Goal: Task Accomplishment & Management: Manage account settings

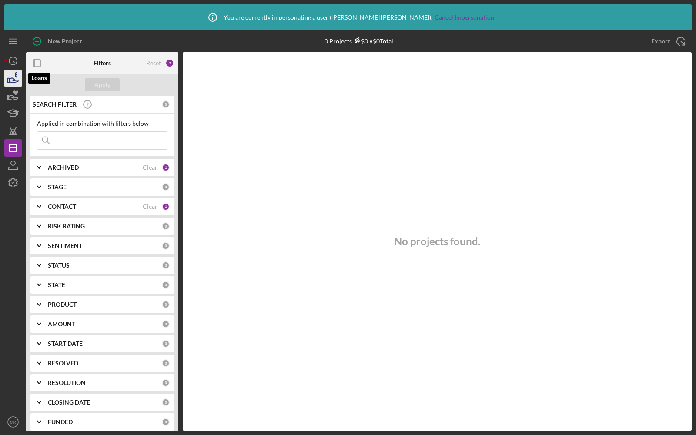
click at [15, 80] on icon "button" at bounding box center [13, 80] width 9 height 5
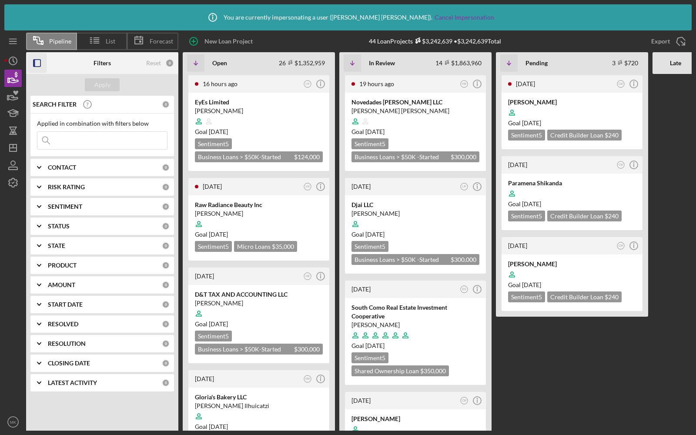
click at [39, 63] on icon "button" at bounding box center [37, 64] width 20 height 20
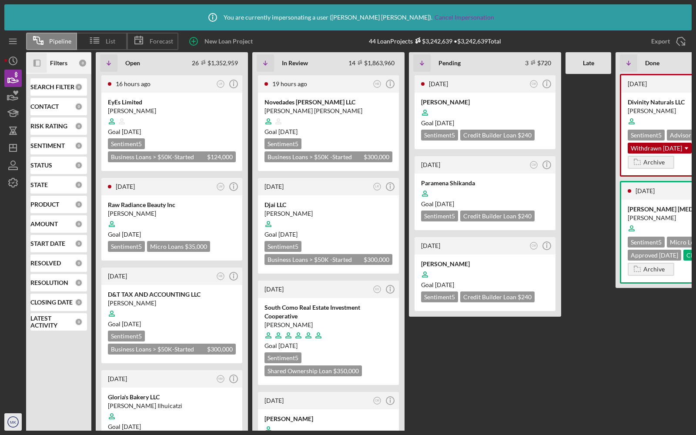
click at [10, 422] on text "MK" at bounding box center [13, 422] width 7 height 5
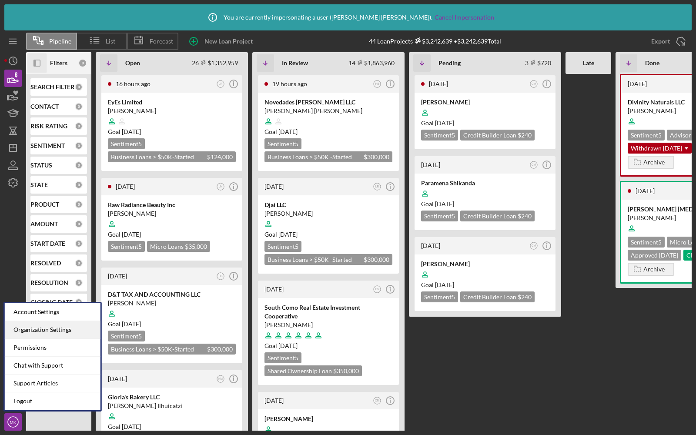
click at [40, 325] on div "Organization Settings" at bounding box center [53, 330] width 96 height 18
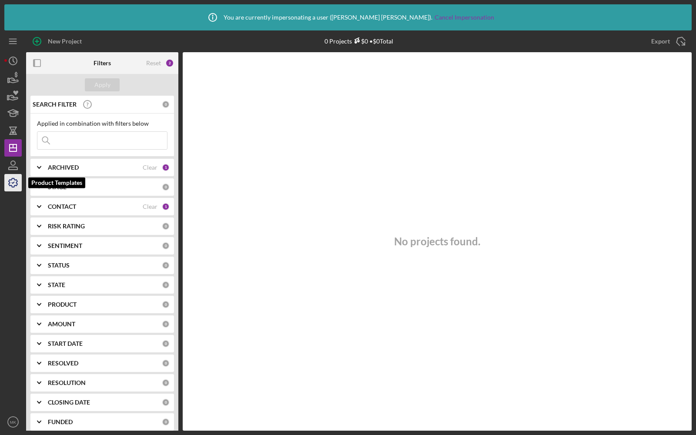
click at [18, 183] on icon "button" at bounding box center [13, 183] width 22 height 22
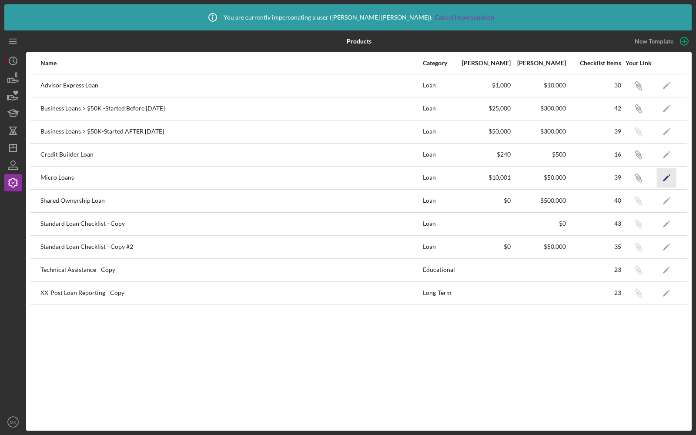
click at [665, 176] on icon "Icon/Edit" at bounding box center [667, 178] width 20 height 20
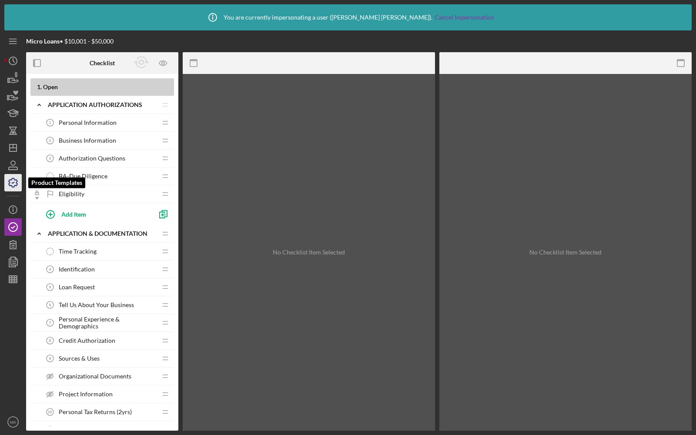
click at [10, 180] on icon "button" at bounding box center [13, 182] width 9 height 9
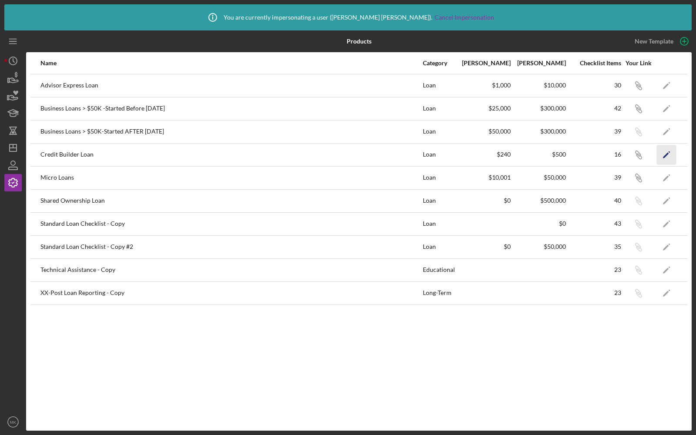
click at [665, 152] on icon "Icon/Edit" at bounding box center [667, 155] width 20 height 20
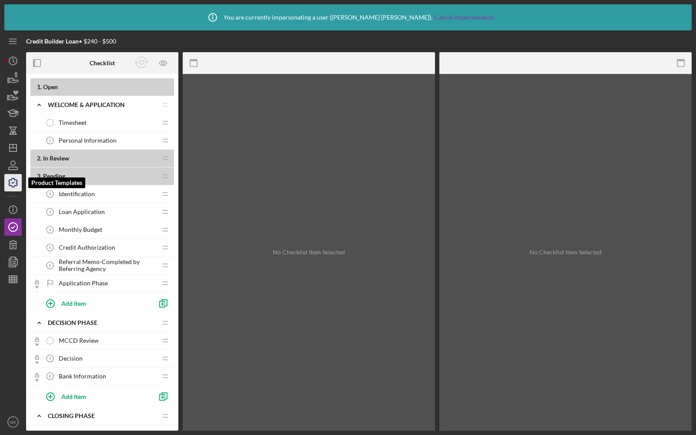
click at [9, 182] on icon "button" at bounding box center [13, 182] width 9 height 9
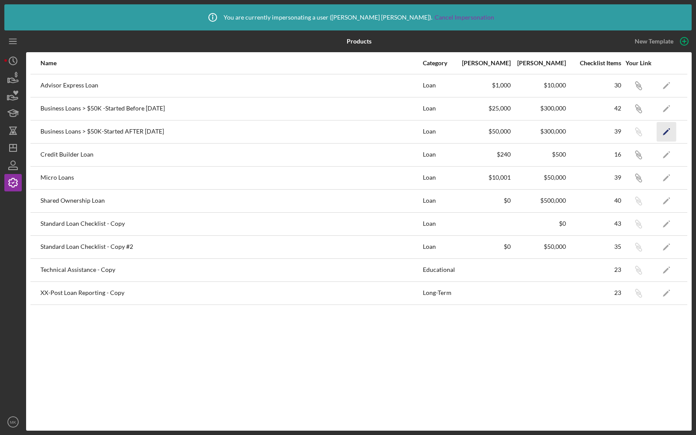
click at [668, 135] on icon "Icon/Edit" at bounding box center [667, 132] width 20 height 20
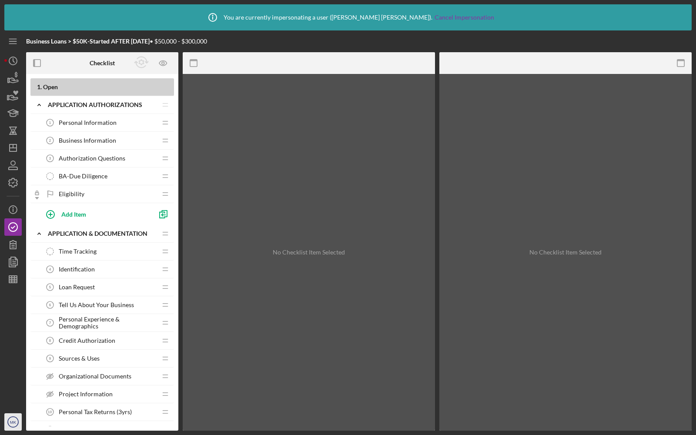
click at [10, 419] on icon "MK" at bounding box center [12, 422] width 17 height 22
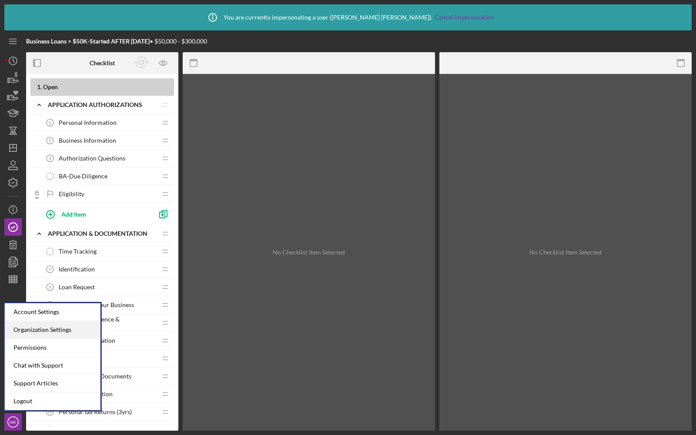
click at [29, 327] on div "Organization Settings" at bounding box center [53, 330] width 96 height 18
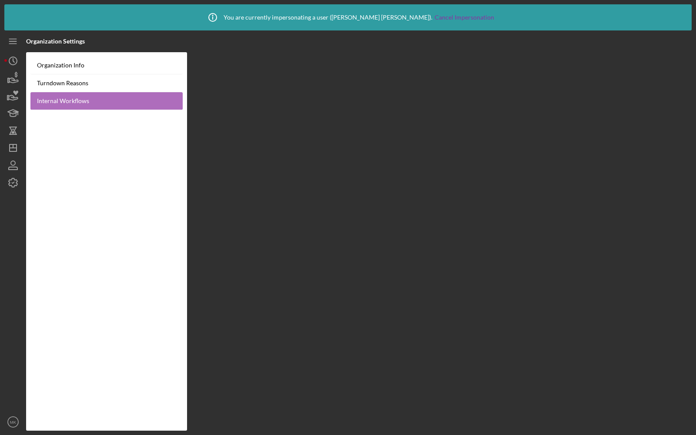
click at [58, 101] on link "Internal Workflows" at bounding box center [106, 101] width 152 height 18
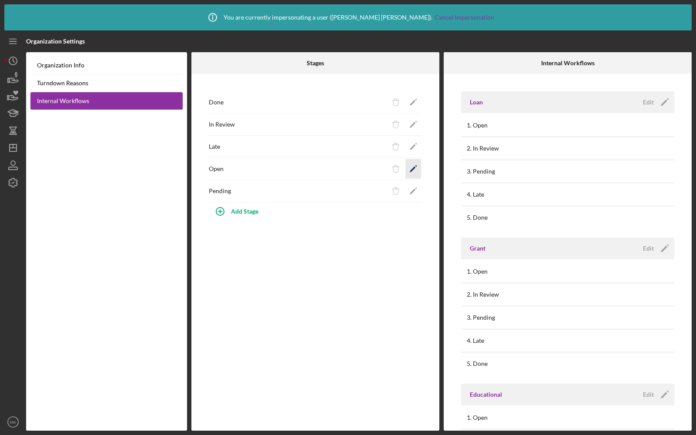
click at [412, 167] on icon "Icon/Edit" at bounding box center [414, 169] width 20 height 20
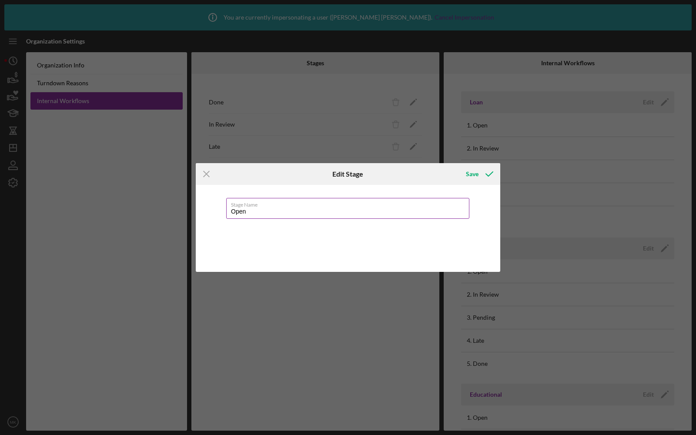
click at [264, 212] on input "Open" at bounding box center [347, 208] width 243 height 21
type input "Intake"
click at [473, 175] on div "Save" at bounding box center [472, 173] width 13 height 17
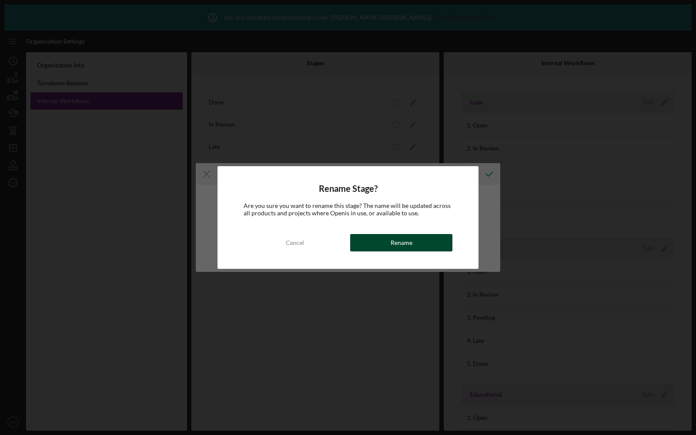
click at [395, 245] on div "Rename" at bounding box center [402, 242] width 22 height 17
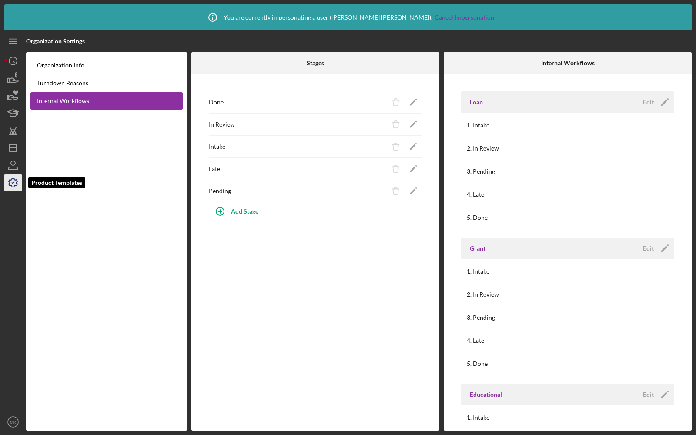
click at [13, 183] on polyline "button" at bounding box center [13, 182] width 2 height 1
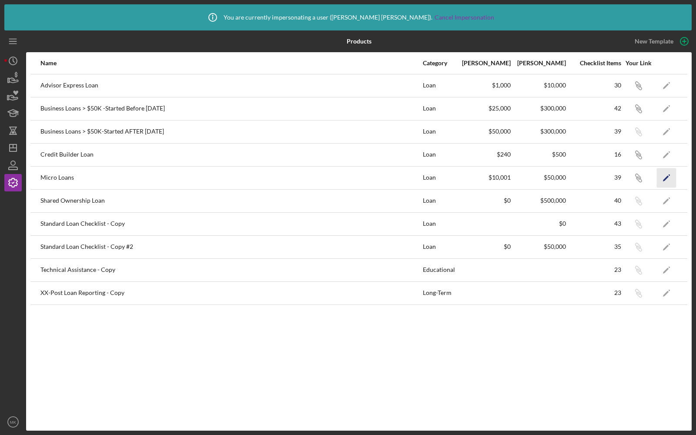
click at [669, 179] on icon "Icon/Edit" at bounding box center [667, 178] width 20 height 20
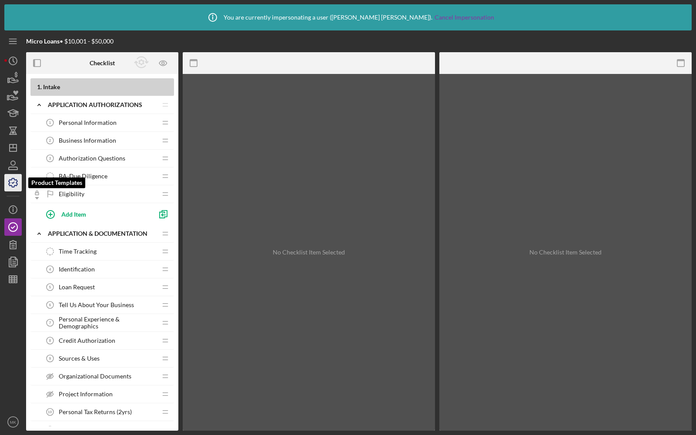
click at [14, 183] on icon "button" at bounding box center [13, 183] width 22 height 22
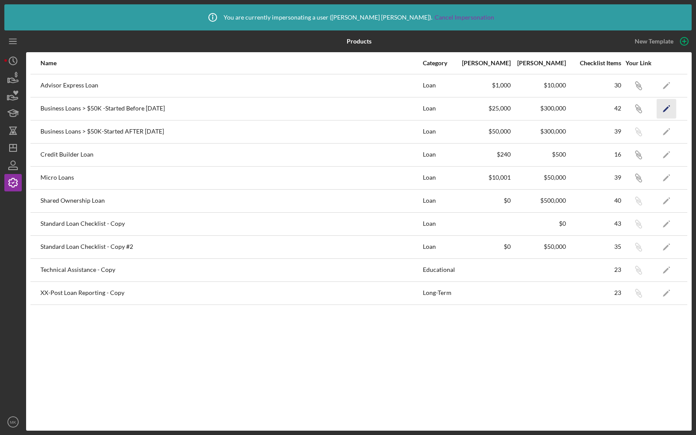
click at [664, 110] on polygon "button" at bounding box center [666, 109] width 6 height 6
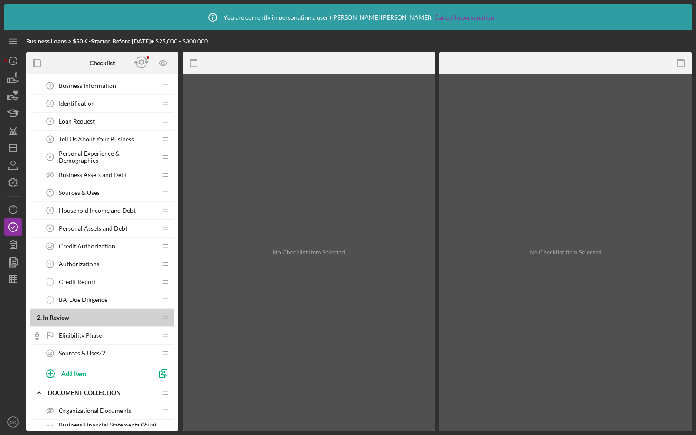
scroll to position [167, 0]
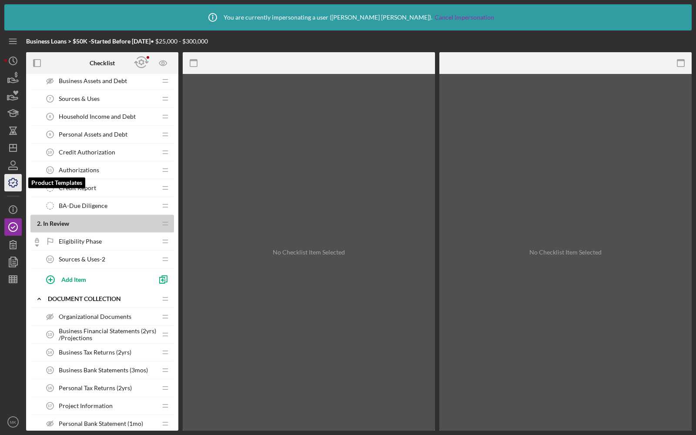
click at [12, 181] on icon "button" at bounding box center [13, 183] width 22 height 22
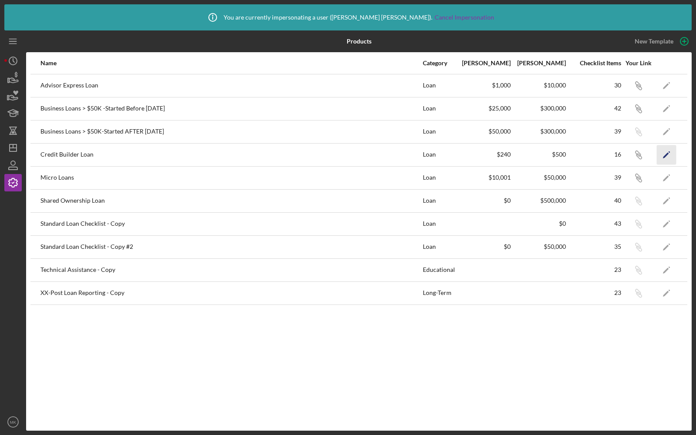
click at [671, 155] on icon "Icon/Edit" at bounding box center [667, 155] width 20 height 20
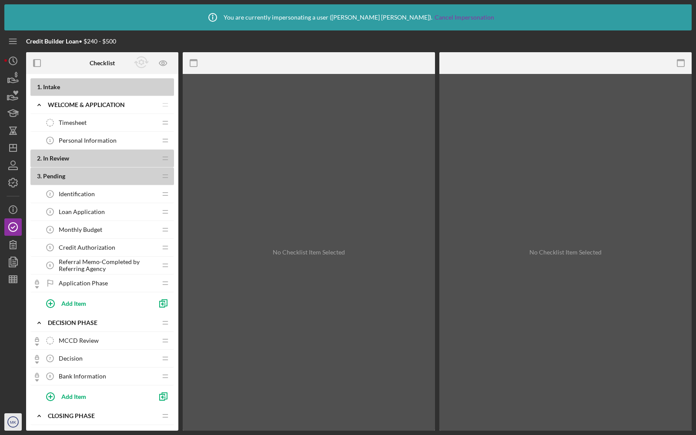
click at [9, 419] on circle "button" at bounding box center [13, 422] width 10 height 10
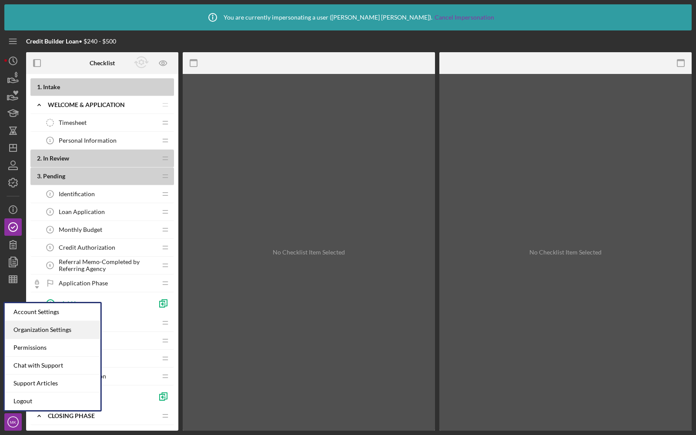
click at [30, 326] on div "Organization Settings" at bounding box center [53, 330] width 96 height 18
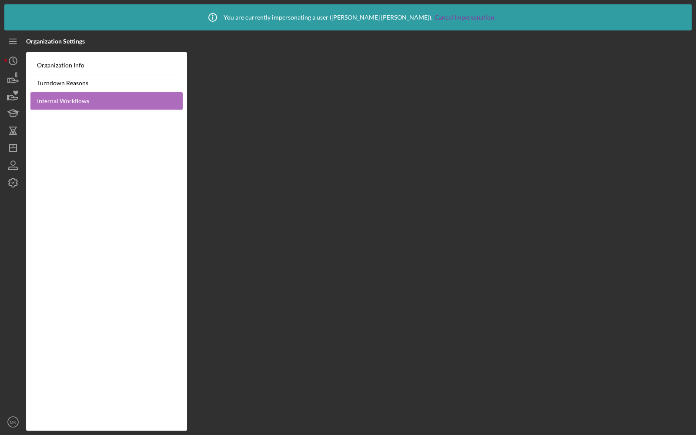
click at [59, 94] on link "Internal Workflows" at bounding box center [106, 101] width 152 height 18
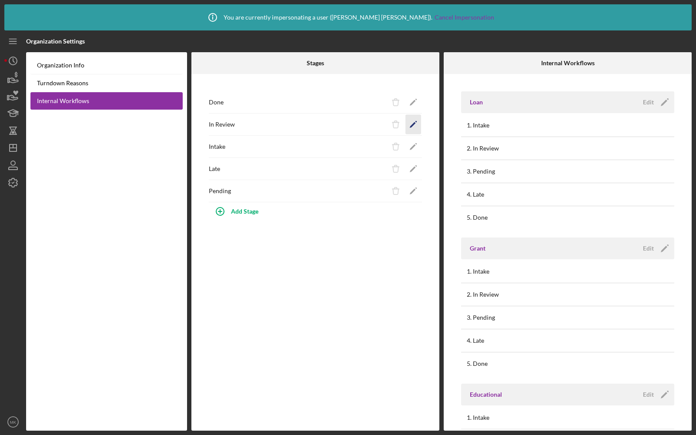
click at [415, 123] on polygon "button" at bounding box center [413, 125] width 6 height 6
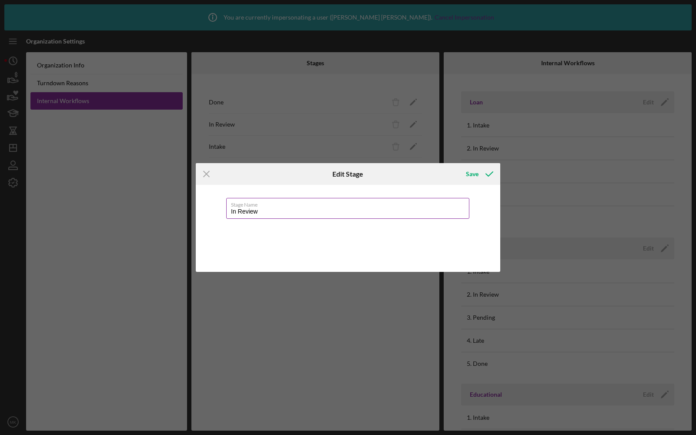
click at [247, 208] on label "Stage Name" at bounding box center [350, 203] width 238 height 10
click at [247, 208] on input "In Review" at bounding box center [347, 208] width 243 height 21
click at [247, 208] on label "Stage Name" at bounding box center [350, 203] width 238 height 10
click at [247, 208] on input "In Review" at bounding box center [347, 208] width 243 height 21
click at [237, 214] on input "In Review" at bounding box center [347, 208] width 243 height 21
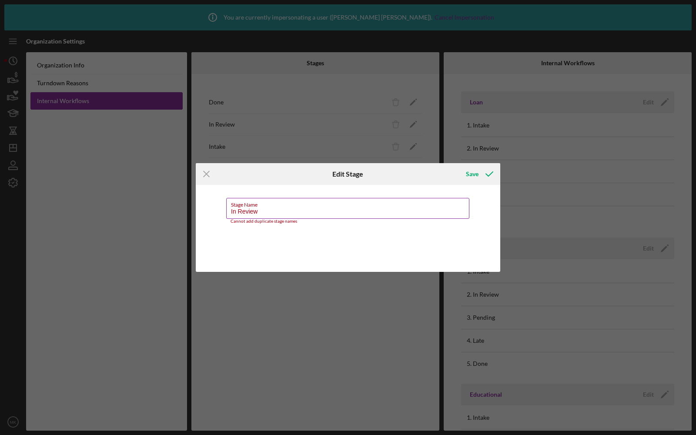
click at [237, 214] on input "In Review" at bounding box center [347, 208] width 243 height 21
type input "Application"
click at [479, 168] on icon "submit" at bounding box center [490, 174] width 22 height 22
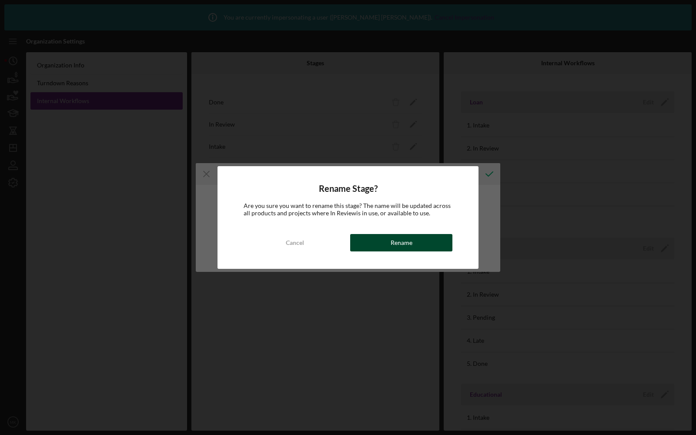
click at [401, 238] on div "Rename" at bounding box center [402, 242] width 22 height 17
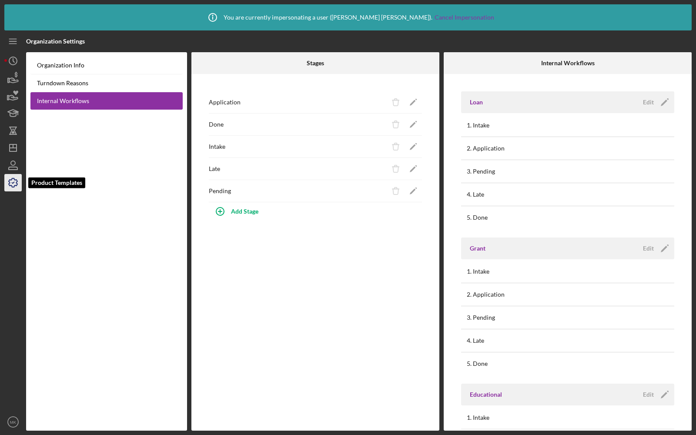
click at [13, 183] on polyline "button" at bounding box center [13, 182] width 2 height 1
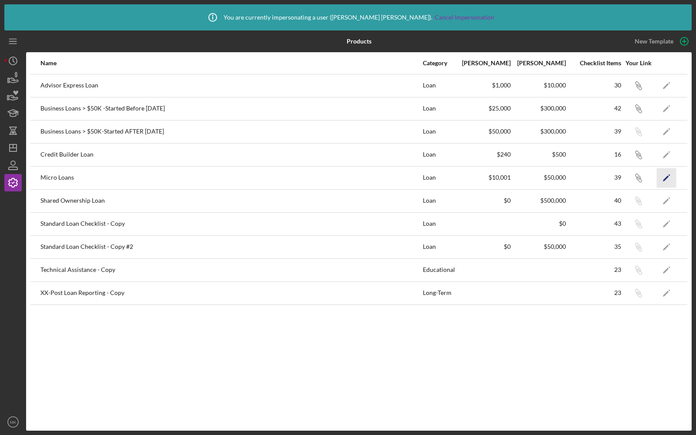
click at [669, 173] on icon "Icon/Edit" at bounding box center [667, 178] width 20 height 20
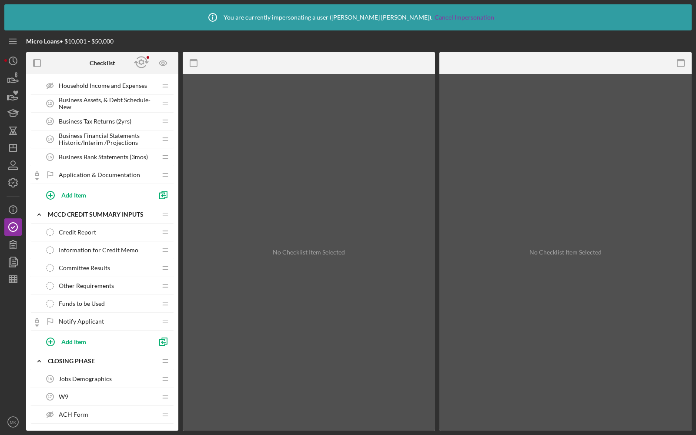
scroll to position [399, 0]
click at [14, 182] on polyline "button" at bounding box center [13, 182] width 2 height 1
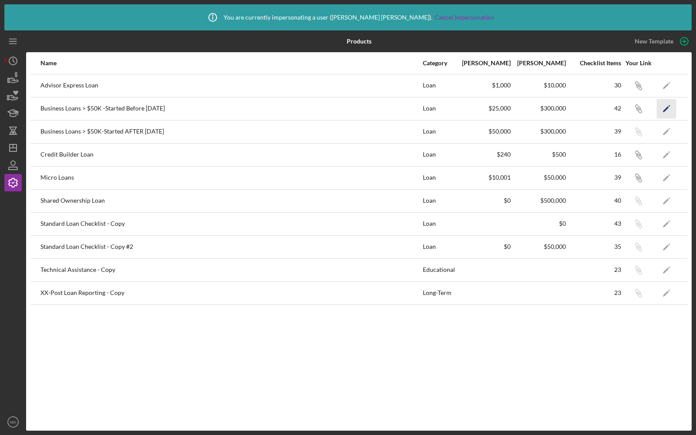
click at [664, 104] on icon "Icon/Edit" at bounding box center [667, 109] width 20 height 20
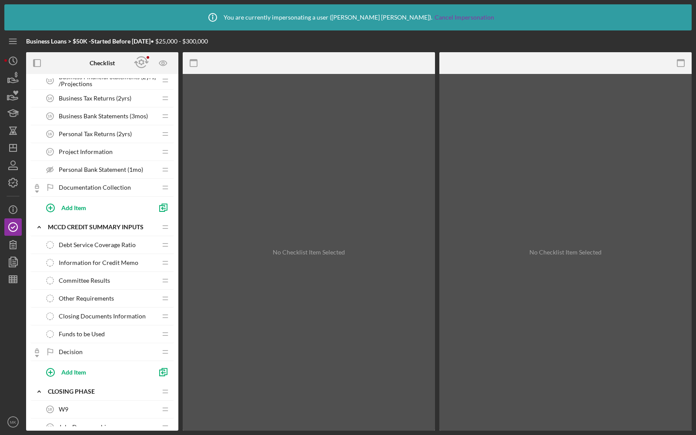
scroll to position [432, 0]
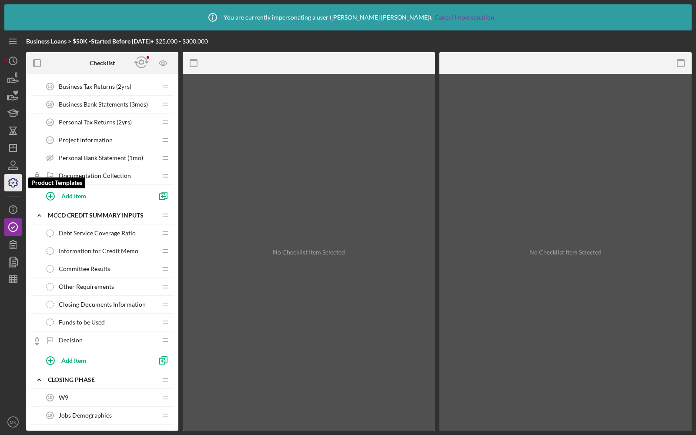
click at [10, 186] on icon "button" at bounding box center [13, 183] width 22 height 22
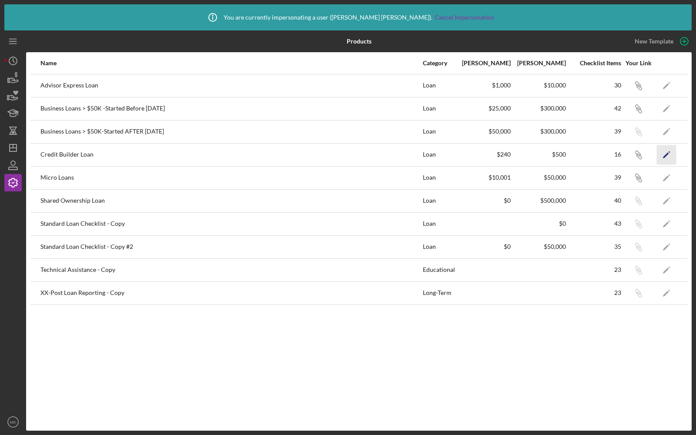
click at [666, 152] on icon "Icon/Edit" at bounding box center [667, 155] width 20 height 20
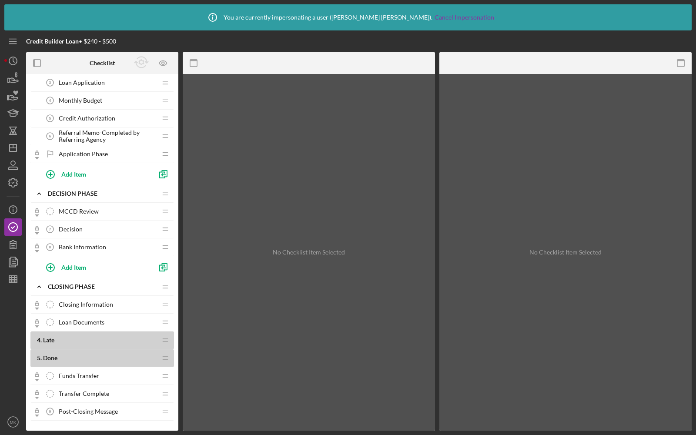
scroll to position [136, 0]
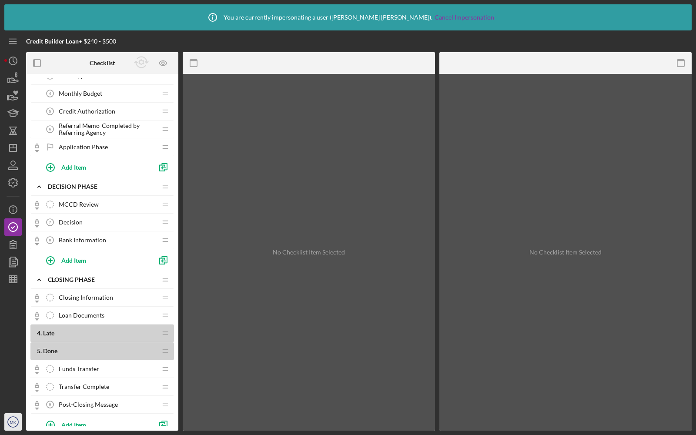
click at [10, 423] on text "MK" at bounding box center [13, 422] width 7 height 5
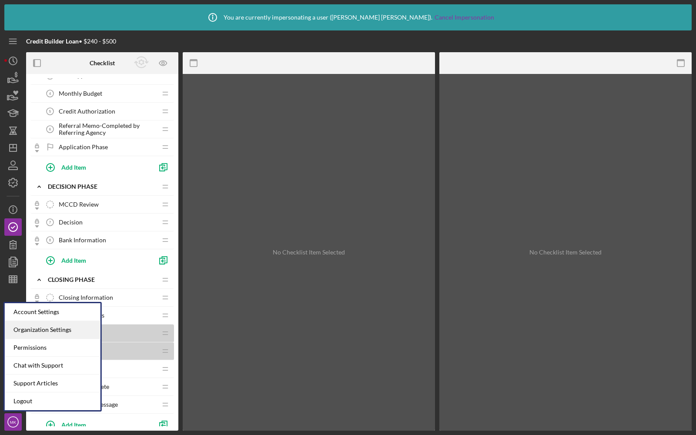
click at [34, 329] on div "Organization Settings" at bounding box center [53, 330] width 96 height 18
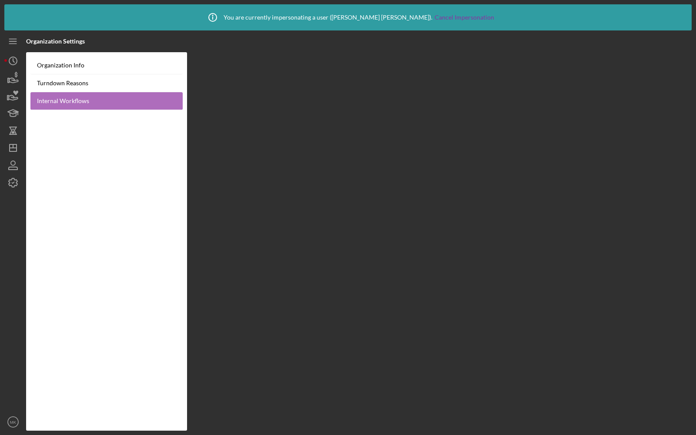
click at [57, 99] on link "Internal Workflows" at bounding box center [106, 101] width 152 height 18
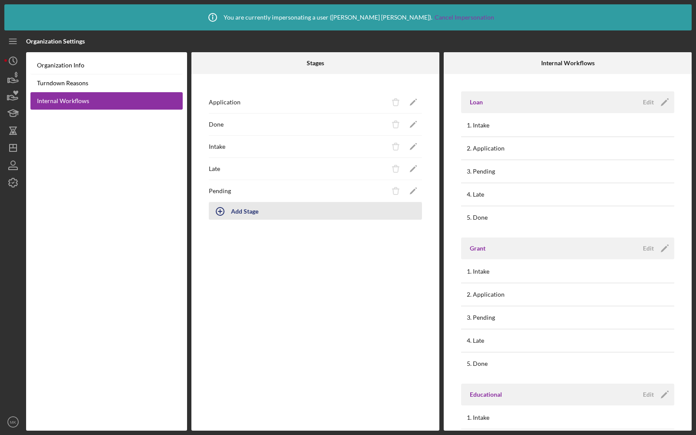
click at [232, 210] on button "Add Stage" at bounding box center [315, 210] width 213 height 17
type input "Credit Summary"
click at [215, 231] on div "Add" at bounding box center [218, 234] width 11 height 13
click at [655, 99] on icon "Icon/Edit" at bounding box center [665, 102] width 22 height 22
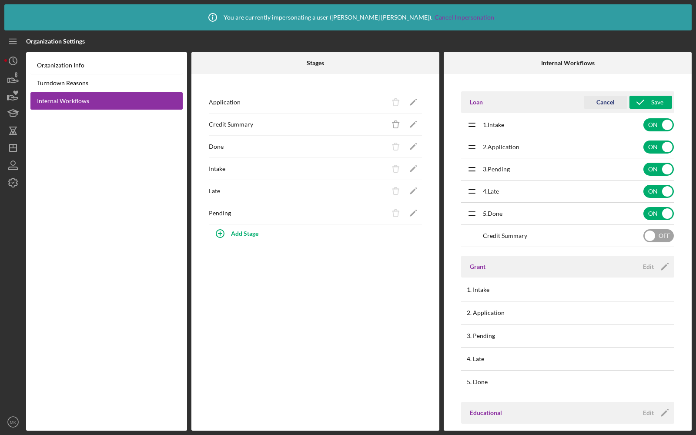
click at [650, 237] on input "checkbox" at bounding box center [658, 235] width 30 height 13
checkbox input "true"
click at [643, 101] on icon "submit" at bounding box center [641, 102] width 22 height 22
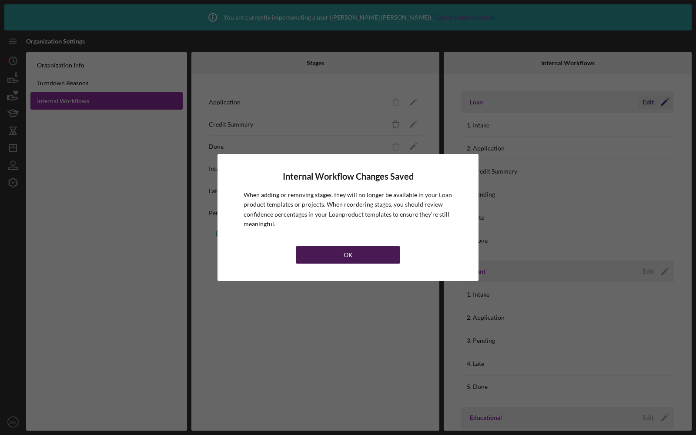
click at [326, 247] on button "OK" at bounding box center [348, 254] width 104 height 17
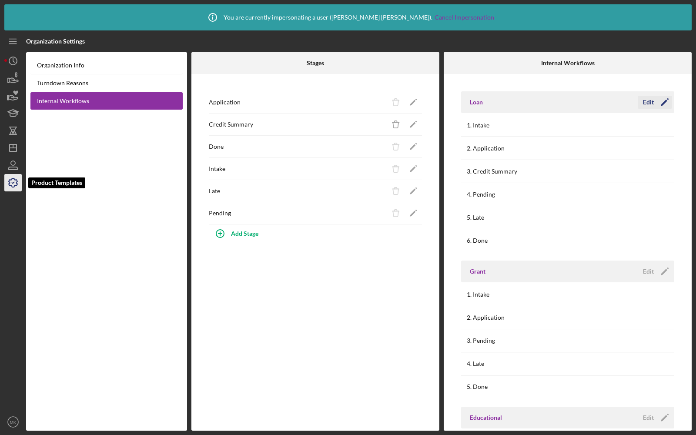
click at [13, 188] on icon "button" at bounding box center [13, 183] width 22 height 22
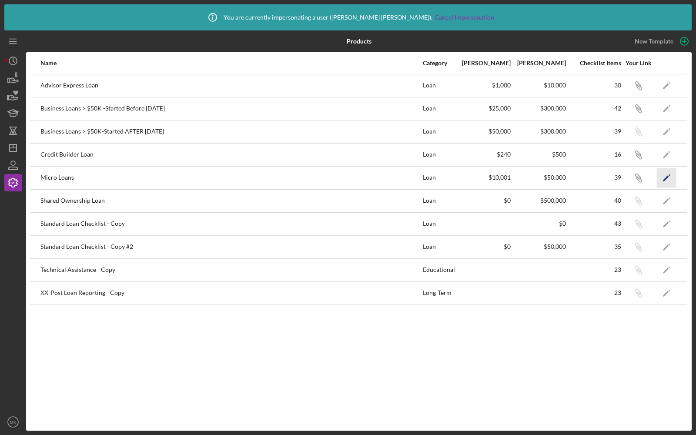
click at [670, 173] on icon "Icon/Edit" at bounding box center [667, 178] width 20 height 20
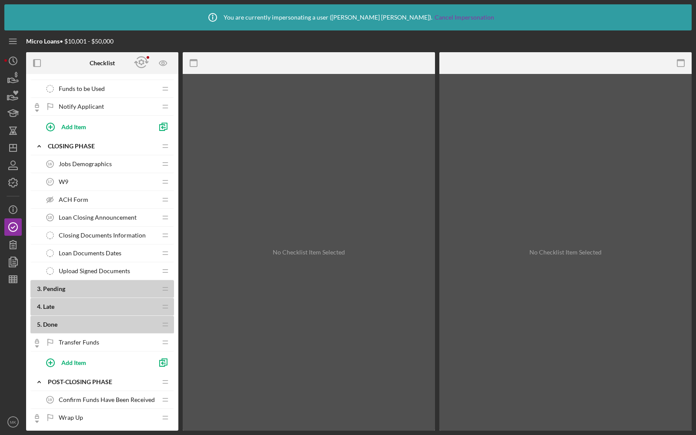
scroll to position [664, 0]
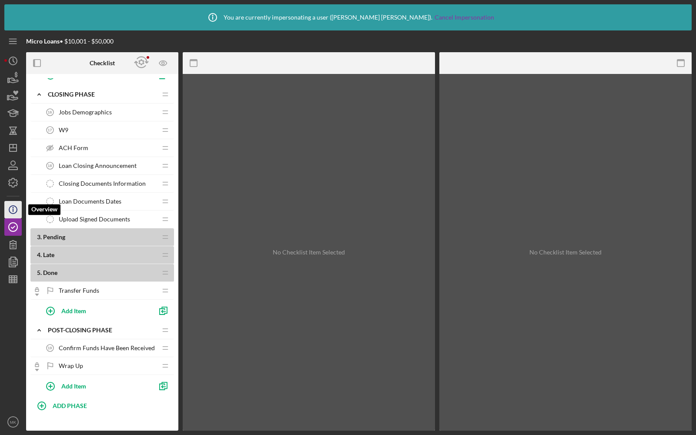
click at [15, 206] on circle "button" at bounding box center [13, 210] width 8 height 8
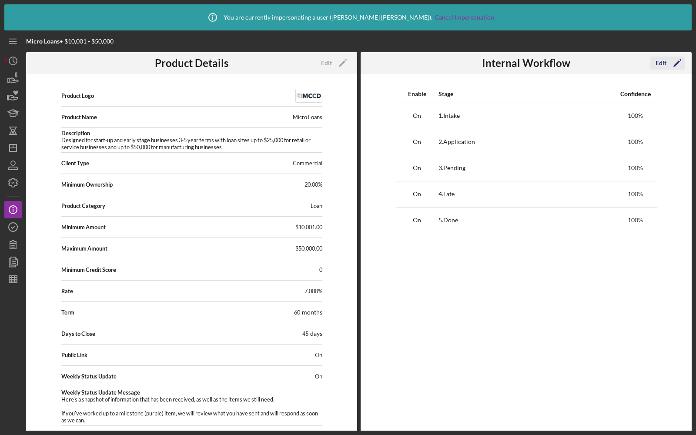
click at [669, 66] on icon "Icon/Edit" at bounding box center [678, 63] width 22 height 22
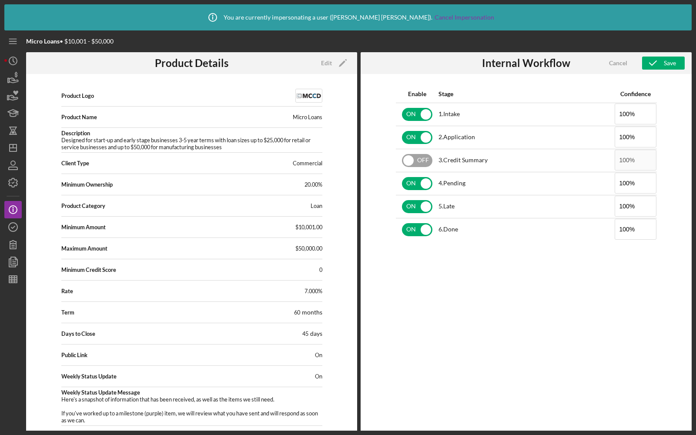
click at [421, 168] on div "OFF" at bounding box center [417, 160] width 42 height 18
checkbox input "true"
click at [670, 67] on div "Save" at bounding box center [670, 63] width 12 height 13
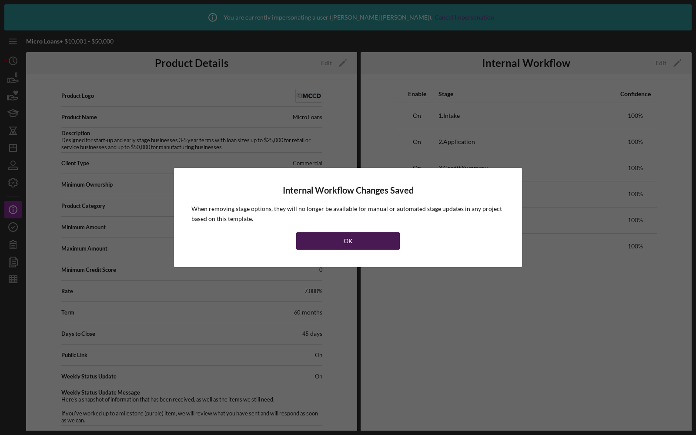
click at [310, 241] on button "OK" at bounding box center [348, 240] width 104 height 17
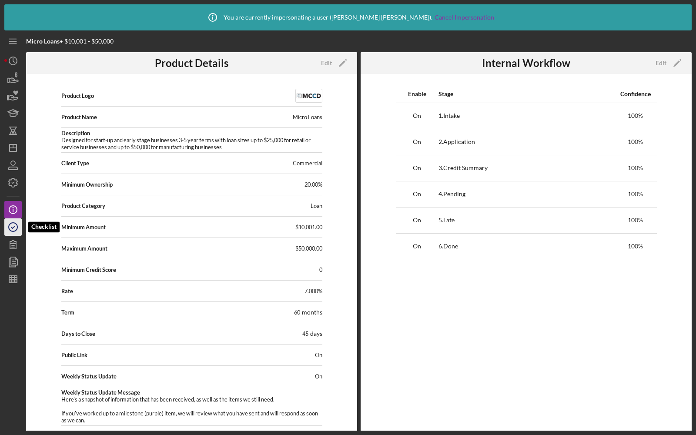
click at [12, 231] on circle "button" at bounding box center [13, 227] width 9 height 9
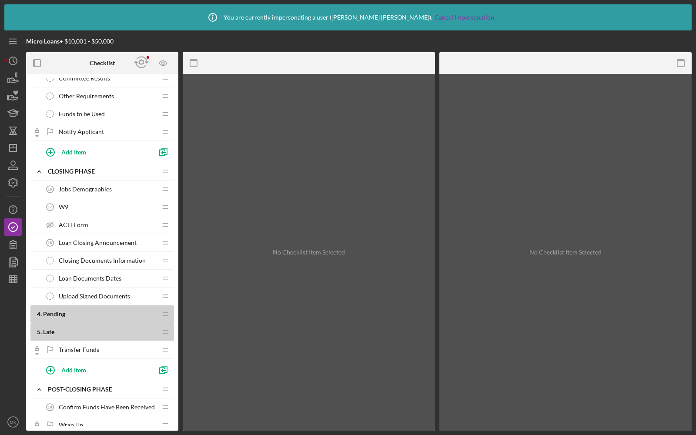
scroll to position [682, 0]
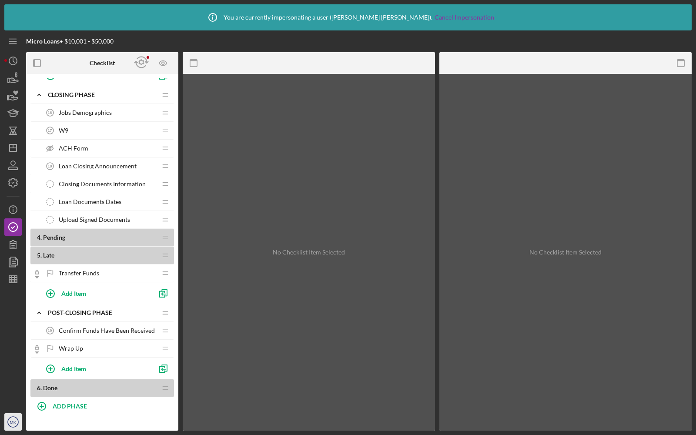
click at [14, 420] on text "MK" at bounding box center [13, 422] width 7 height 5
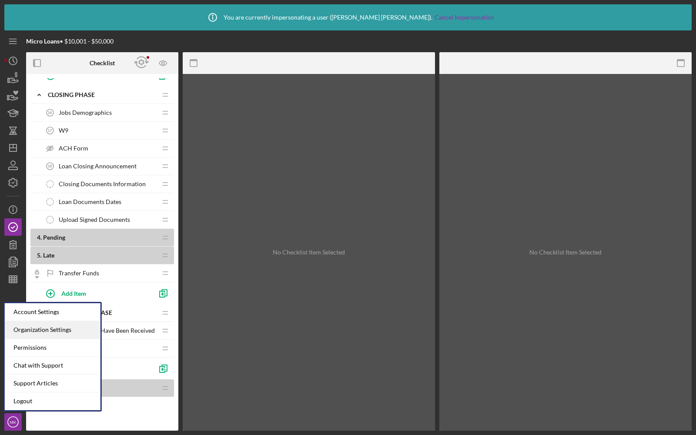
click at [23, 332] on div "Organization Settings" at bounding box center [53, 330] width 96 height 18
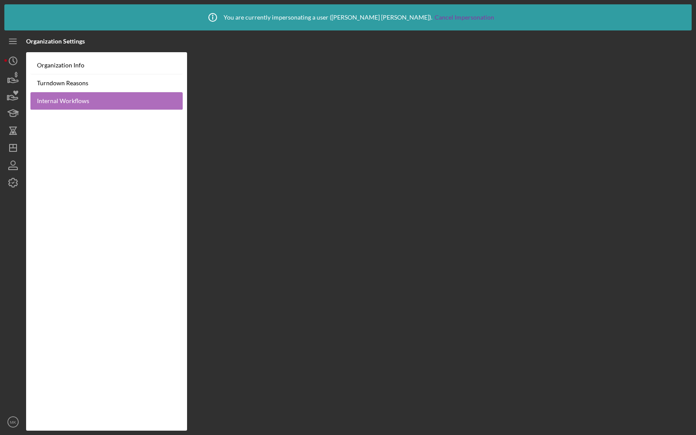
click at [79, 95] on link "Internal Workflows" at bounding box center [106, 101] width 152 height 18
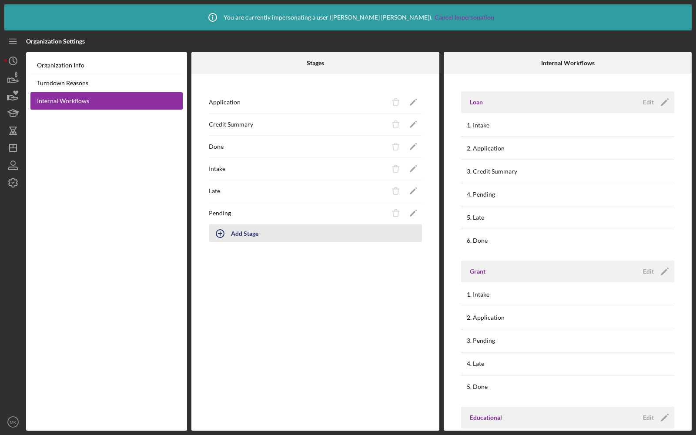
click at [229, 238] on icon "button" at bounding box center [220, 234] width 22 height 22
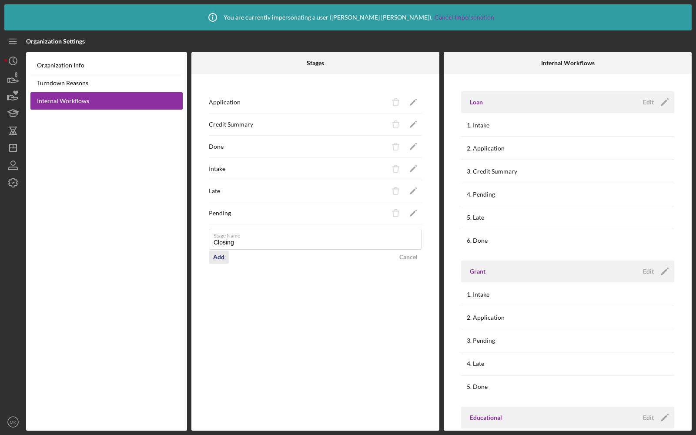
type input "Closing"
click at [215, 256] on div "Add" at bounding box center [218, 257] width 11 height 13
click at [411, 233] on icon "Icon/Edit" at bounding box center [414, 236] width 20 height 20
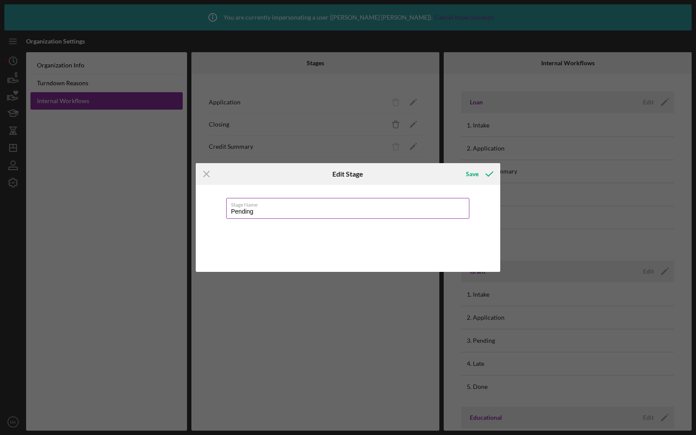
click at [276, 210] on input "Pending" at bounding box center [347, 208] width 243 height 21
type input "Pending Funding"
click at [465, 169] on button "Save" at bounding box center [478, 173] width 43 height 17
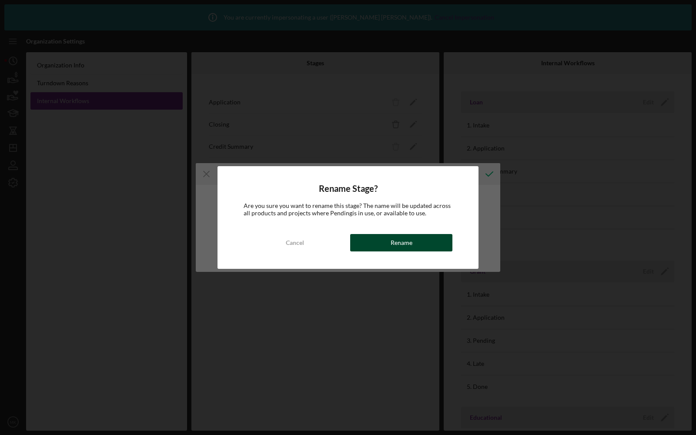
click at [386, 242] on button "Rename" at bounding box center [401, 242] width 102 height 17
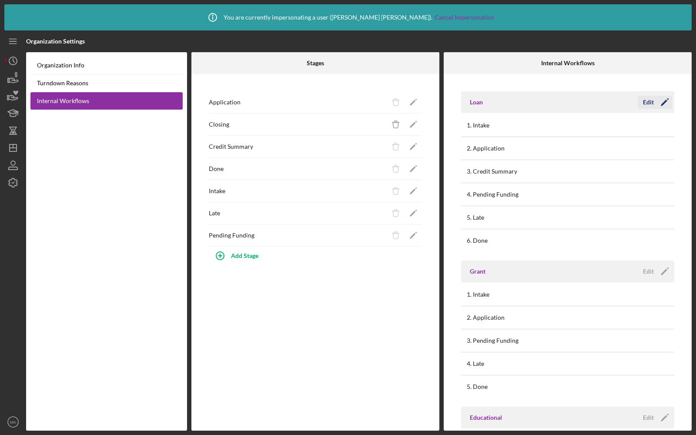
click at [646, 99] on div "Edit" at bounding box center [648, 102] width 11 height 13
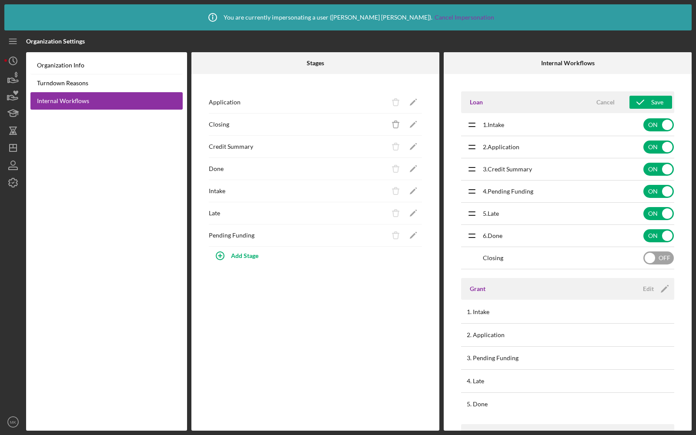
click at [656, 260] on input "checkbox" at bounding box center [658, 257] width 30 height 13
checkbox input "true"
click at [637, 98] on icon "submit" at bounding box center [641, 102] width 22 height 22
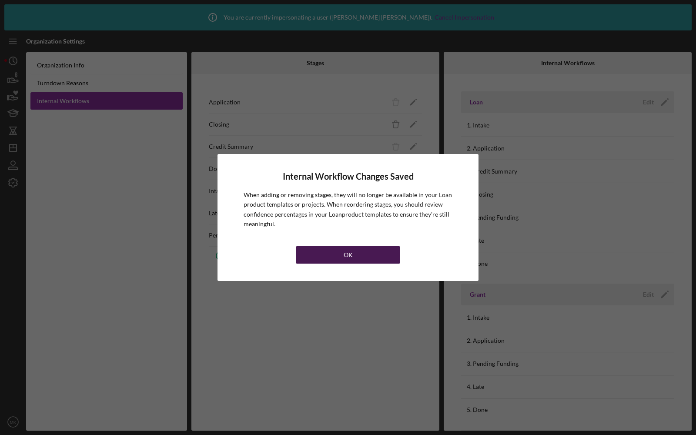
click at [365, 249] on button "OK" at bounding box center [348, 254] width 104 height 17
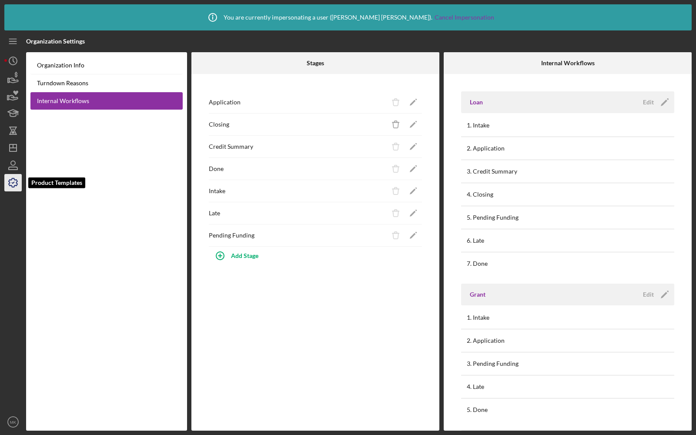
click at [10, 185] on icon "button" at bounding box center [13, 182] width 9 height 9
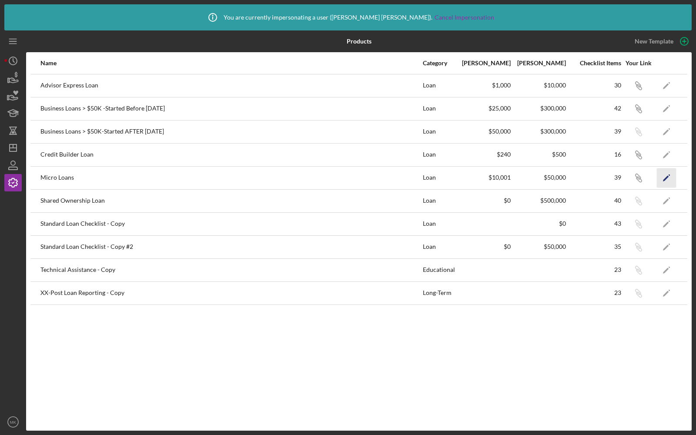
click at [662, 175] on icon "Icon/Edit" at bounding box center [667, 178] width 20 height 20
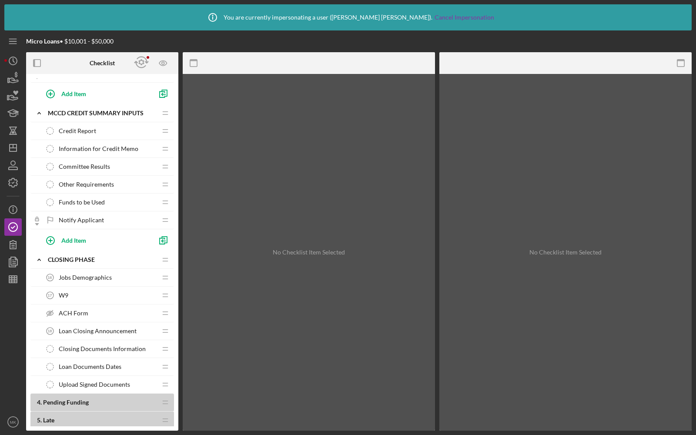
scroll to position [627, 0]
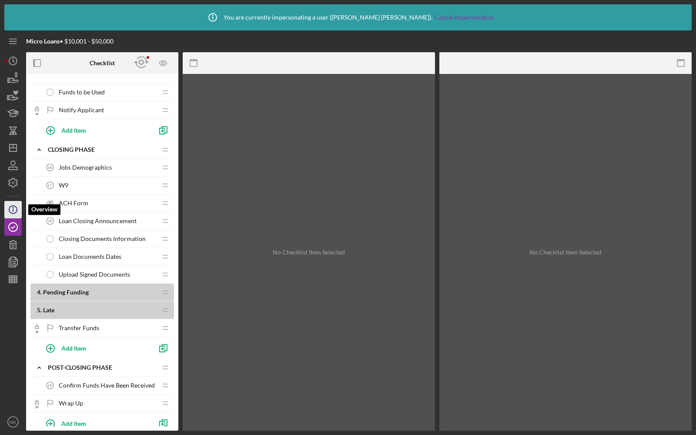
click at [14, 208] on icon "Icon/Info" at bounding box center [13, 210] width 22 height 22
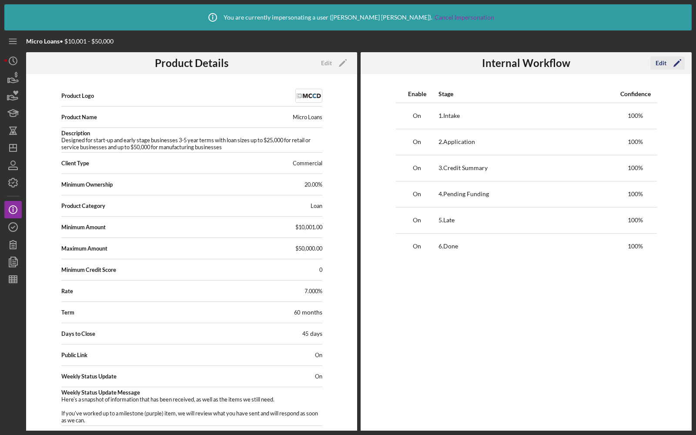
click at [664, 60] on div "Edit" at bounding box center [661, 63] width 11 height 13
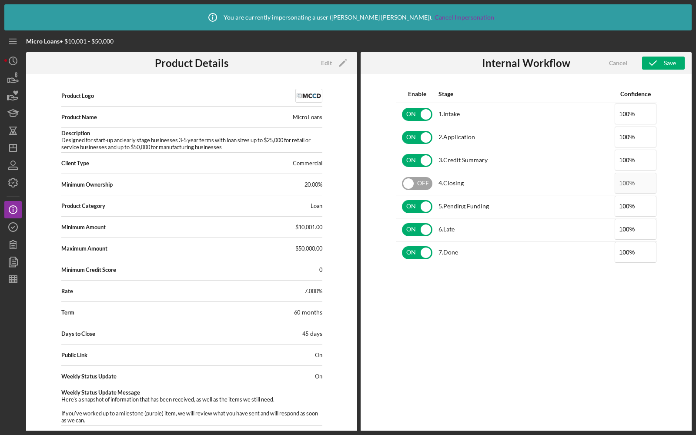
click at [421, 186] on input "checkbox" at bounding box center [417, 183] width 30 height 13
checkbox input "true"
click at [657, 63] on icon "button" at bounding box center [653, 63] width 22 height 22
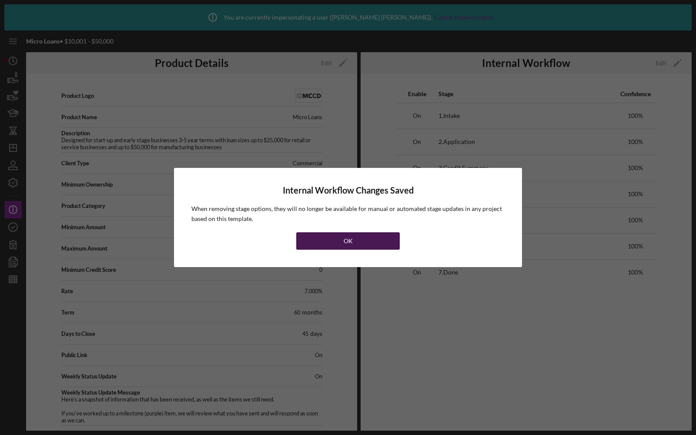
click at [306, 236] on button "OK" at bounding box center [348, 240] width 104 height 17
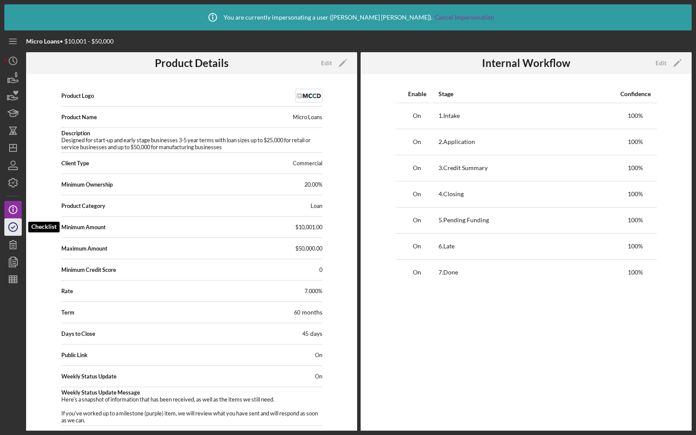
click at [12, 224] on icon "button" at bounding box center [13, 227] width 22 height 22
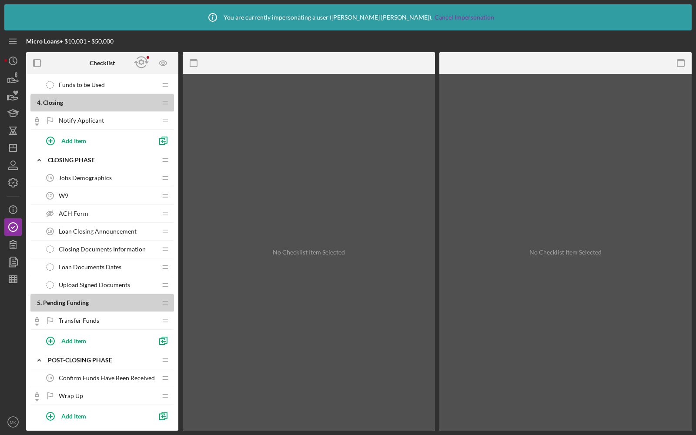
scroll to position [662, 0]
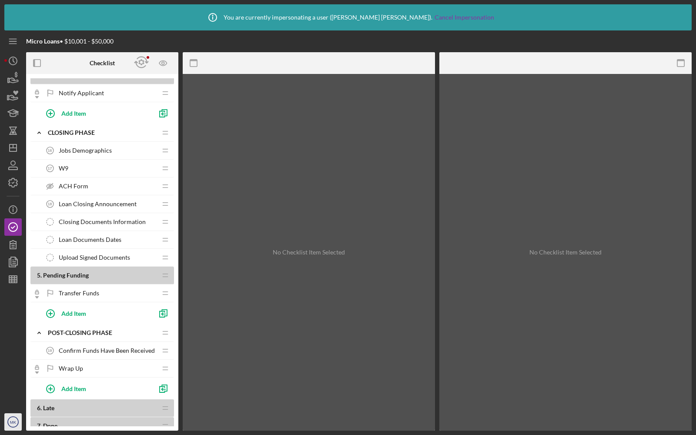
click at [15, 426] on circle "button" at bounding box center [13, 422] width 10 height 10
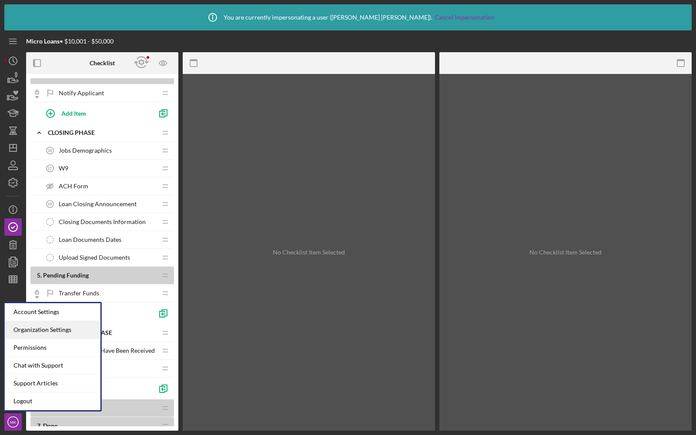
click at [27, 329] on div "Organization Settings" at bounding box center [53, 330] width 96 height 18
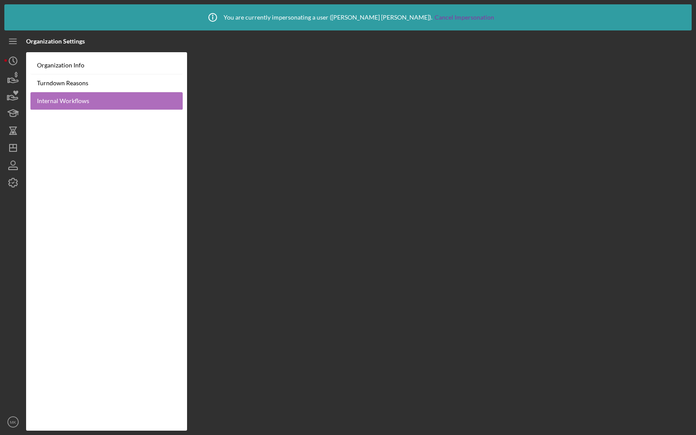
click at [72, 93] on link "Internal Workflows" at bounding box center [106, 101] width 152 height 18
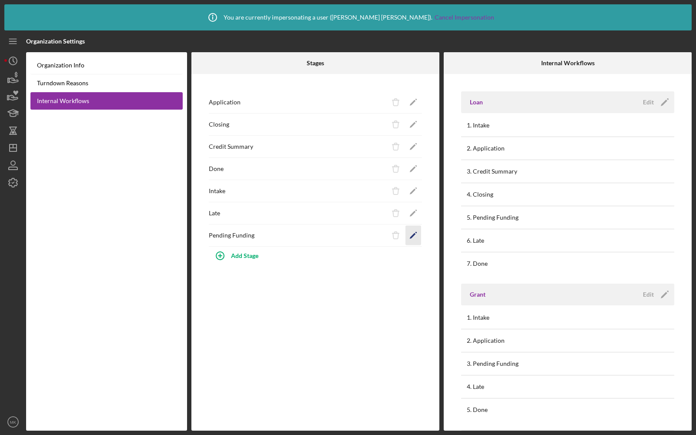
click at [416, 236] on icon "Icon/Edit" at bounding box center [414, 236] width 20 height 20
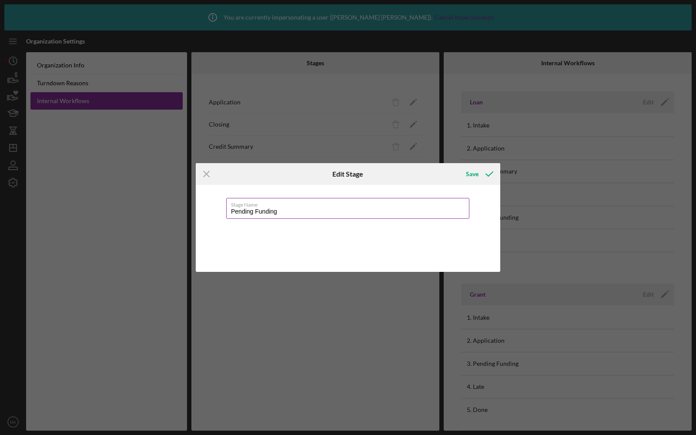
click at [292, 212] on input "Pending Funding" at bounding box center [347, 208] width 243 height 21
type input "Post-Closing"
click at [473, 177] on div "Save" at bounding box center [472, 173] width 13 height 17
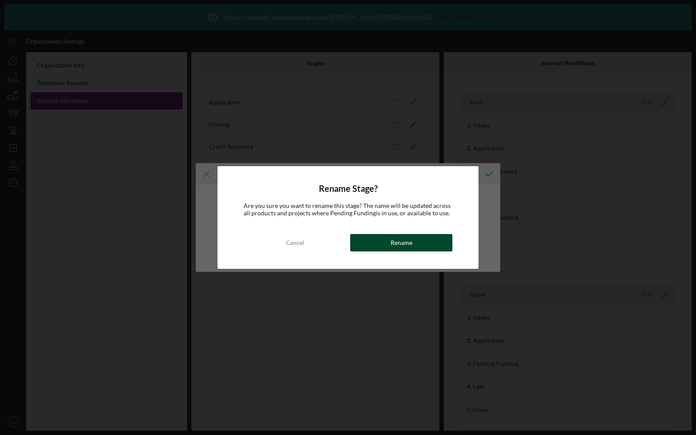
click at [385, 240] on button "Rename" at bounding box center [401, 242] width 102 height 17
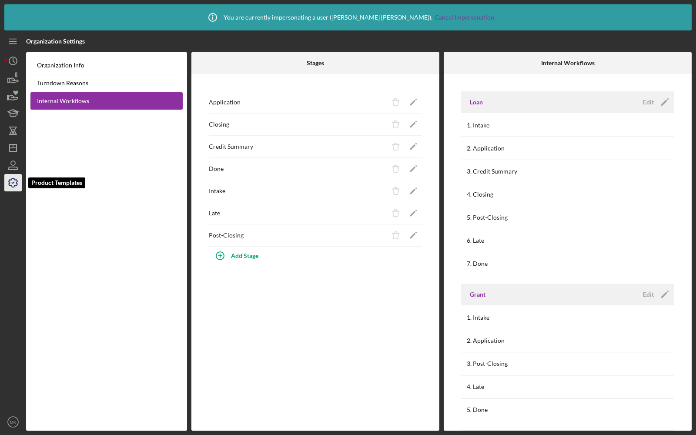
click at [13, 188] on icon "button" at bounding box center [13, 183] width 22 height 22
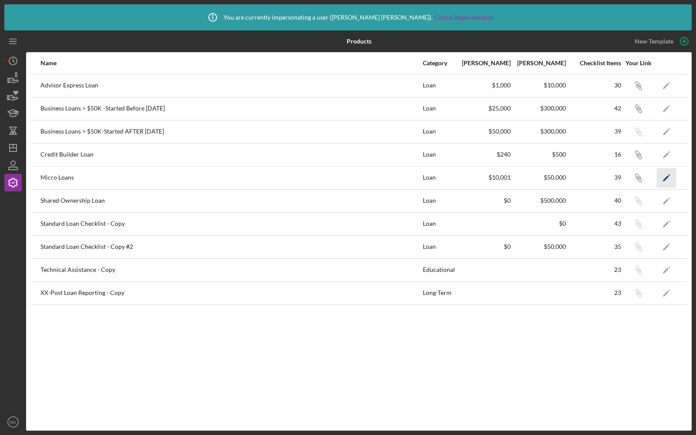
click at [664, 172] on icon "Icon/Edit" at bounding box center [667, 178] width 20 height 20
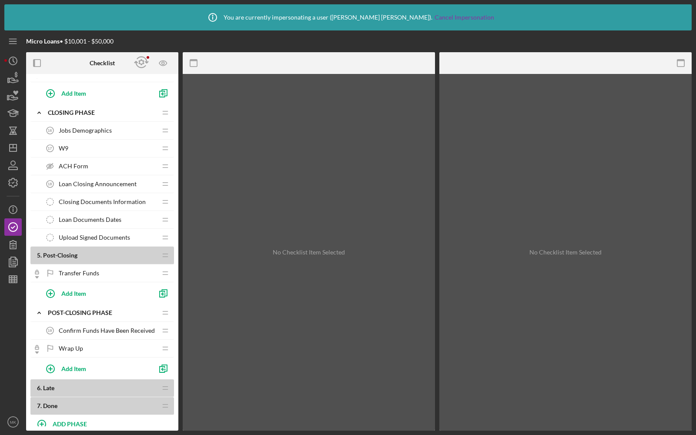
scroll to position [700, 0]
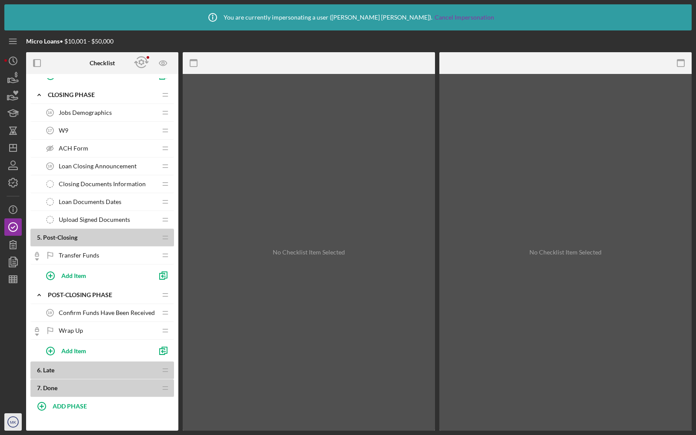
click at [12, 418] on icon "MK" at bounding box center [12, 422] width 17 height 22
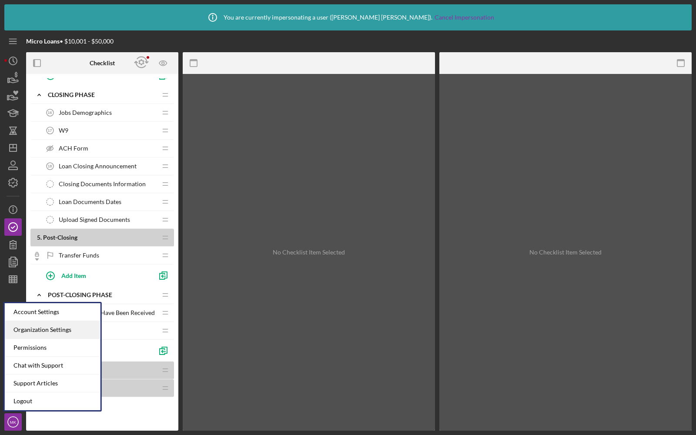
click at [22, 328] on div "Organization Settings" at bounding box center [53, 330] width 96 height 18
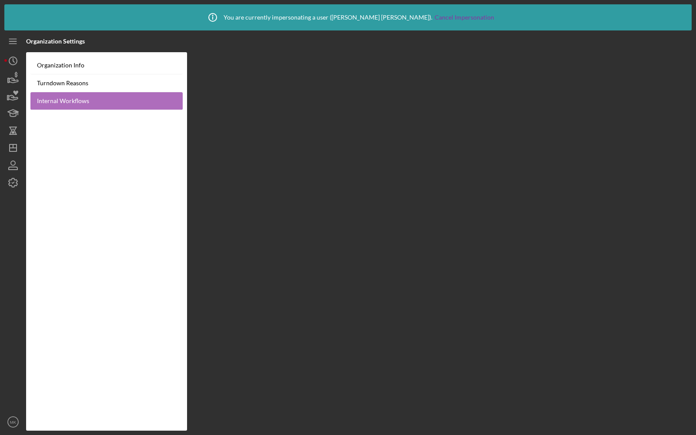
click at [80, 97] on link "Internal Workflows" at bounding box center [106, 101] width 152 height 18
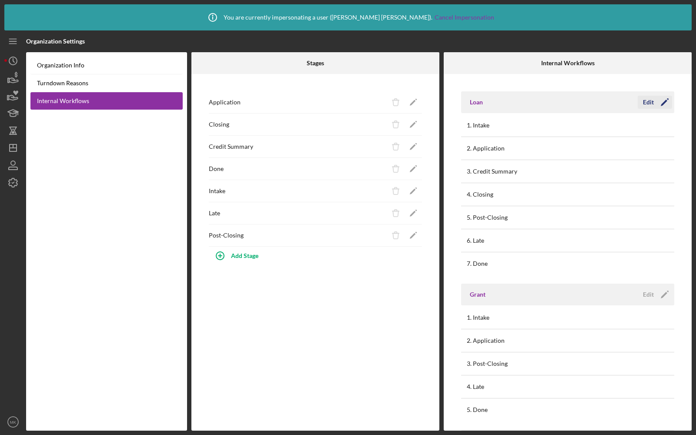
click at [647, 98] on div "Edit" at bounding box center [648, 102] width 11 height 13
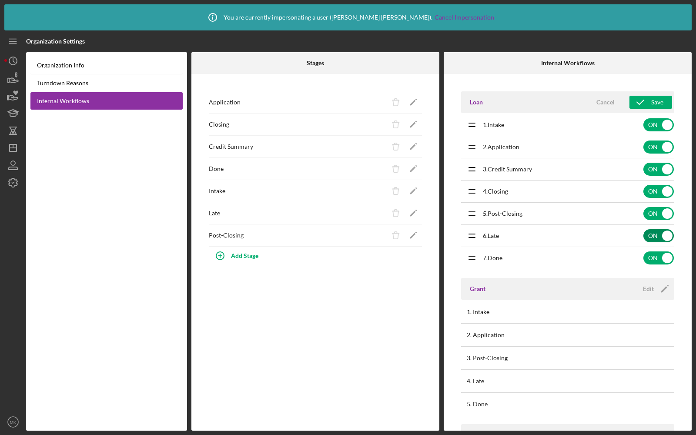
click at [657, 238] on input "checkbox" at bounding box center [658, 235] width 30 height 13
checkbox input "false"
click at [654, 237] on input "checkbox" at bounding box center [658, 235] width 30 height 13
checkbox input "false"
click at [646, 99] on icon "submit" at bounding box center [641, 102] width 22 height 22
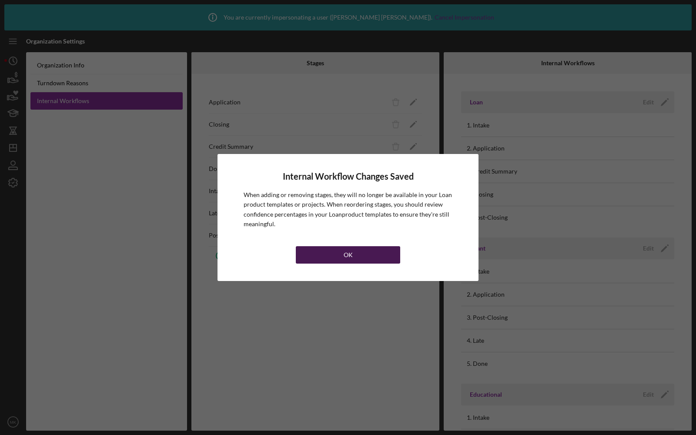
click at [340, 248] on button "OK" at bounding box center [348, 254] width 104 height 17
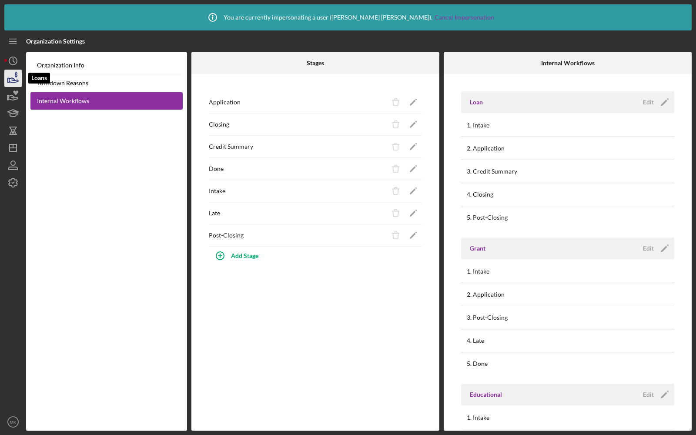
click at [13, 81] on icon "button" at bounding box center [13, 78] width 22 height 22
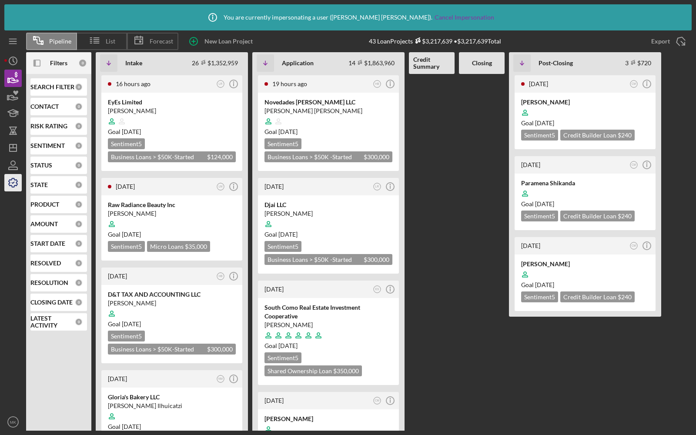
click at [18, 184] on icon "button" at bounding box center [13, 183] width 22 height 22
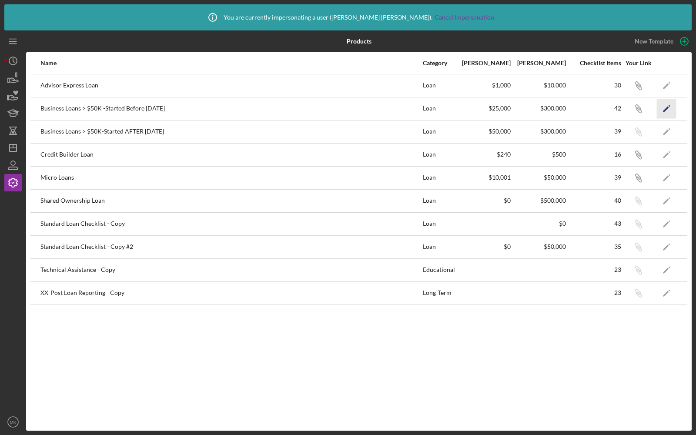
click at [666, 112] on icon "Icon/Edit" at bounding box center [667, 109] width 20 height 20
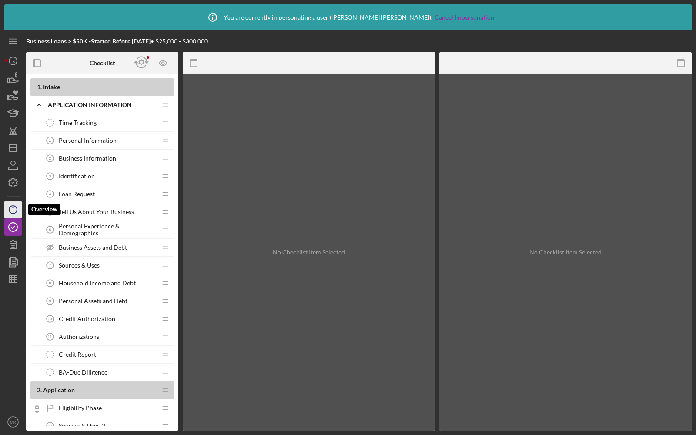
click at [13, 211] on line "button" at bounding box center [13, 210] width 0 height 3
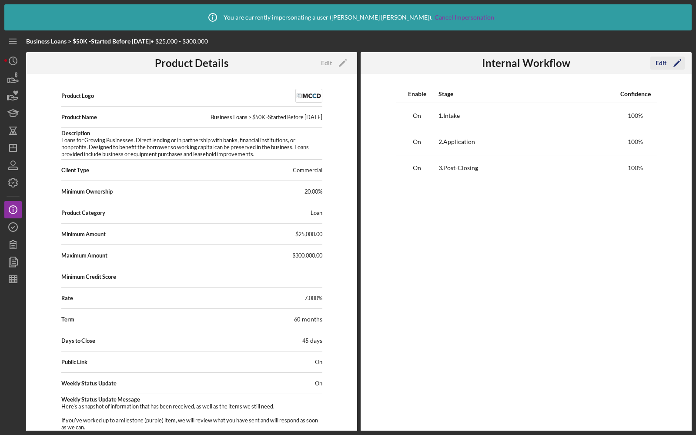
click at [655, 64] on button "Edit Icon/Edit" at bounding box center [667, 63] width 34 height 13
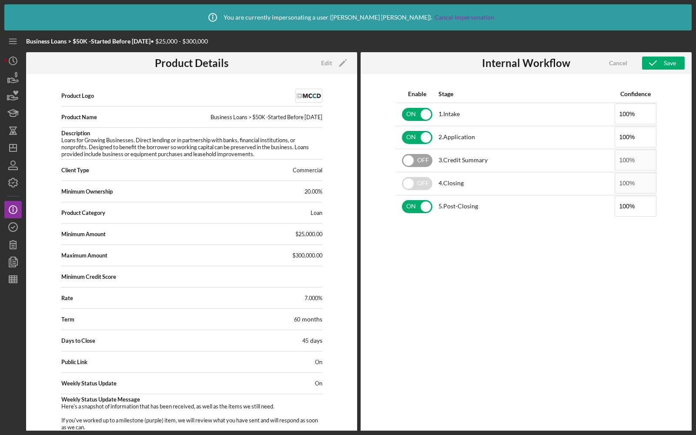
click at [405, 165] on input "checkbox" at bounding box center [417, 160] width 30 height 13
checkbox input "true"
click at [422, 182] on input "checkbox" at bounding box center [417, 183] width 30 height 13
checkbox input "true"
click at [415, 155] on input "checkbox" at bounding box center [417, 160] width 30 height 13
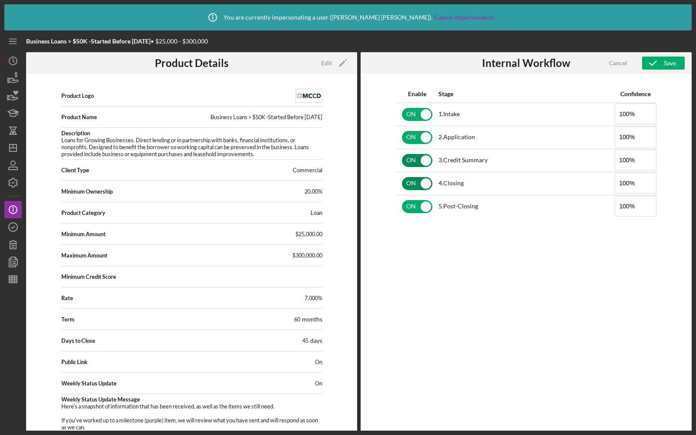
checkbox input "false"
click at [416, 192] on td "ON" at bounding box center [417, 183] width 43 height 23
click at [416, 181] on input "checkbox" at bounding box center [417, 183] width 30 height 13
checkbox input "false"
click at [13, 183] on polyline "button" at bounding box center [13, 182] width 2 height 1
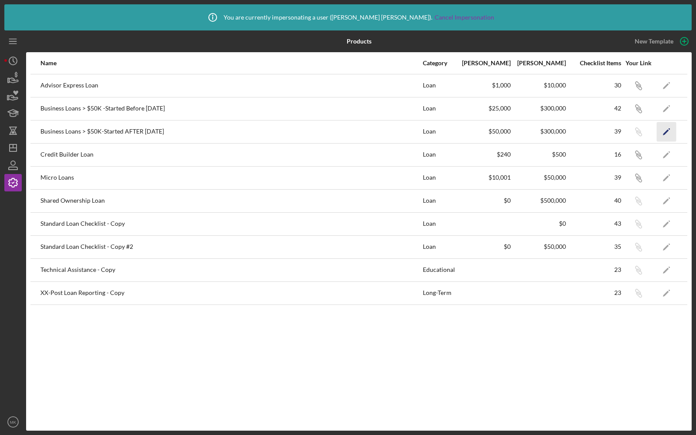
click at [666, 132] on icon "Icon/Edit" at bounding box center [667, 132] width 20 height 20
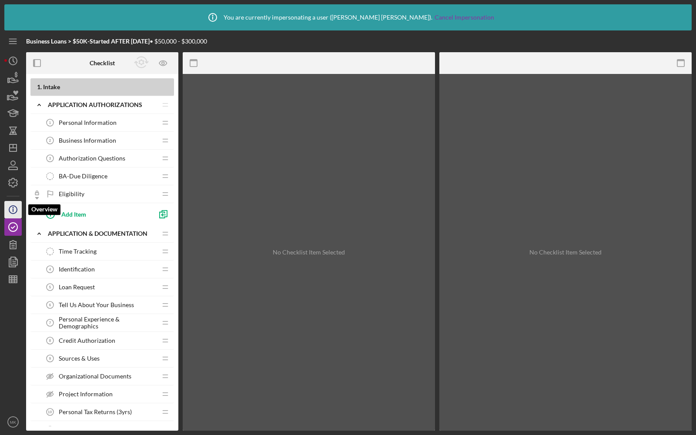
click at [20, 211] on icon "Icon/Info" at bounding box center [13, 210] width 22 height 22
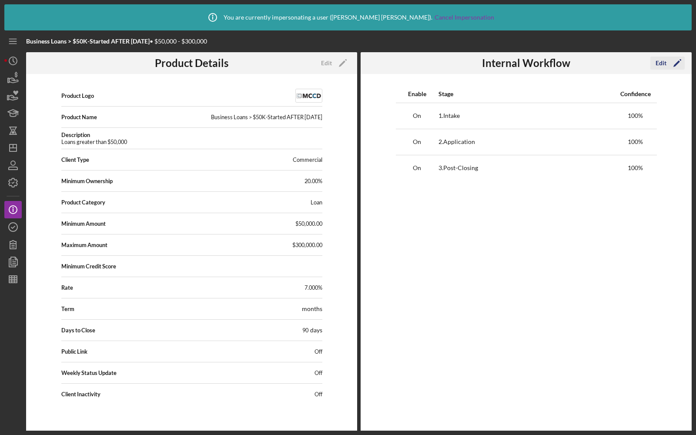
click at [662, 67] on div "Edit" at bounding box center [661, 63] width 11 height 13
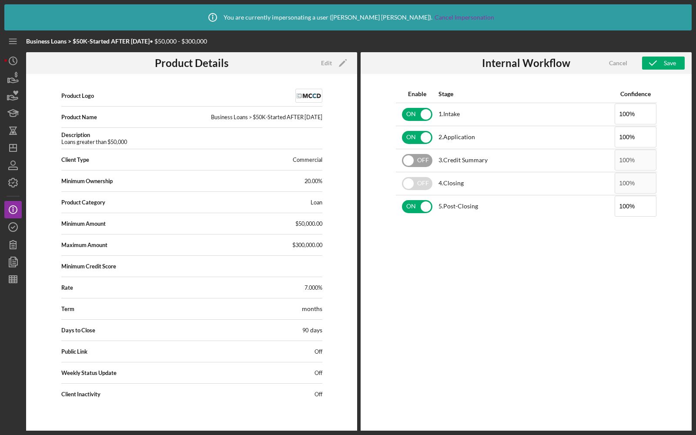
click at [424, 158] on input "checkbox" at bounding box center [417, 160] width 30 height 13
checkbox input "true"
click at [422, 182] on input "checkbox" at bounding box center [417, 183] width 30 height 13
checkbox input "true"
click at [657, 67] on icon "button" at bounding box center [653, 63] width 22 height 22
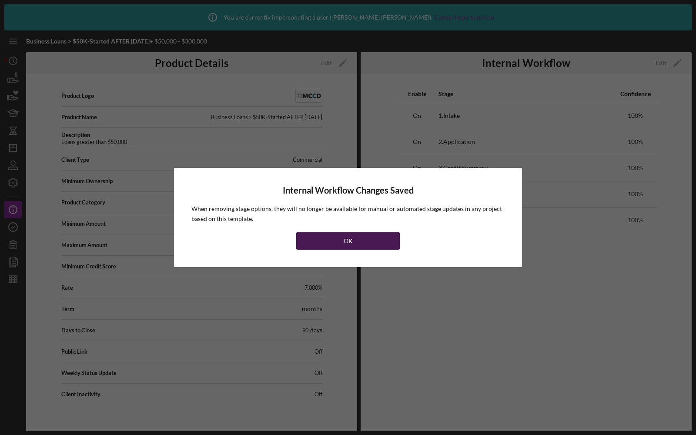
click at [335, 244] on button "OK" at bounding box center [348, 240] width 104 height 17
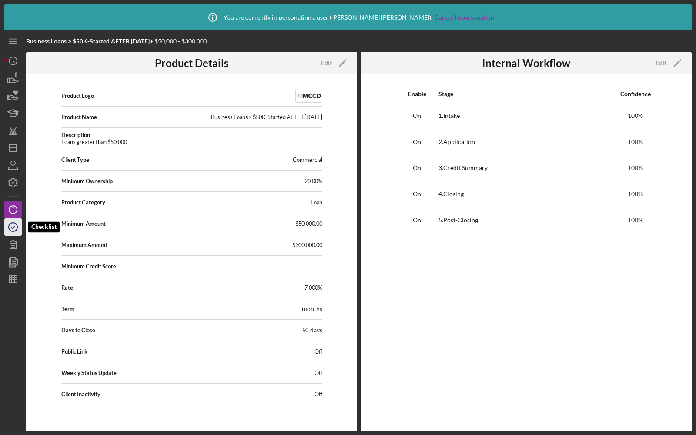
click at [14, 229] on icon "button" at bounding box center [13, 227] width 22 height 22
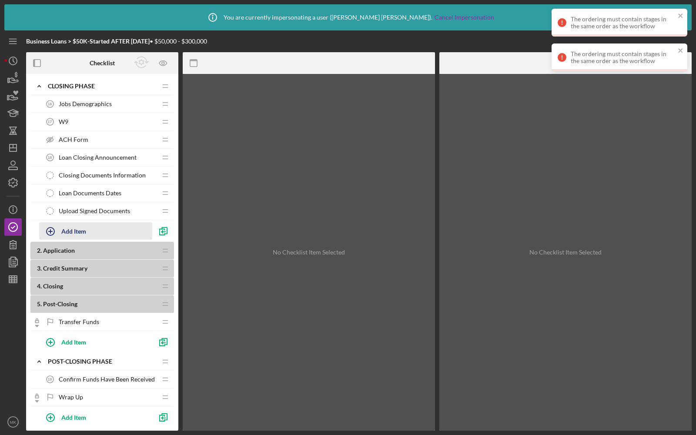
scroll to position [686, 0]
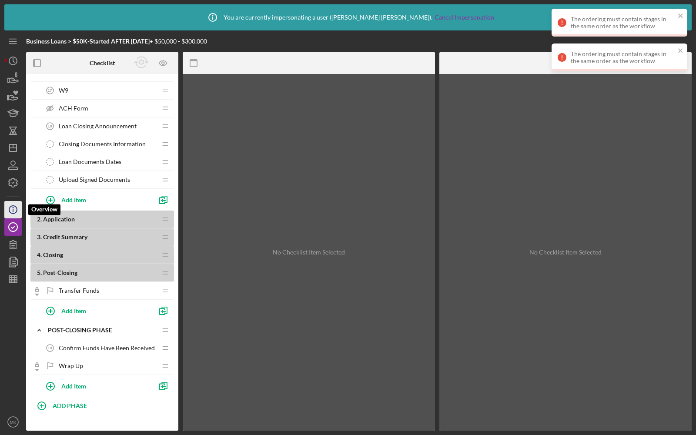
click at [11, 206] on circle "button" at bounding box center [13, 210] width 8 height 8
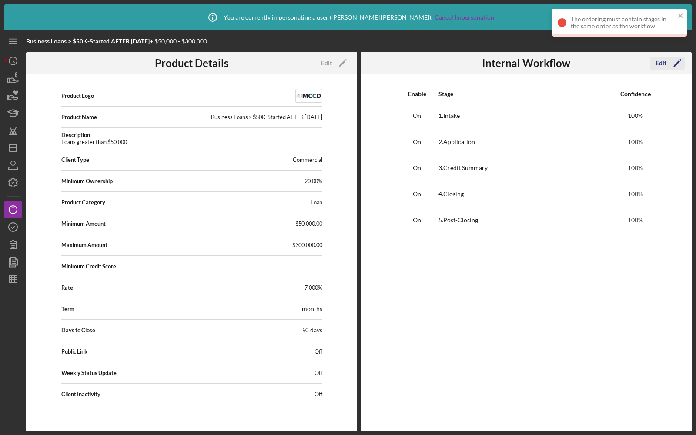
click at [669, 61] on icon "Icon/Edit" at bounding box center [678, 63] width 22 height 22
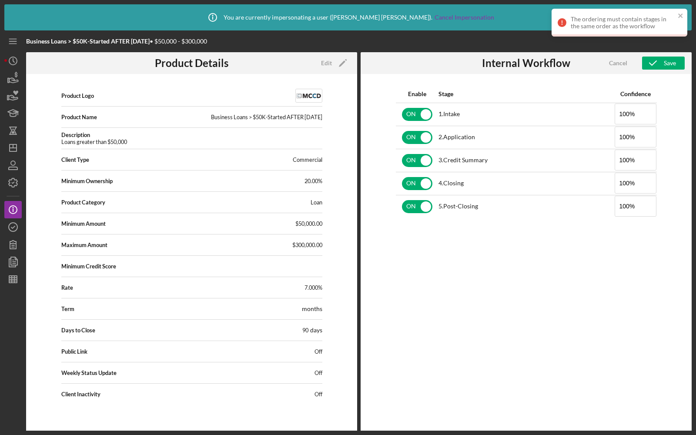
click at [669, 61] on div "Save" at bounding box center [670, 63] width 12 height 13
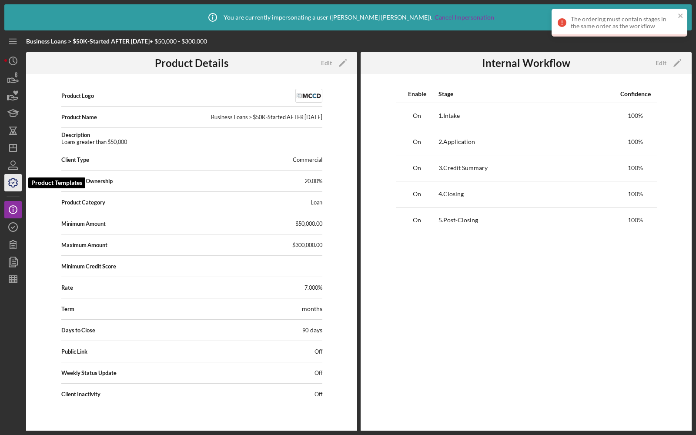
click at [5, 181] on icon "button" at bounding box center [13, 183] width 22 height 22
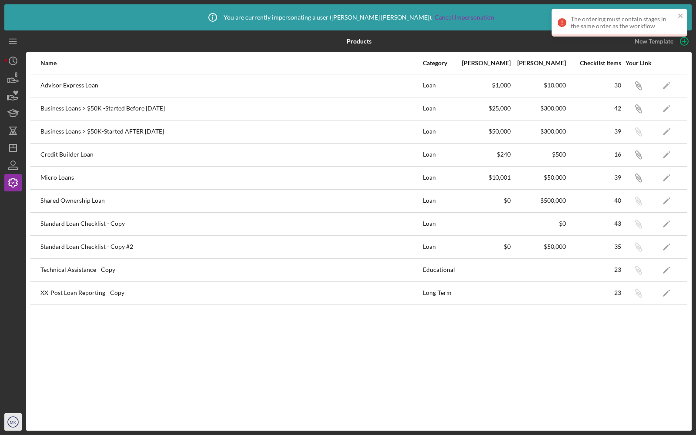
click at [12, 423] on text "MK" at bounding box center [13, 422] width 7 height 5
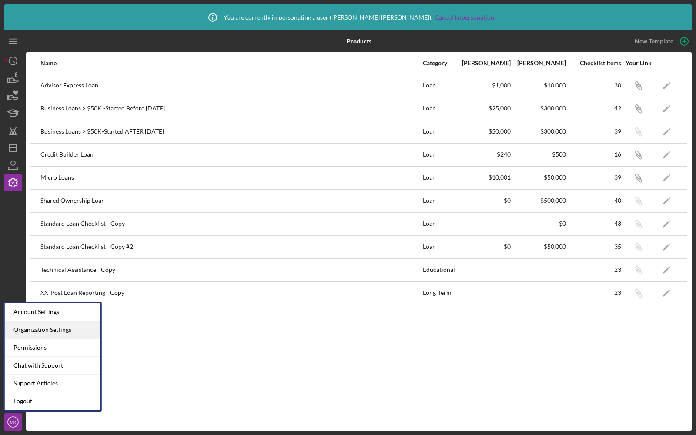
click at [36, 328] on div "Organization Settings" at bounding box center [53, 330] width 96 height 18
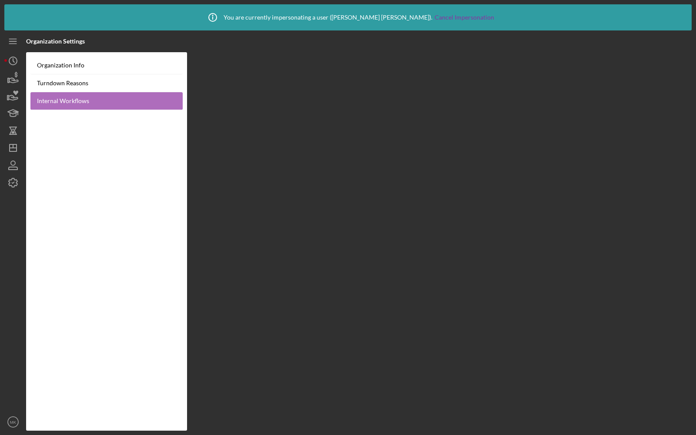
click at [80, 98] on link "Internal Workflows" at bounding box center [106, 101] width 152 height 18
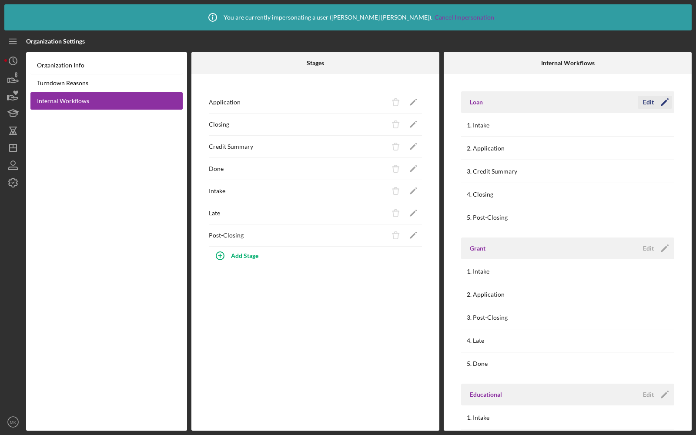
click at [654, 105] on icon "Icon/Edit" at bounding box center [665, 102] width 22 height 22
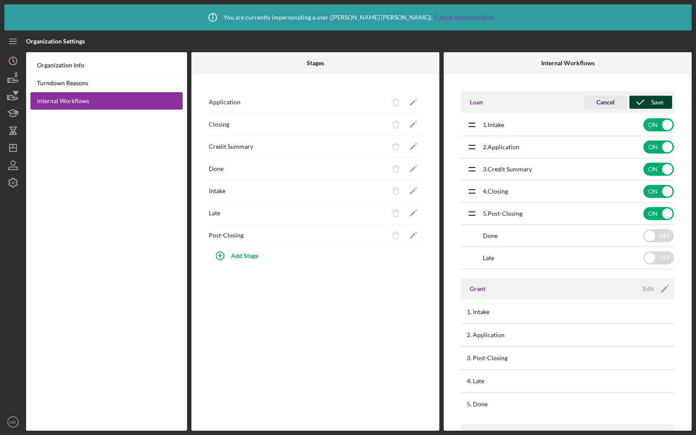
click at [646, 104] on icon "submit" at bounding box center [641, 102] width 22 height 22
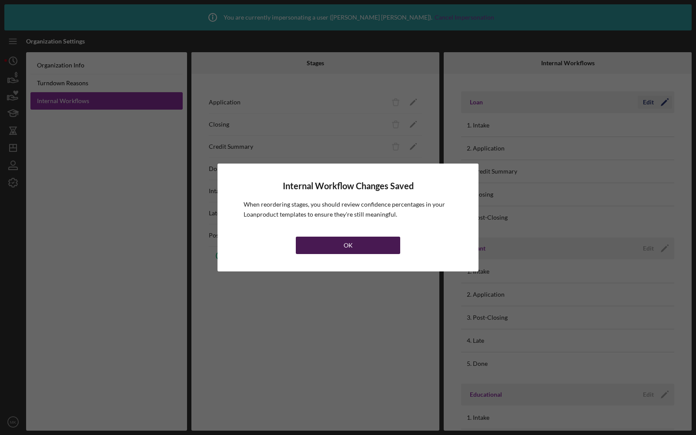
click at [356, 244] on button "OK" at bounding box center [348, 245] width 104 height 17
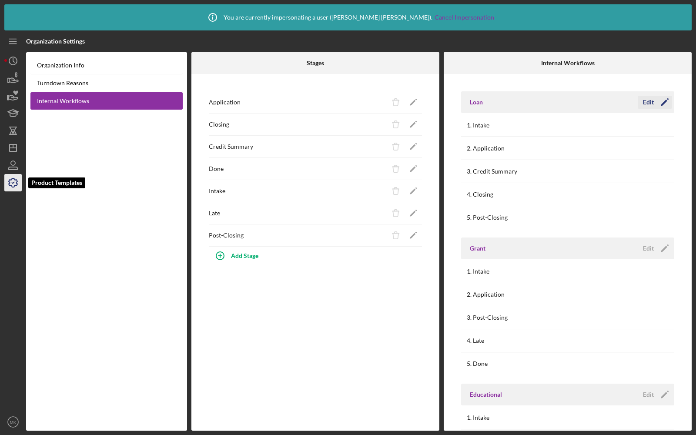
click at [12, 182] on icon "button" at bounding box center [13, 183] width 22 height 22
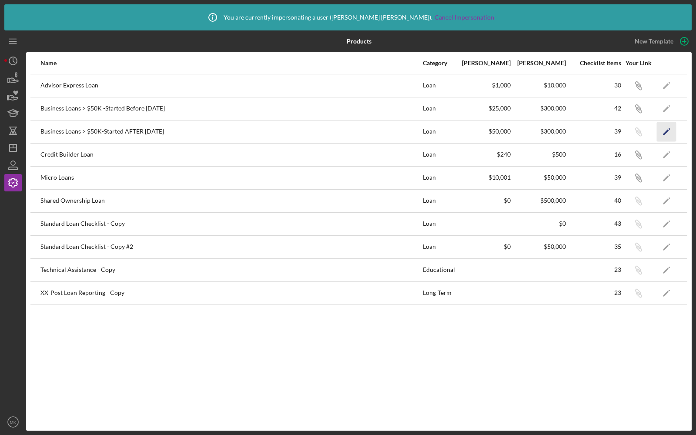
click at [674, 130] on icon "Icon/Edit" at bounding box center [667, 132] width 20 height 20
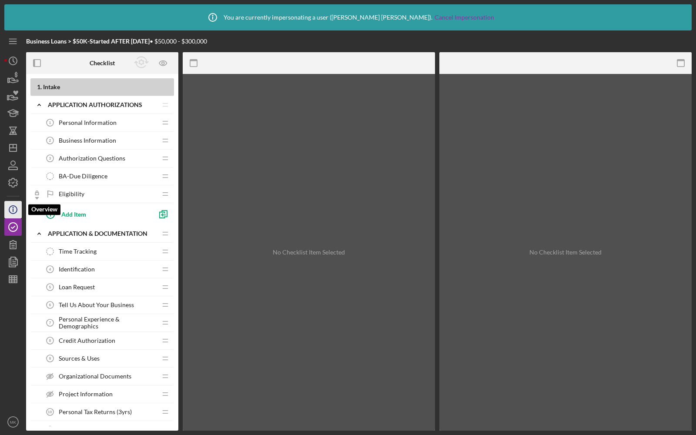
click at [11, 212] on icon "Icon/Info" at bounding box center [13, 210] width 22 height 22
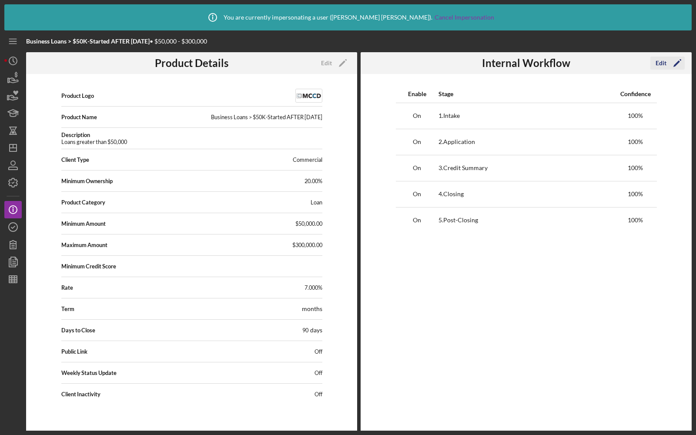
click at [659, 65] on div "Edit" at bounding box center [661, 63] width 11 height 13
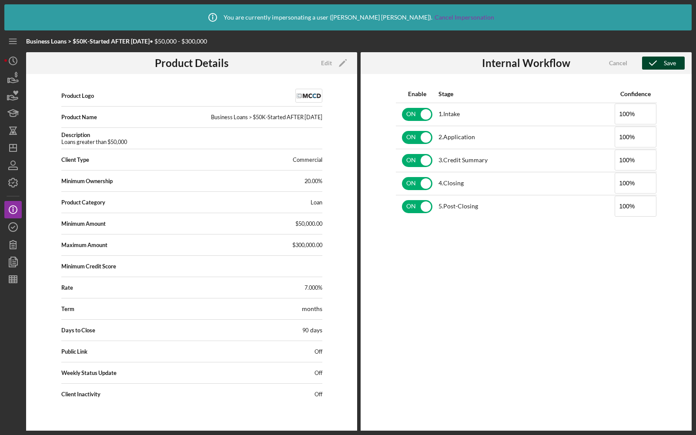
click at [660, 64] on icon "button" at bounding box center [653, 63] width 22 height 22
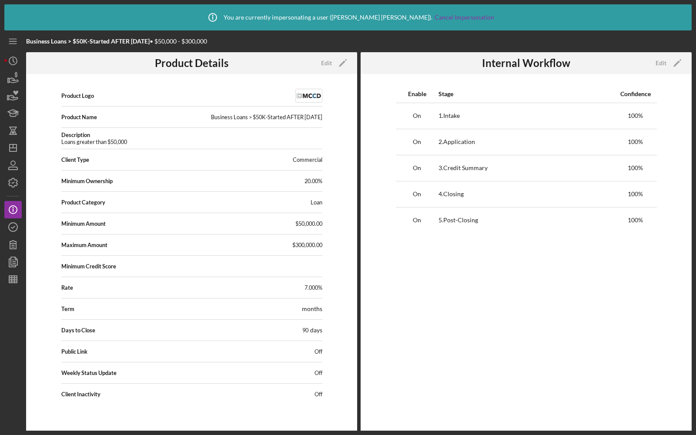
click at [2, 228] on div "Icon/Info You are currently impersonating a user ( [PERSON_NAME] ). Cancel Impe…" at bounding box center [348, 217] width 696 height 435
click at [13, 229] on icon "button" at bounding box center [13, 227] width 22 height 22
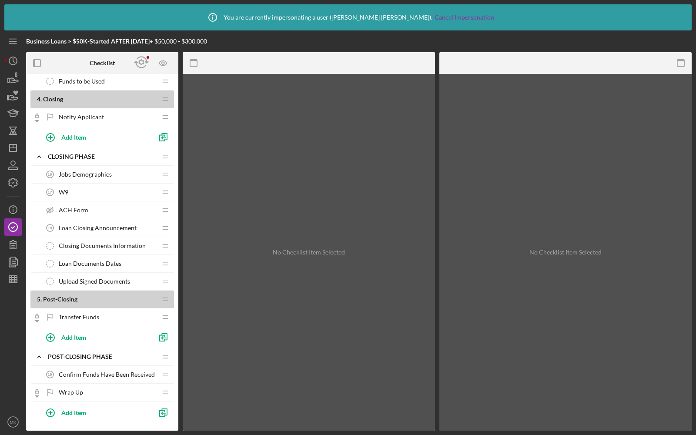
scroll to position [664, 0]
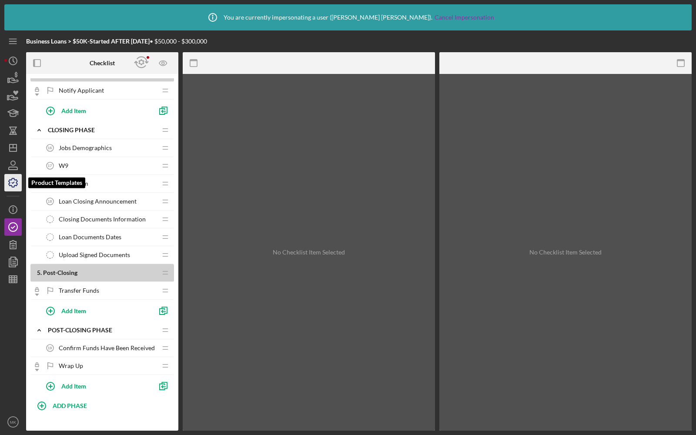
click at [13, 182] on icon "button" at bounding box center [13, 183] width 22 height 22
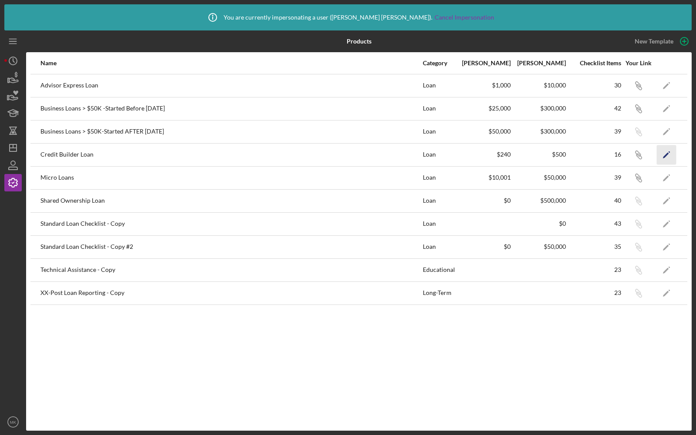
click at [667, 148] on icon "Icon/Edit" at bounding box center [667, 155] width 20 height 20
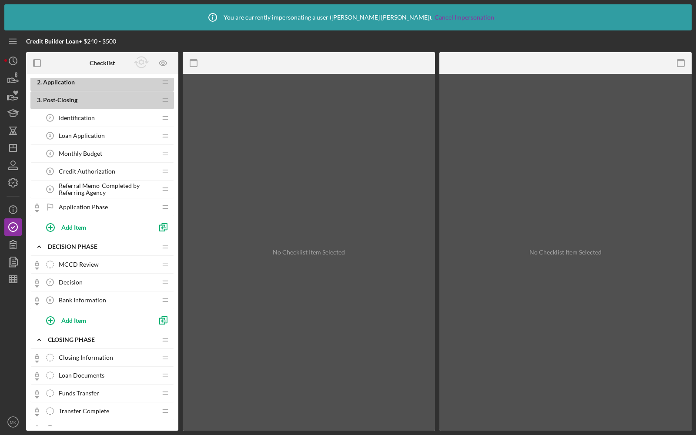
scroll to position [144, 0]
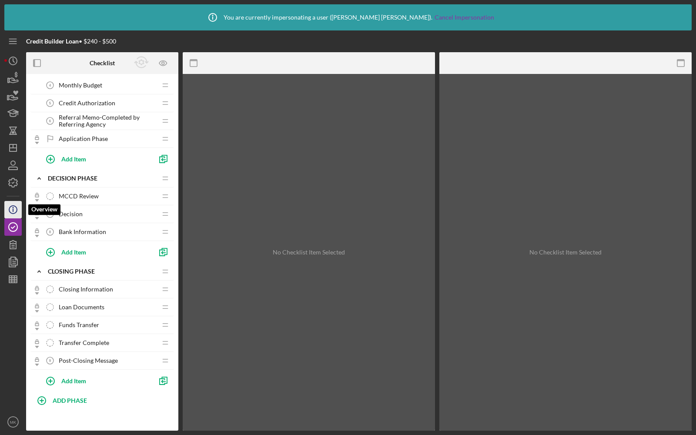
click at [19, 206] on icon "Icon/Info" at bounding box center [13, 210] width 22 height 22
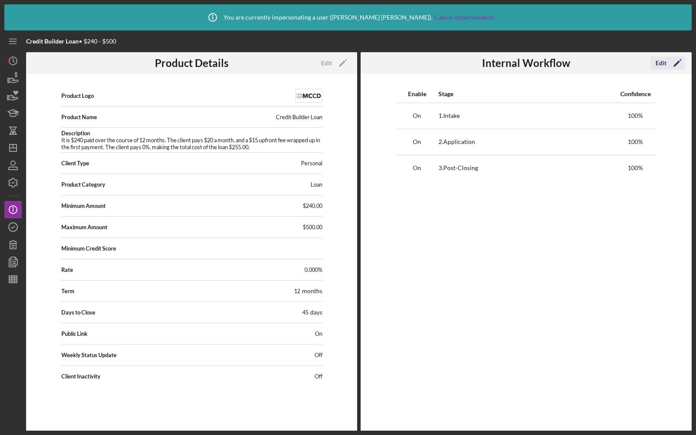
click at [665, 63] on div "Edit" at bounding box center [661, 63] width 11 height 13
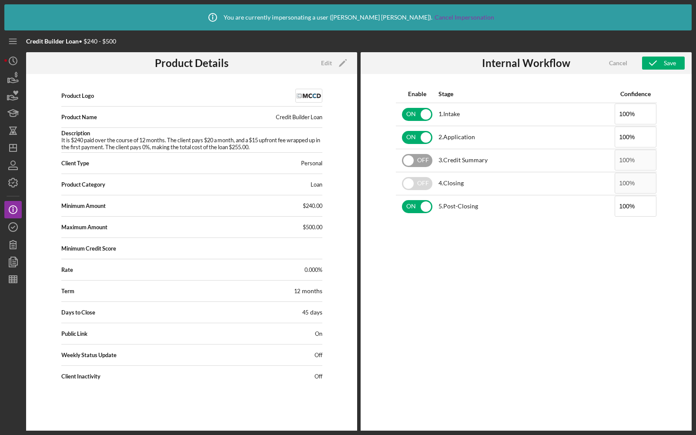
click at [418, 156] on input "checkbox" at bounding box center [417, 160] width 30 height 13
checkbox input "true"
click at [418, 177] on input "checkbox" at bounding box center [417, 183] width 30 height 13
checkbox input "true"
click at [662, 64] on icon "button" at bounding box center [653, 63] width 22 height 22
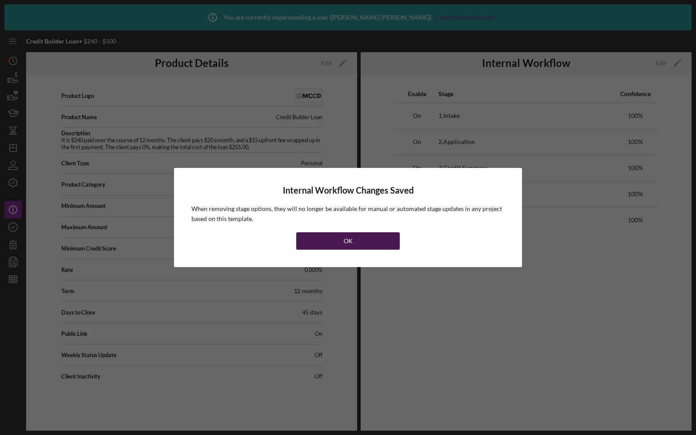
click at [376, 234] on button "OK" at bounding box center [348, 240] width 104 height 17
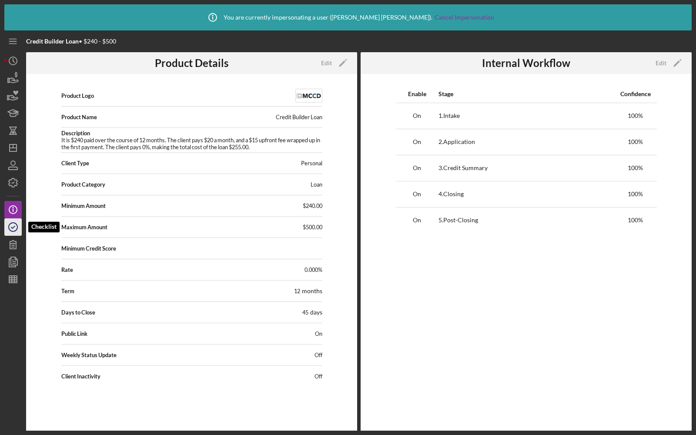
click at [13, 227] on icon "button" at bounding box center [13, 227] width 22 height 22
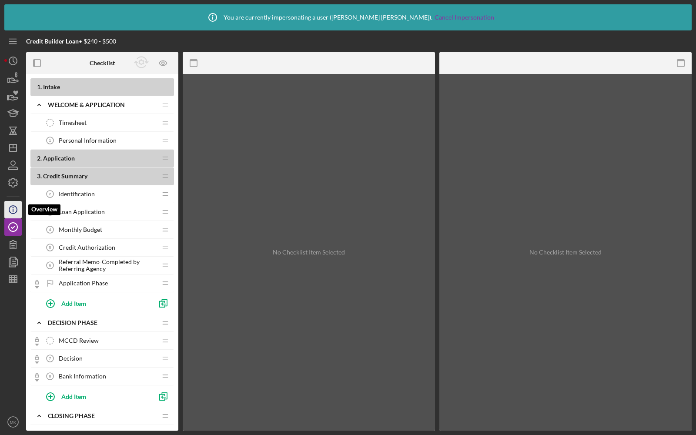
click at [11, 206] on circle "button" at bounding box center [13, 210] width 8 height 8
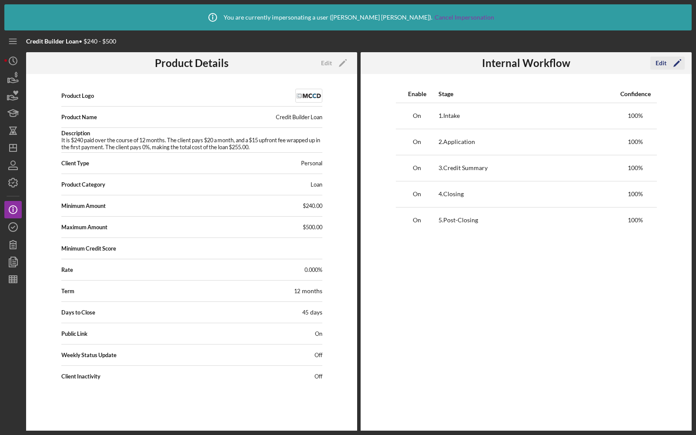
click at [667, 64] on icon "Icon/Edit" at bounding box center [678, 63] width 22 height 22
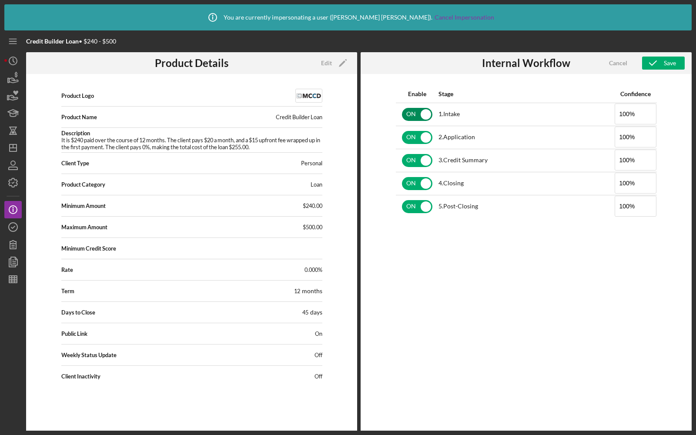
click at [414, 117] on input "checkbox" at bounding box center [417, 114] width 30 height 13
checkbox input "false"
click at [668, 64] on div "Save" at bounding box center [670, 63] width 12 height 13
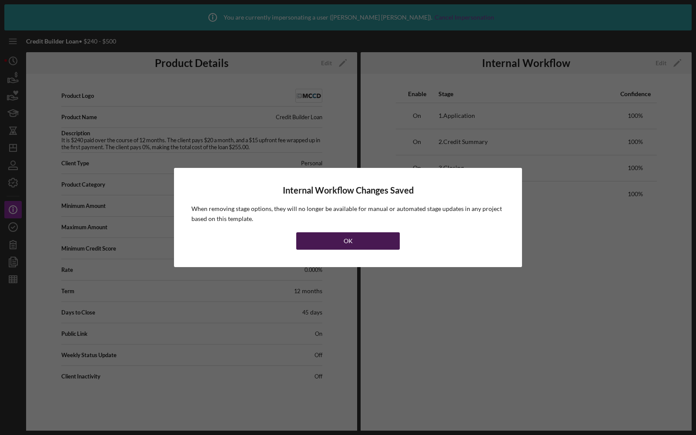
click at [362, 243] on button "OK" at bounding box center [348, 240] width 104 height 17
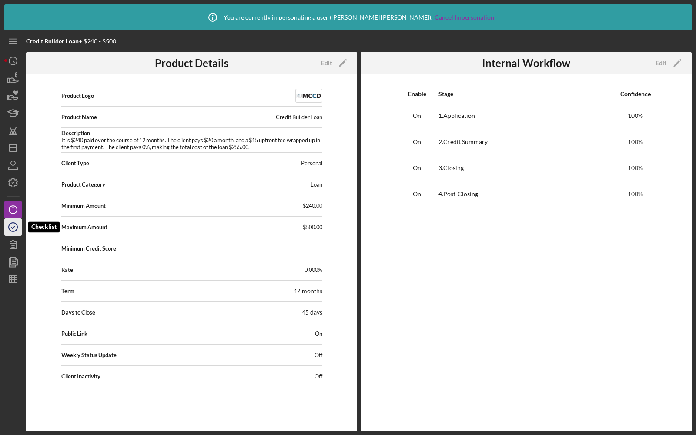
click at [10, 224] on icon "button" at bounding box center [13, 227] width 22 height 22
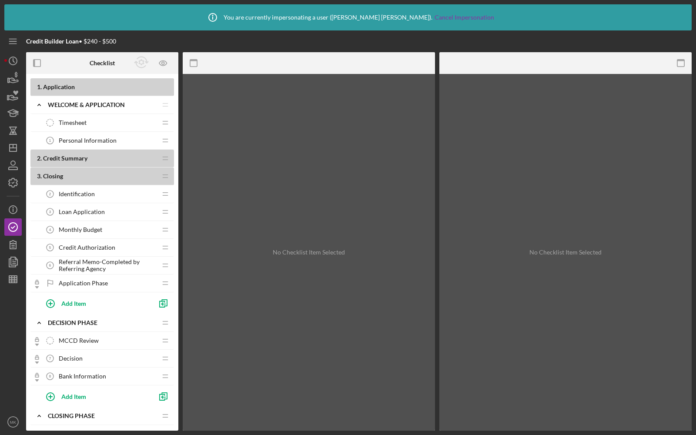
scroll to position [10, 0]
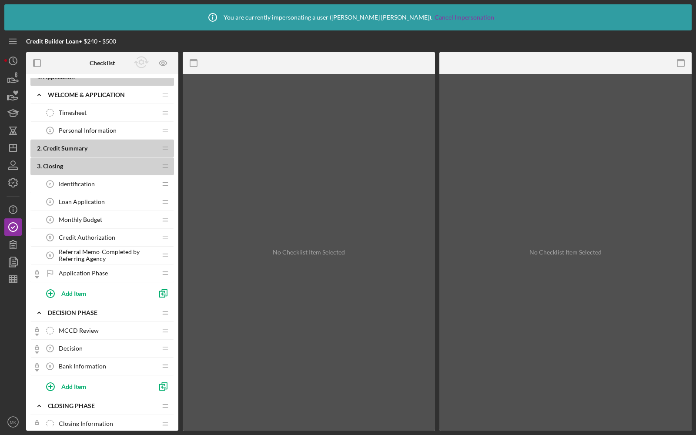
click at [61, 323] on div "MCCD Review MCCD Review" at bounding box center [98, 330] width 115 height 17
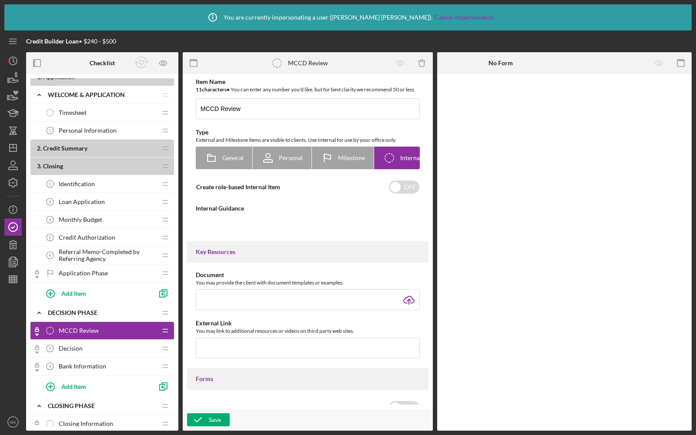
type textarea "<div> <p>Upload here any documents created during the determination process, so…"
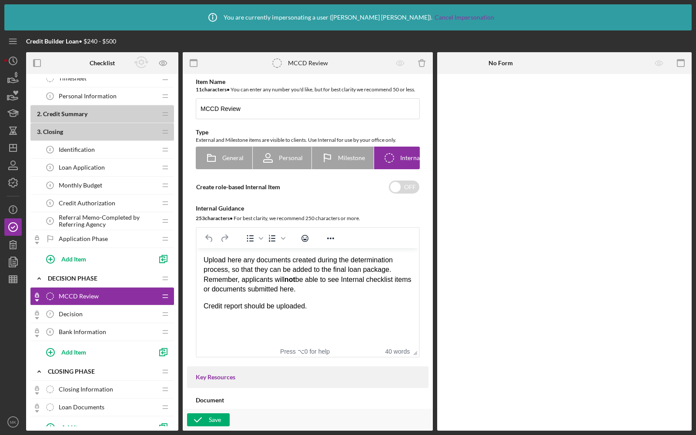
scroll to position [44, 0]
click at [14, 210] on icon "Icon/Info" at bounding box center [13, 210] width 22 height 22
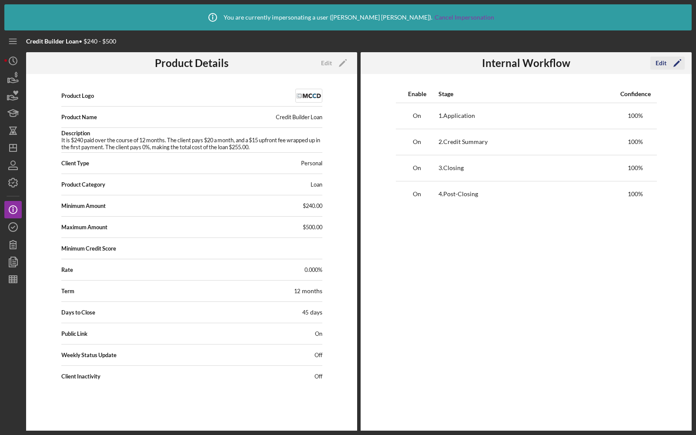
click at [667, 60] on icon "Icon/Edit" at bounding box center [678, 63] width 22 height 22
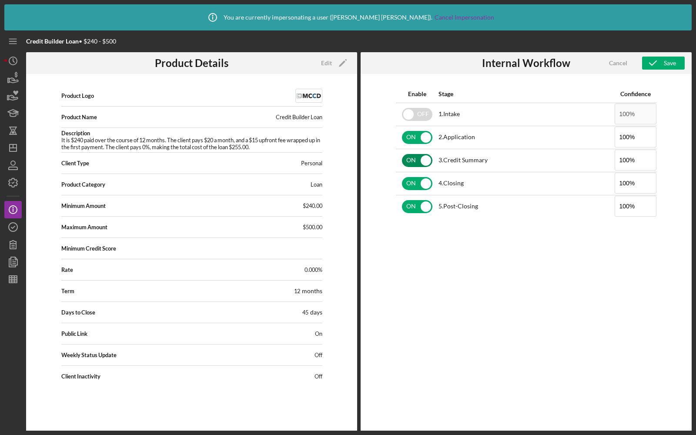
click at [411, 164] on input "checkbox" at bounding box center [417, 160] width 30 height 13
checkbox input "false"
click at [664, 61] on div "Save" at bounding box center [670, 63] width 12 height 13
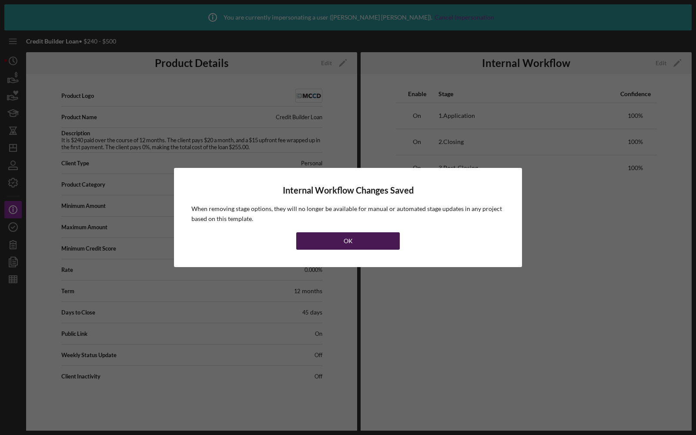
click at [353, 240] on button "OK" at bounding box center [348, 240] width 104 height 17
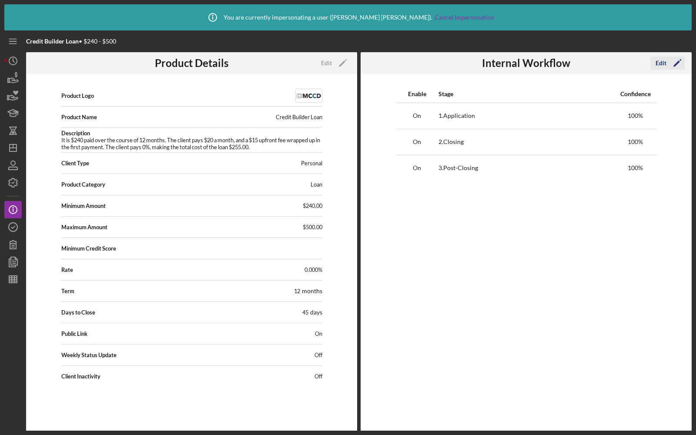
click at [660, 62] on div "Edit" at bounding box center [661, 63] width 11 height 13
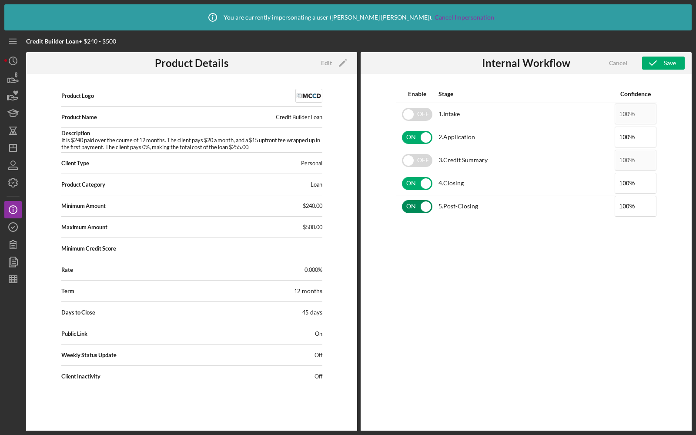
click at [411, 206] on input "checkbox" at bounding box center [417, 206] width 30 height 13
checkbox input "false"
click at [651, 64] on icon "button" at bounding box center [653, 63] width 22 height 22
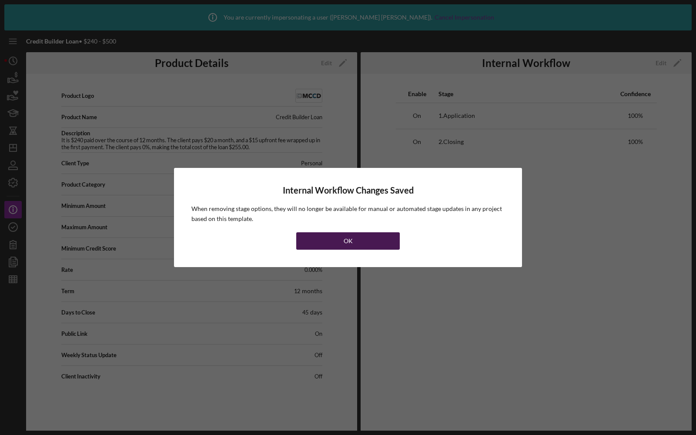
click at [331, 244] on button "OK" at bounding box center [348, 240] width 104 height 17
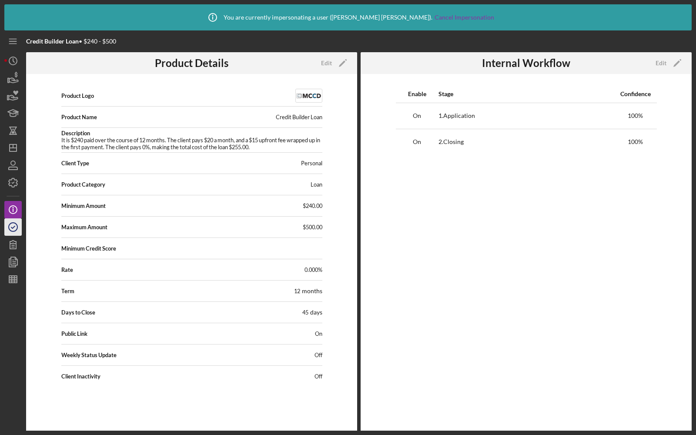
click at [20, 225] on icon "button" at bounding box center [13, 227] width 22 height 22
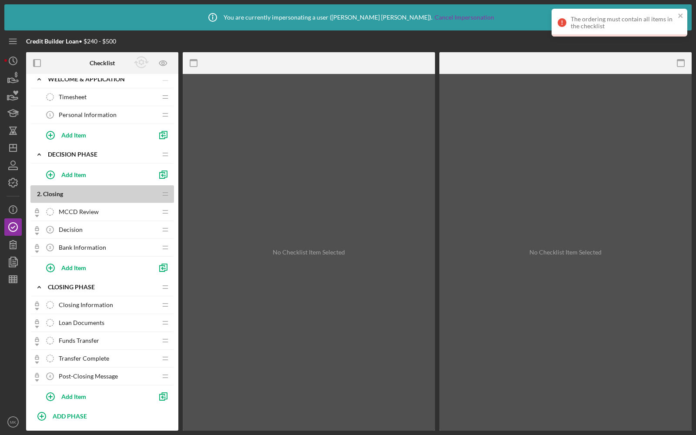
scroll to position [14, 0]
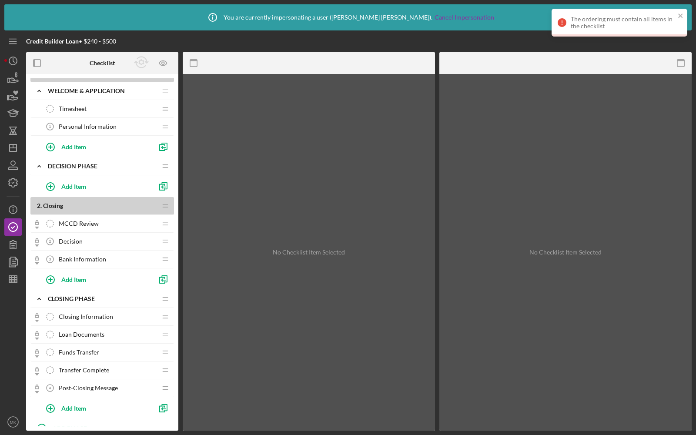
drag, startPoint x: 125, startPoint y: 221, endPoint x: 125, endPoint y: 198, distance: 23.9
click at [125, 198] on div "1 . Application Icon/Expander Welcome & Application Icon/Edit Icon/Drag Timeshe…" at bounding box center [102, 241] width 144 height 355
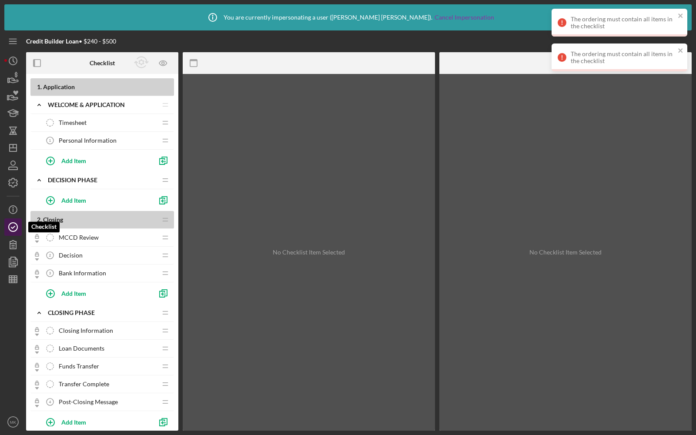
click at [12, 219] on icon "button" at bounding box center [13, 227] width 22 height 22
click at [13, 203] on icon "Icon/Info" at bounding box center [13, 210] width 22 height 22
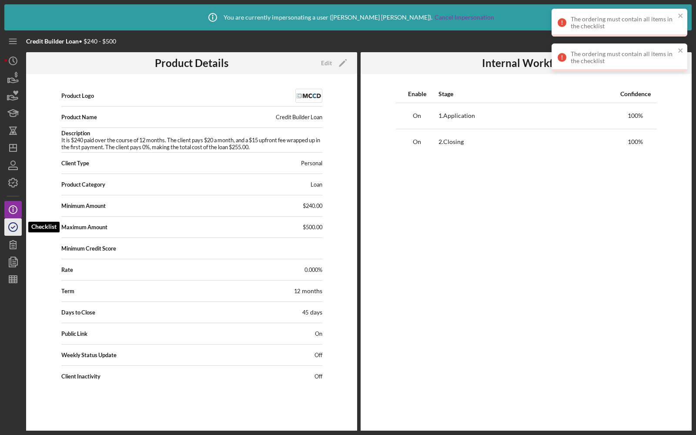
click at [15, 221] on icon "button" at bounding box center [13, 227] width 22 height 22
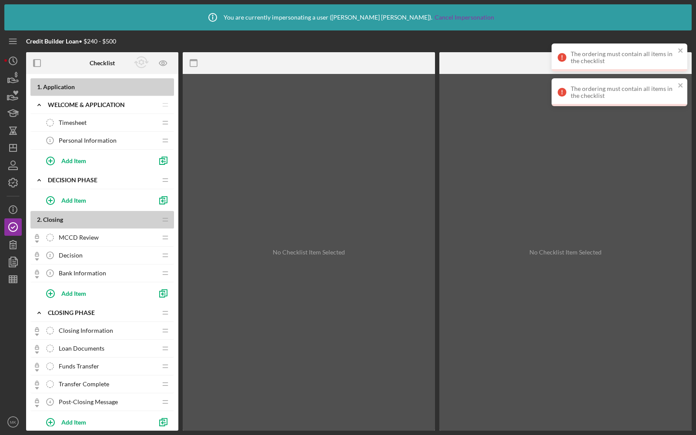
click at [676, 84] on div "The ordering must contain all items in the checklist" at bounding box center [616, 92] width 123 height 19
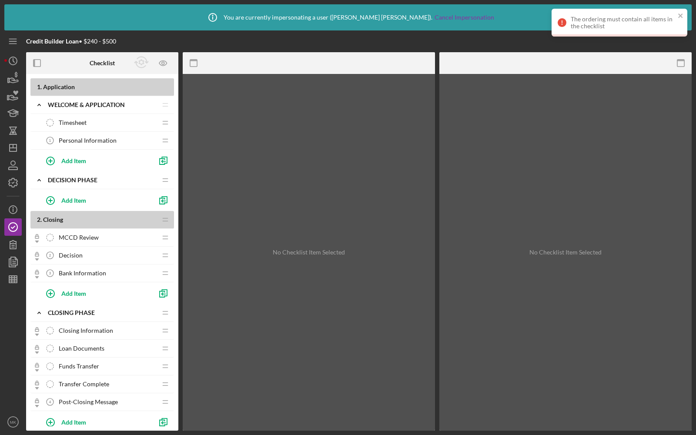
scroll to position [43, 0]
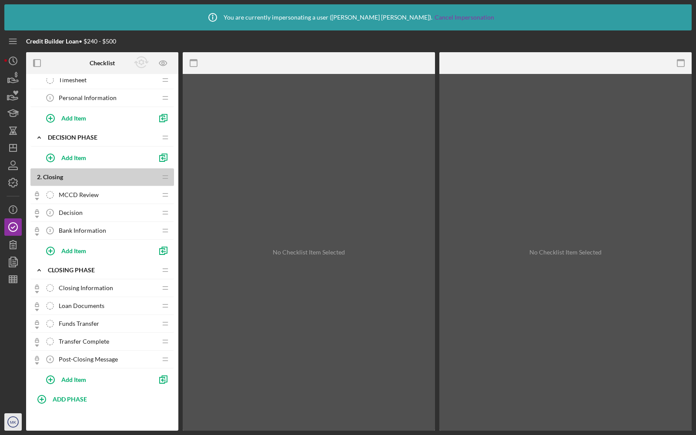
click at [9, 421] on icon "MK" at bounding box center [12, 422] width 17 height 22
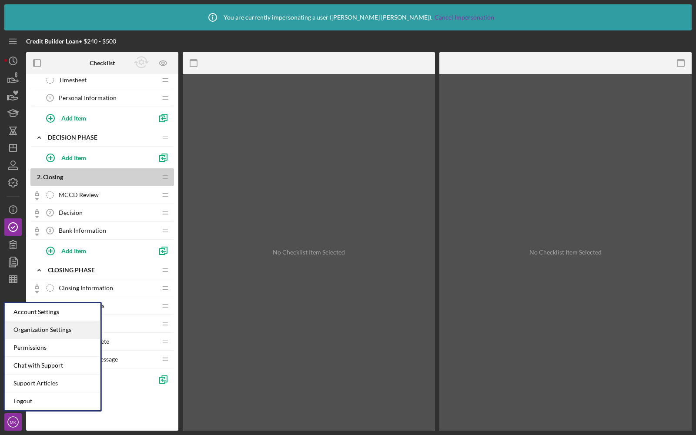
click at [18, 334] on div "Organization Settings" at bounding box center [53, 330] width 96 height 18
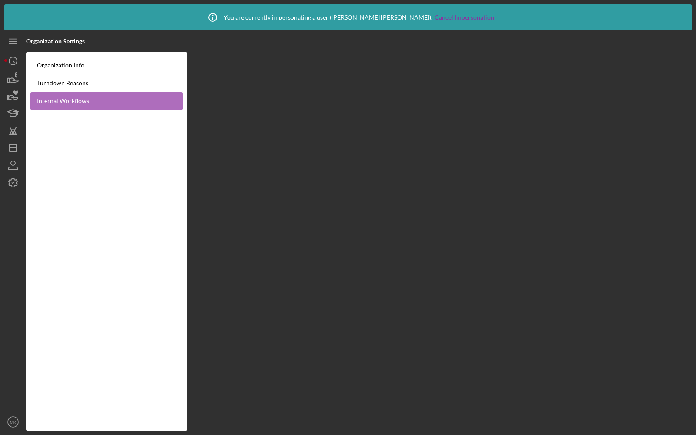
click at [67, 93] on link "Internal Workflows" at bounding box center [106, 101] width 152 height 18
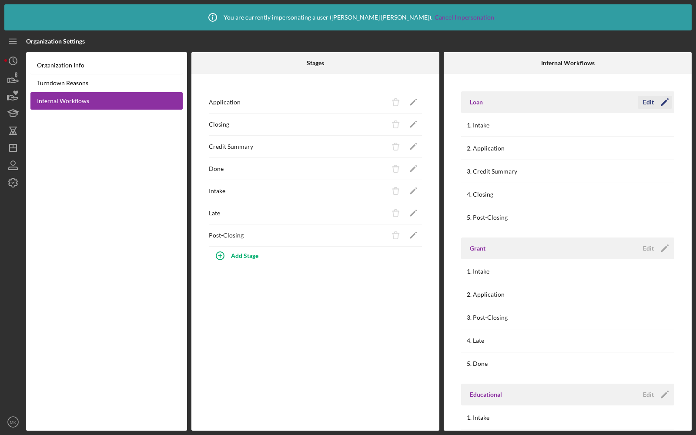
click at [648, 100] on div "Edit" at bounding box center [648, 102] width 11 height 13
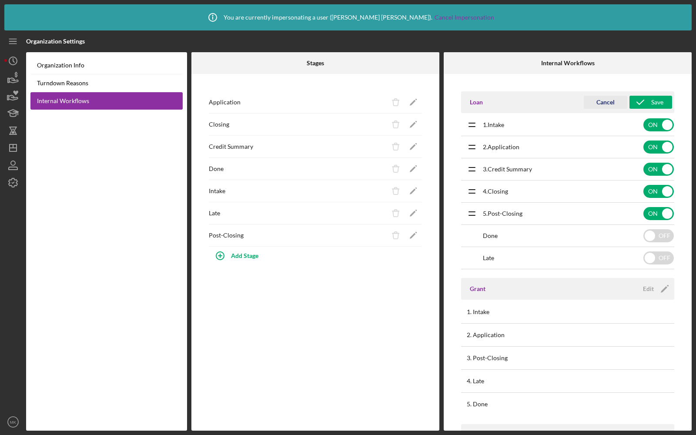
click at [648, 100] on icon "submit" at bounding box center [641, 102] width 22 height 22
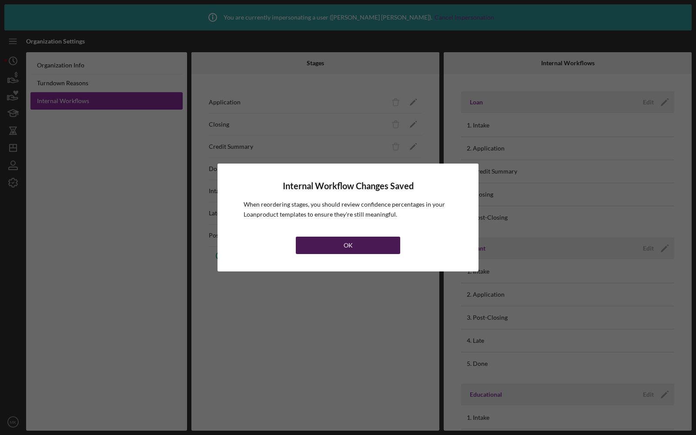
click at [334, 252] on button "OK" at bounding box center [348, 245] width 104 height 17
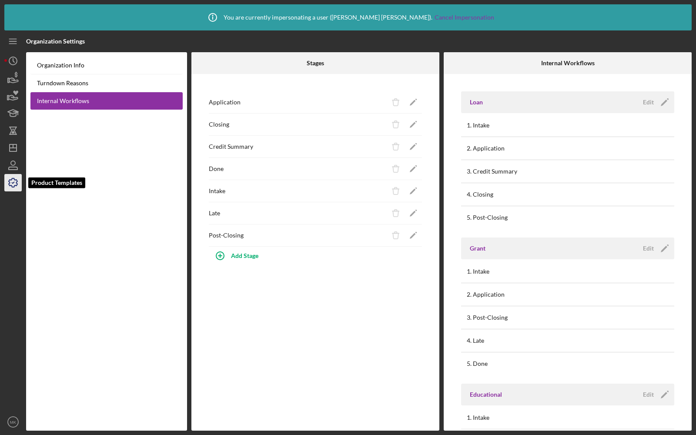
click at [8, 180] on icon "button" at bounding box center [13, 183] width 22 height 22
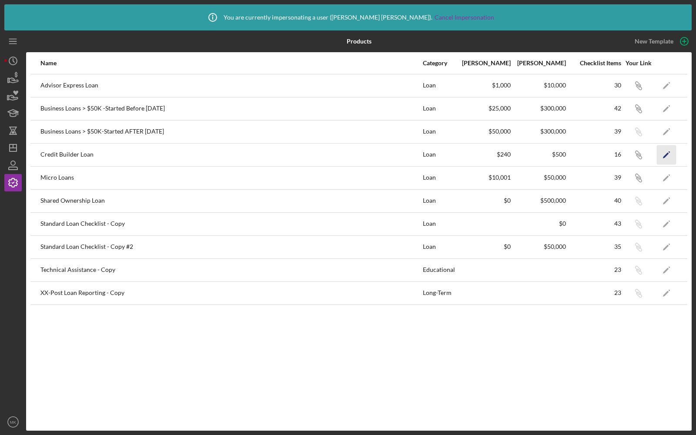
click at [666, 149] on icon "Icon/Edit" at bounding box center [667, 155] width 20 height 20
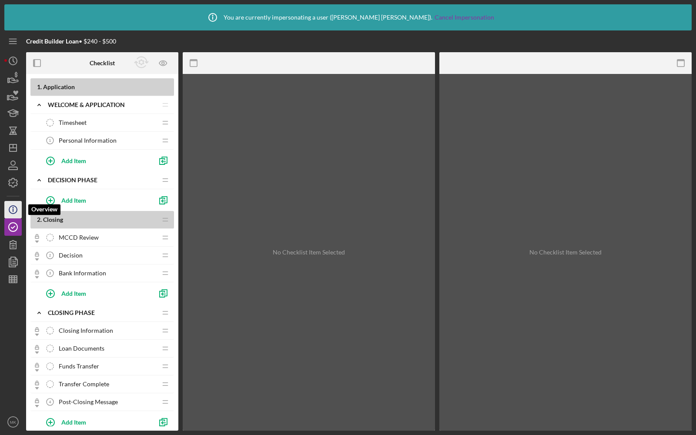
click at [12, 212] on icon "Icon/Info" at bounding box center [13, 210] width 22 height 22
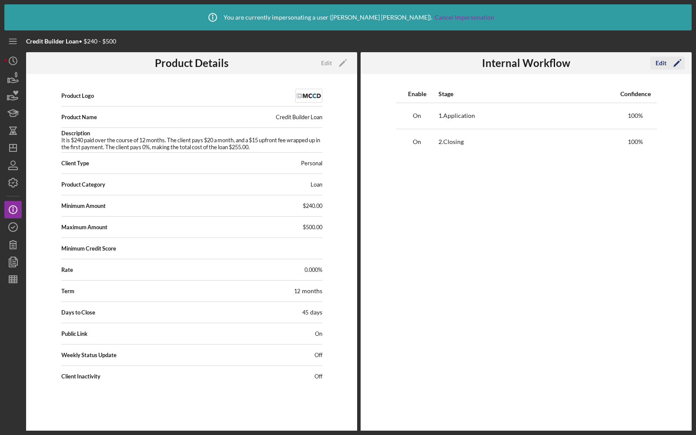
click at [660, 60] on div "Edit" at bounding box center [661, 63] width 11 height 13
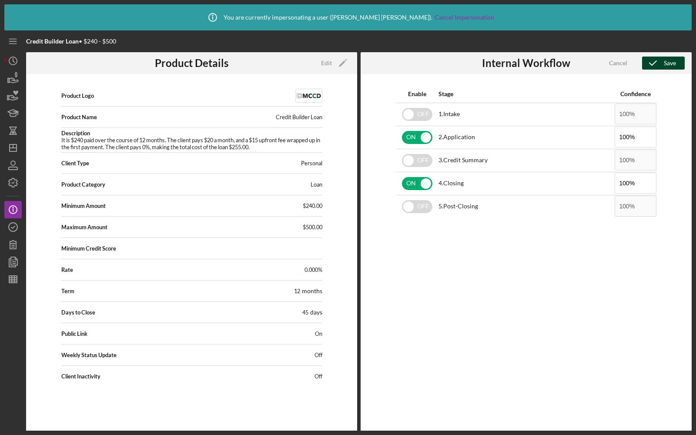
click at [670, 63] on div "Save" at bounding box center [670, 63] width 12 height 13
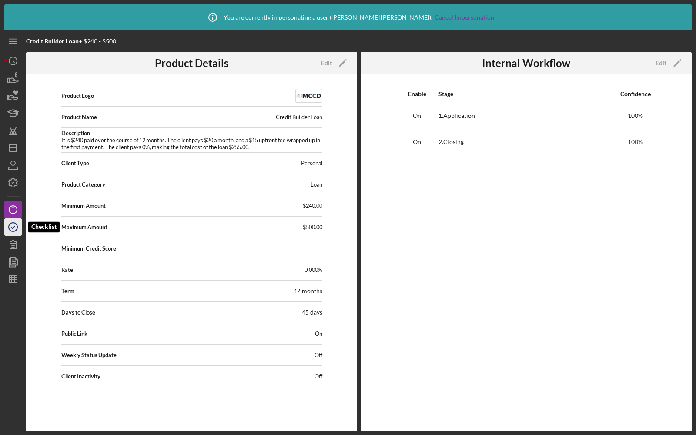
click at [15, 225] on icon "button" at bounding box center [13, 227] width 22 height 22
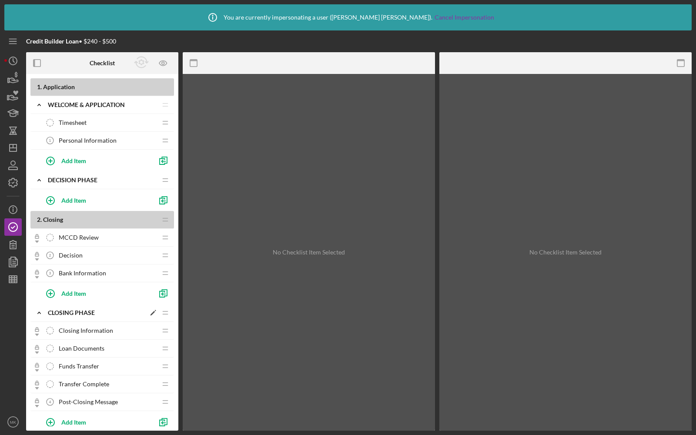
scroll to position [43, 0]
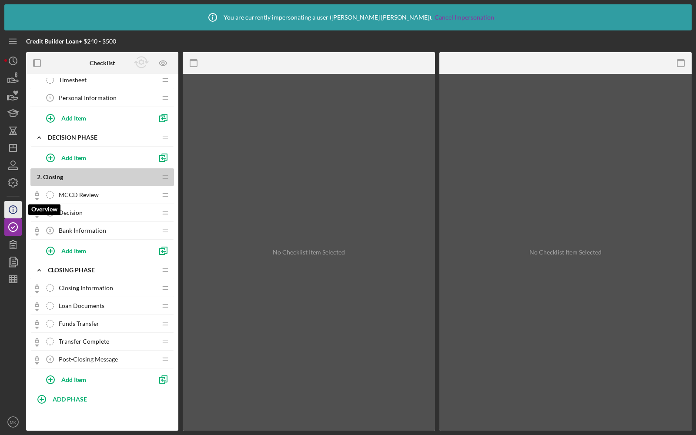
click at [7, 212] on icon "Icon/Info" at bounding box center [13, 210] width 22 height 22
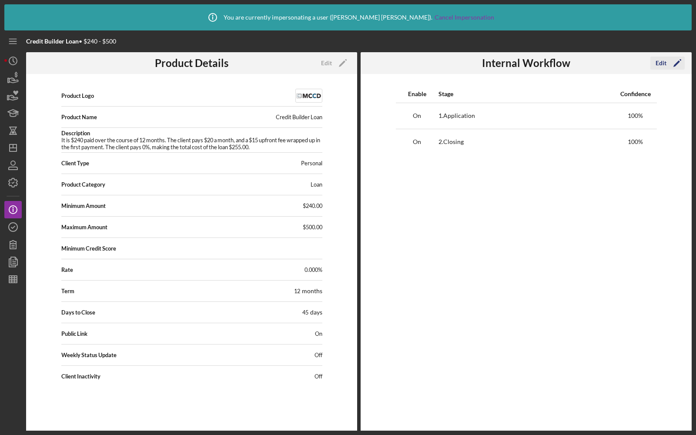
click at [665, 64] on div "Edit" at bounding box center [661, 63] width 11 height 13
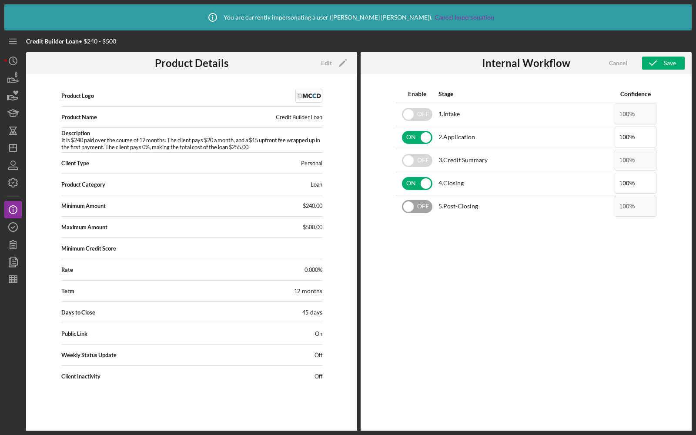
click at [415, 206] on input "checkbox" at bounding box center [417, 206] width 30 height 13
checkbox input "true"
click at [647, 65] on icon "button" at bounding box center [653, 63] width 22 height 22
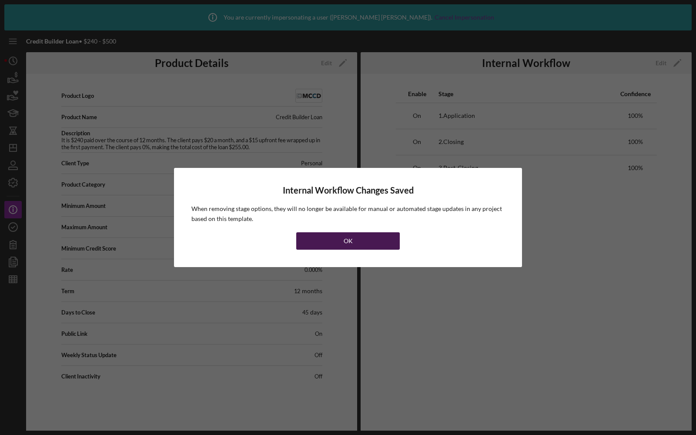
click at [332, 236] on button "OK" at bounding box center [348, 240] width 104 height 17
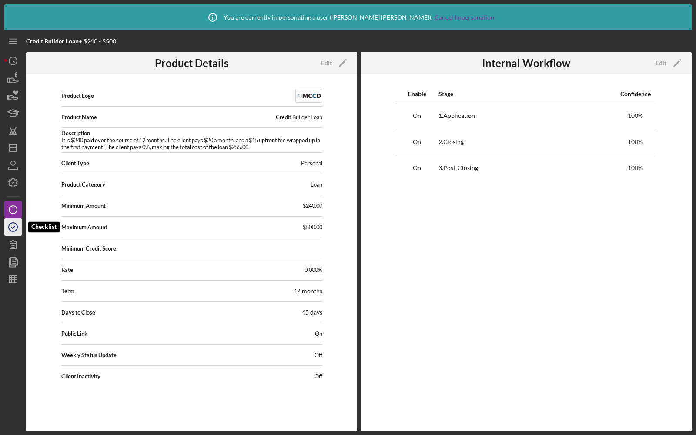
click at [12, 229] on icon "button" at bounding box center [13, 227] width 22 height 22
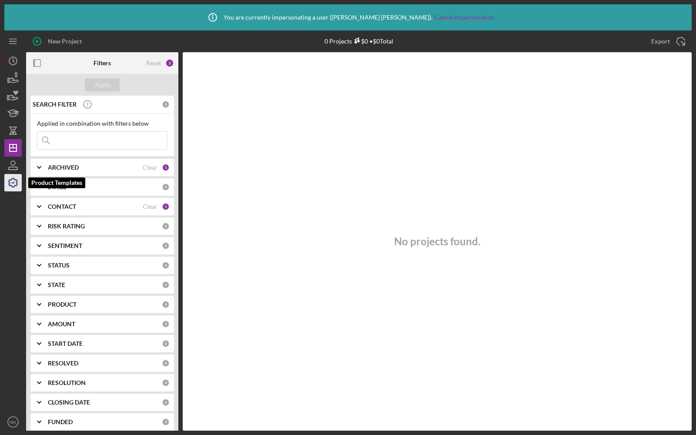
click at [5, 183] on icon "button" at bounding box center [13, 183] width 22 height 22
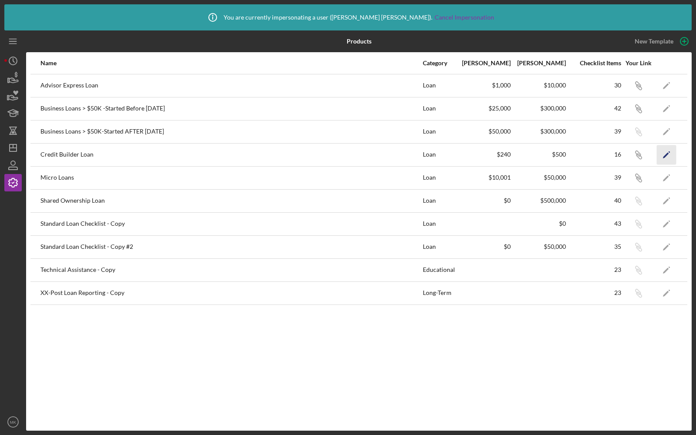
click at [668, 154] on icon "Icon/Edit" at bounding box center [667, 155] width 20 height 20
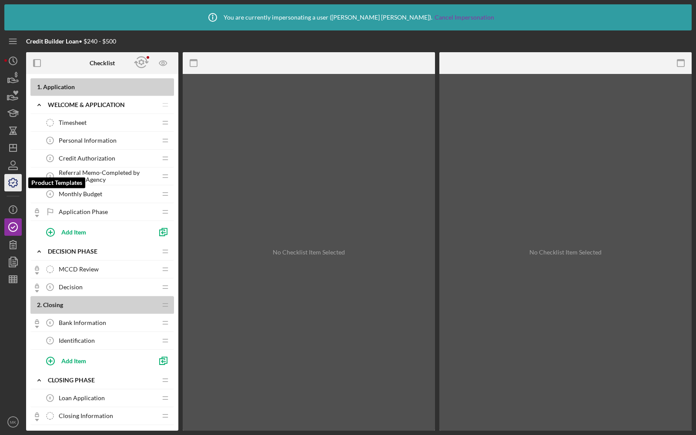
click at [15, 188] on icon "button" at bounding box center [13, 183] width 22 height 22
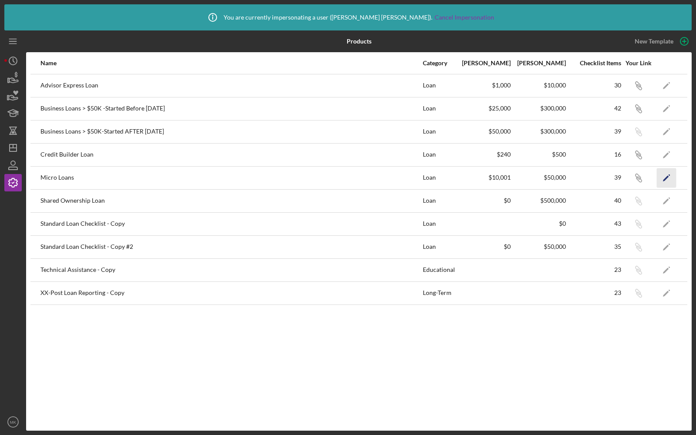
click at [664, 174] on icon "Icon/Edit" at bounding box center [667, 178] width 20 height 20
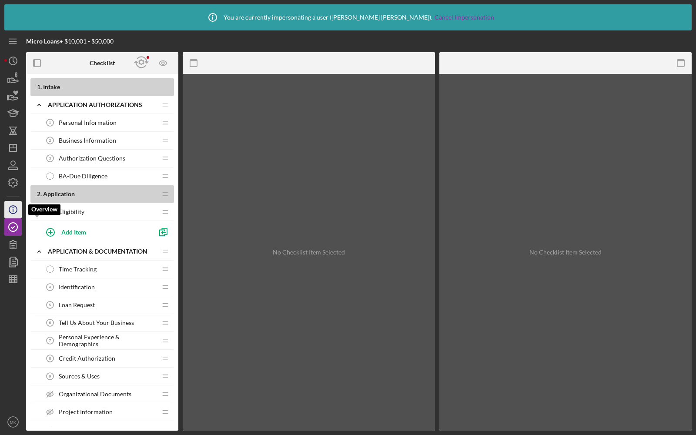
click at [10, 203] on icon "Icon/Info" at bounding box center [13, 210] width 22 height 22
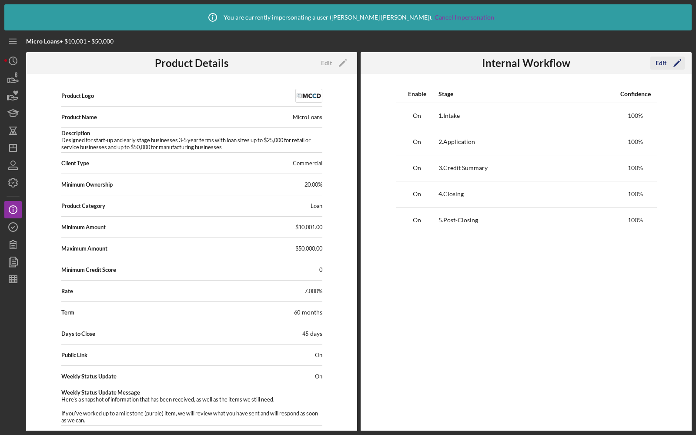
click at [667, 62] on icon "Icon/Edit" at bounding box center [678, 63] width 22 height 22
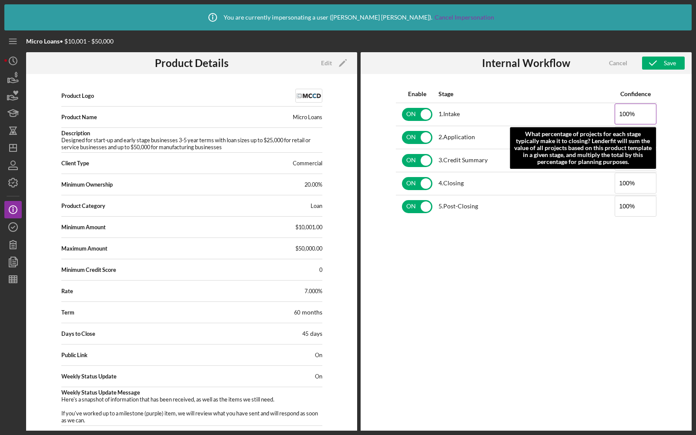
click at [640, 113] on input "100%" at bounding box center [636, 114] width 42 height 21
click at [625, 112] on input "100%" at bounding box center [636, 114] width 42 height 21
click at [623, 113] on input "100%" at bounding box center [636, 114] width 42 height 21
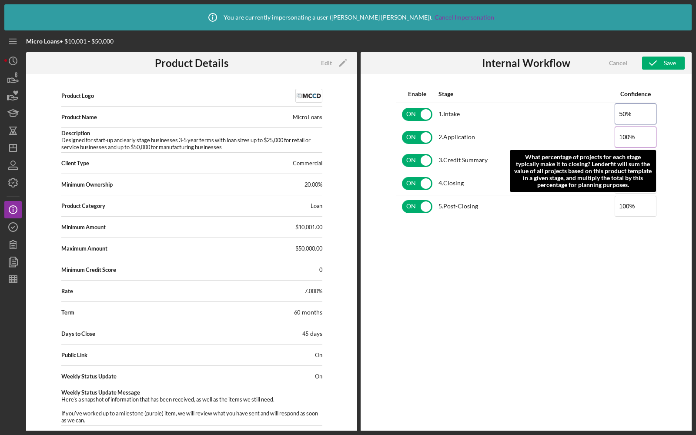
type input "50%"
click at [625, 137] on input "100%" at bounding box center [636, 137] width 42 height 21
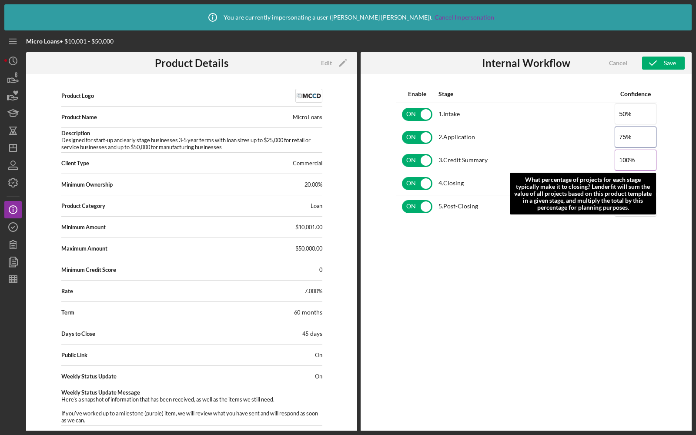
type input "75%"
click at [626, 161] on input "100%" at bounding box center [636, 160] width 42 height 21
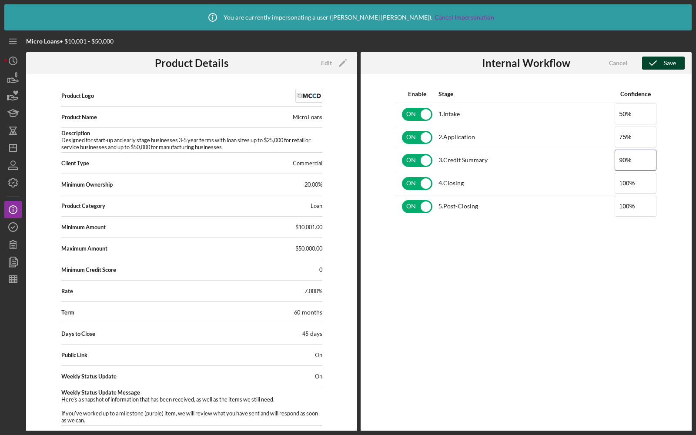
type input "90%"
click at [657, 64] on icon "button" at bounding box center [653, 63] width 22 height 22
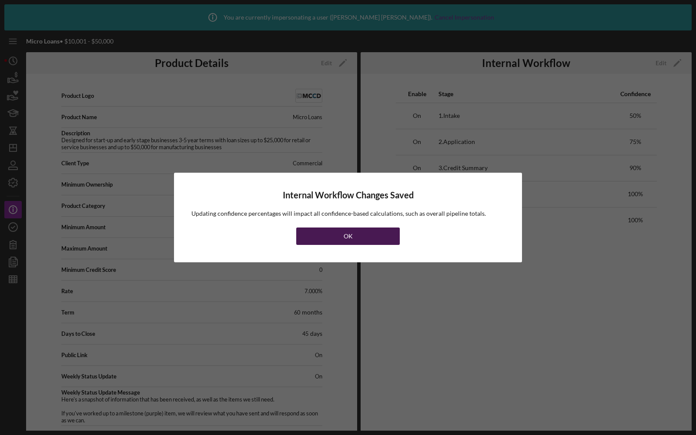
click at [358, 239] on button "OK" at bounding box center [348, 236] width 104 height 17
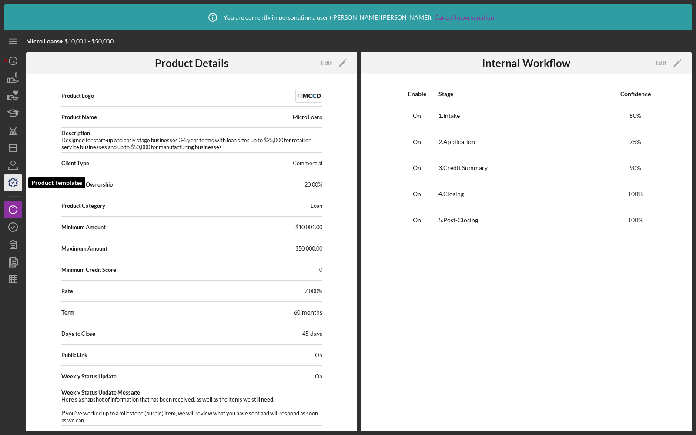
click at [15, 181] on icon "button" at bounding box center [13, 183] width 22 height 22
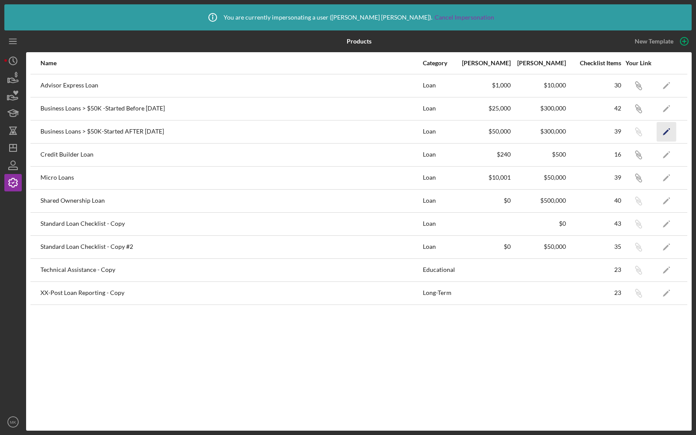
click at [666, 128] on icon "Icon/Edit" at bounding box center [667, 132] width 20 height 20
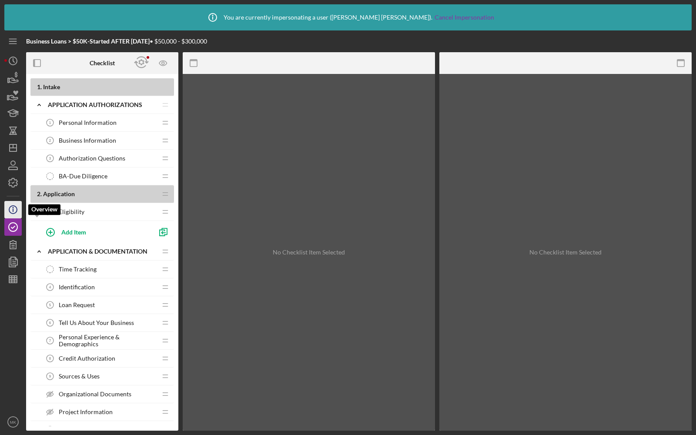
click at [17, 210] on circle "button" at bounding box center [13, 210] width 8 height 8
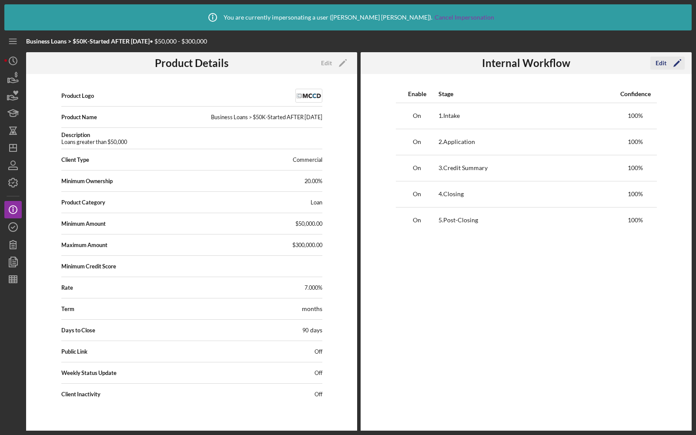
click at [665, 60] on div "Edit" at bounding box center [661, 63] width 11 height 13
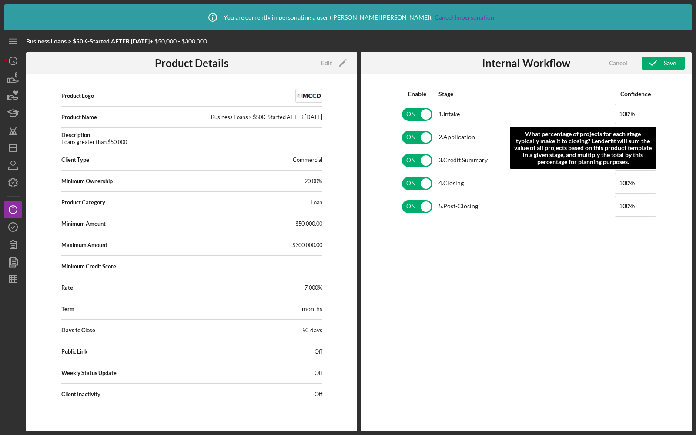
click at [623, 115] on input "100%" at bounding box center [636, 114] width 42 height 21
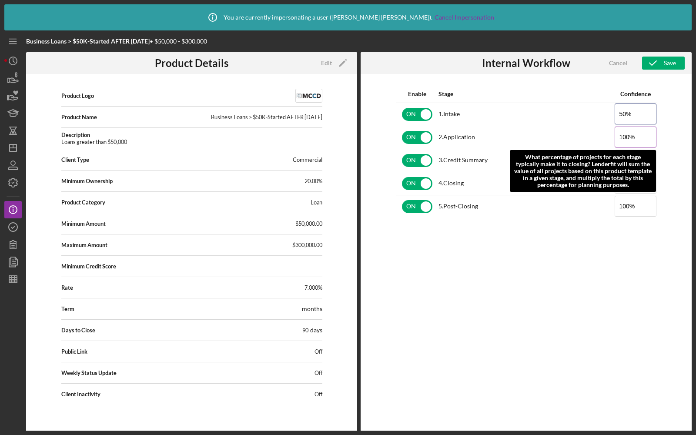
type input "50%"
click at [623, 137] on input "100%" at bounding box center [636, 137] width 42 height 21
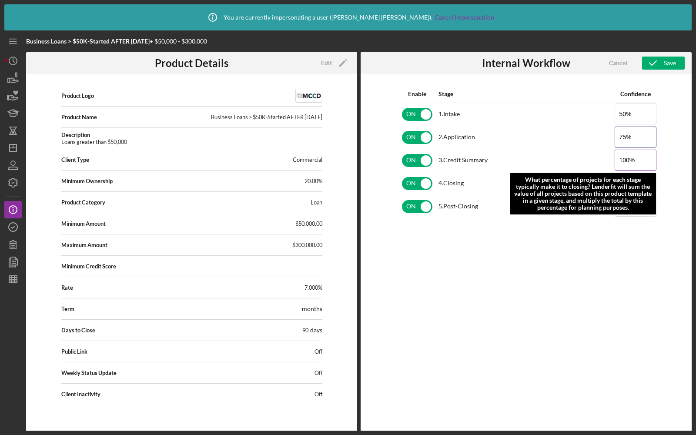
type input "75%"
click at [627, 161] on input "100%" at bounding box center [636, 160] width 42 height 21
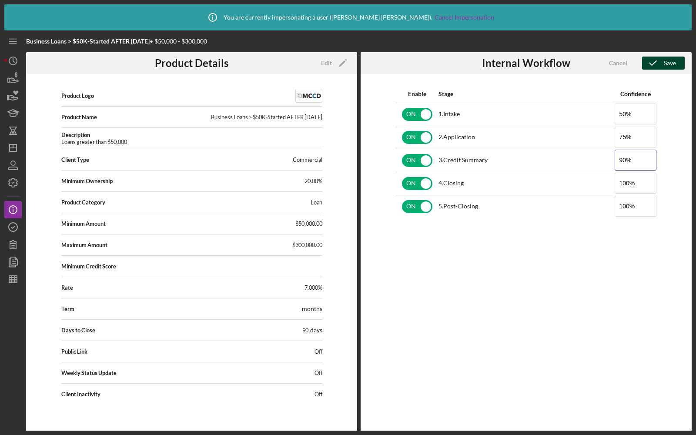
type input "90%"
click at [661, 57] on icon "button" at bounding box center [653, 63] width 22 height 22
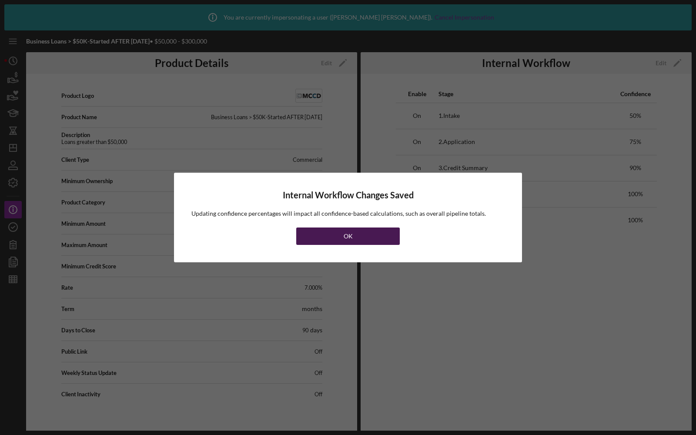
click at [349, 232] on div "OK" at bounding box center [348, 236] width 9 height 17
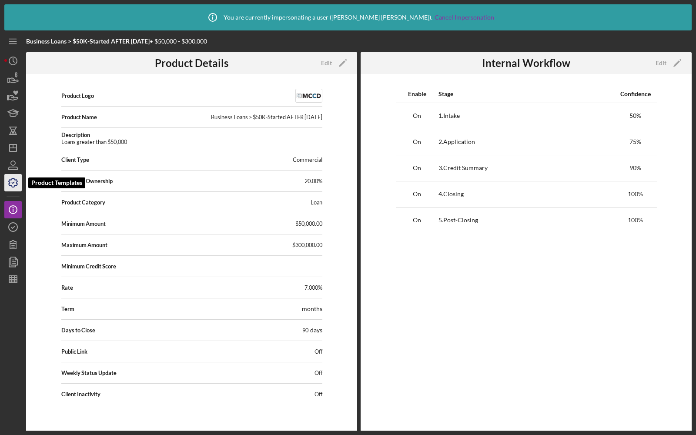
click at [12, 181] on icon "button" at bounding box center [13, 183] width 22 height 22
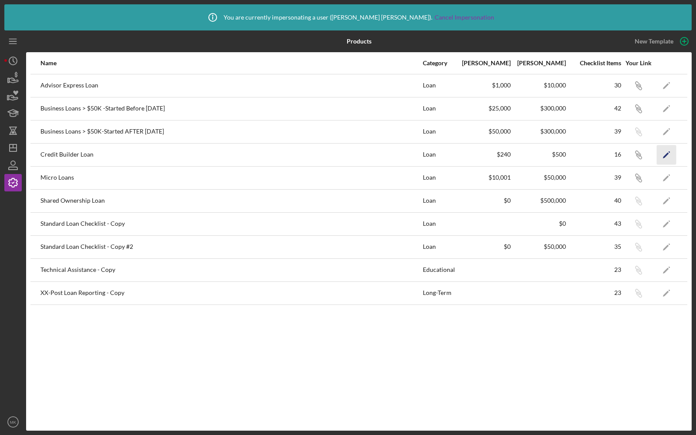
click at [672, 153] on icon "Icon/Edit" at bounding box center [667, 155] width 20 height 20
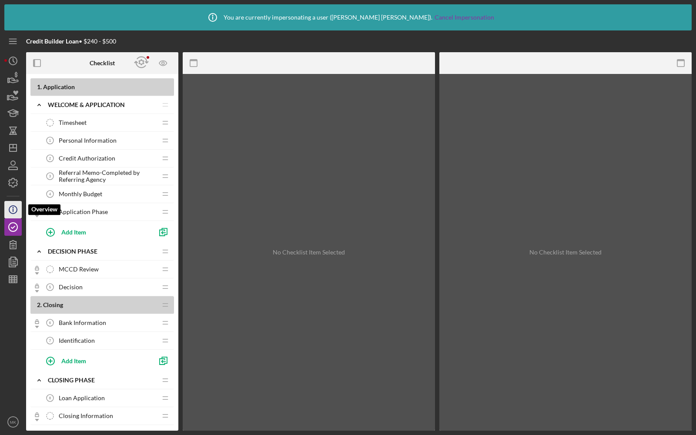
click at [9, 211] on circle "button" at bounding box center [13, 210] width 8 height 8
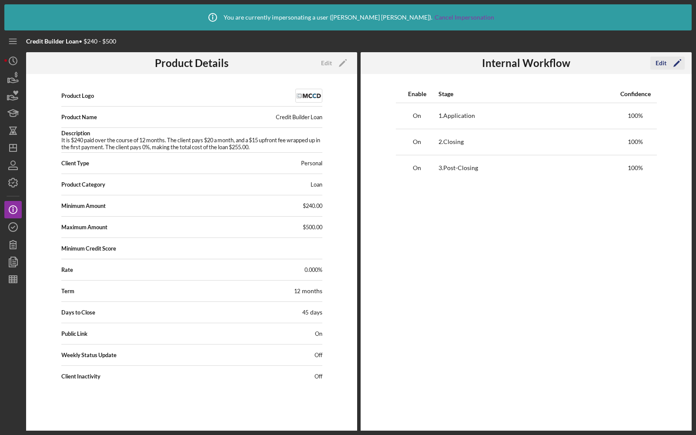
click at [665, 64] on div "Edit" at bounding box center [661, 63] width 11 height 13
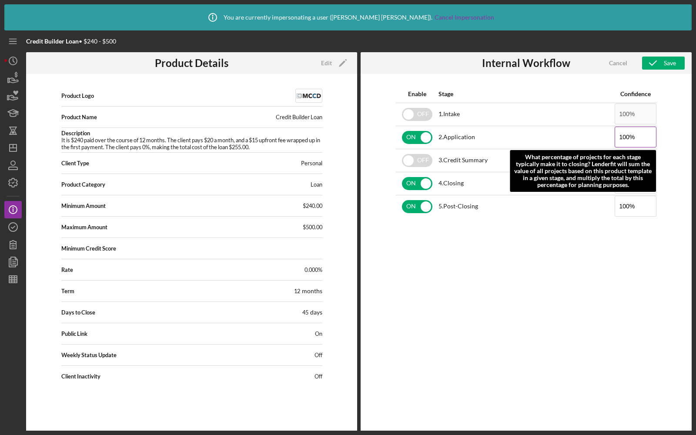
click at [627, 138] on input "100%" at bounding box center [636, 137] width 42 height 21
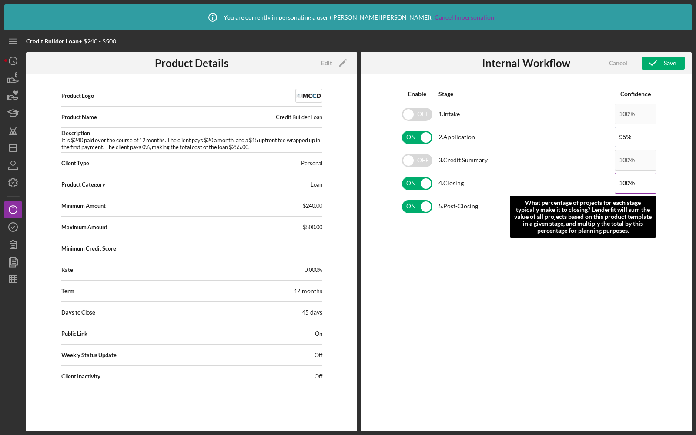
type input "95%"
click at [627, 177] on input "100%" at bounding box center [636, 183] width 42 height 21
click at [625, 180] on input "100%" at bounding box center [636, 183] width 42 height 21
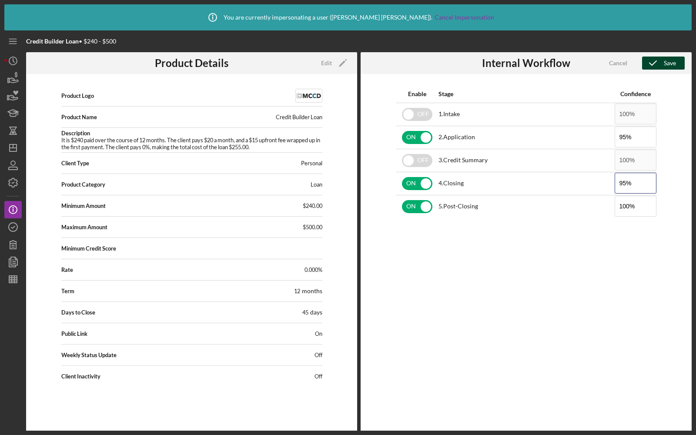
type input "95%"
click at [670, 63] on div "Save" at bounding box center [670, 63] width 12 height 13
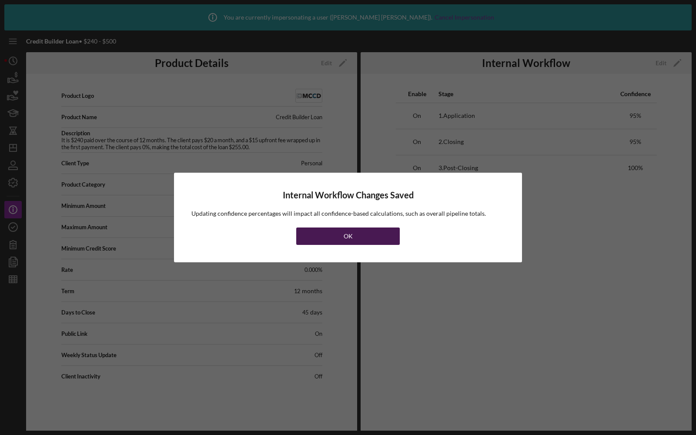
click at [354, 241] on button "OK" at bounding box center [348, 236] width 104 height 17
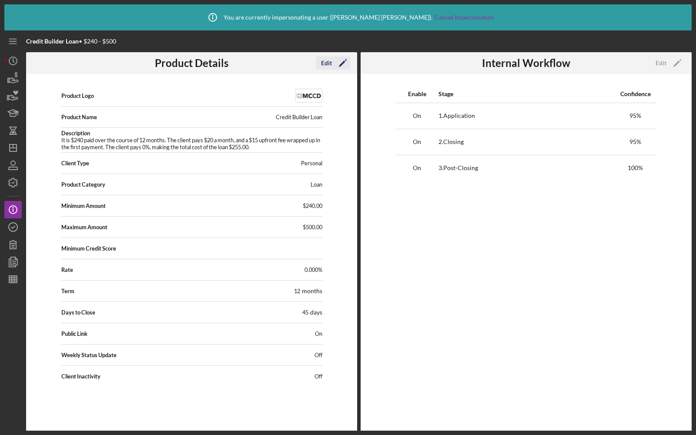
click at [325, 61] on div "Edit" at bounding box center [326, 63] width 11 height 13
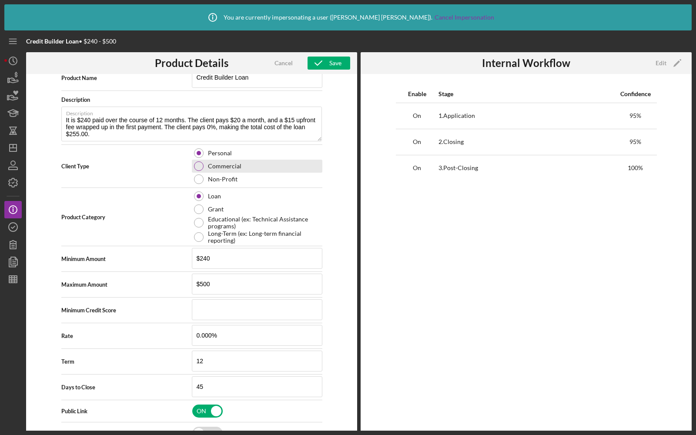
scroll to position [109, 0]
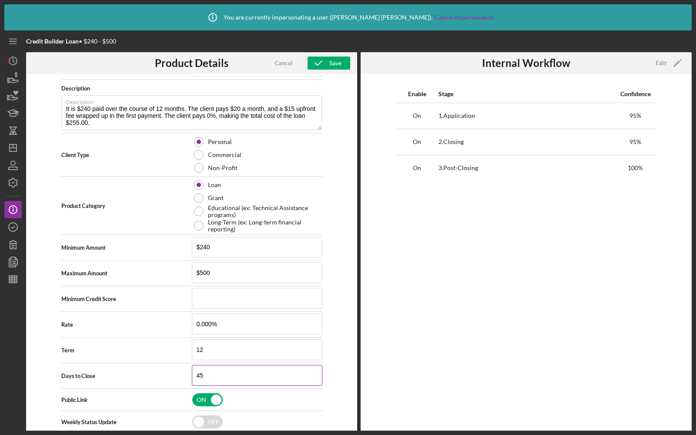
click at [202, 374] on input "45" at bounding box center [257, 375] width 131 height 21
type input "30"
click at [332, 63] on div "Save" at bounding box center [335, 63] width 12 height 13
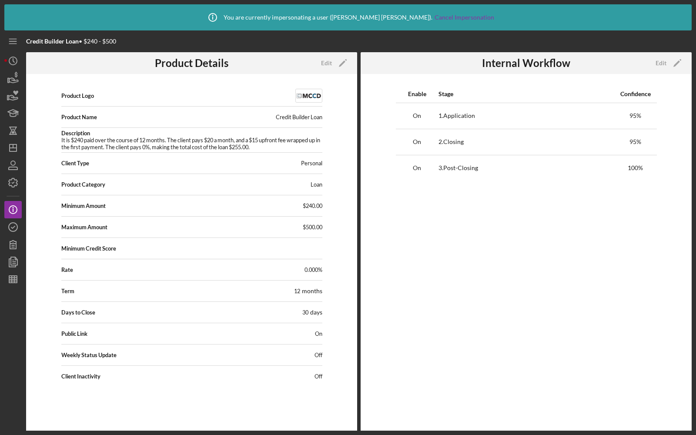
scroll to position [0, 0]
click at [13, 183] on polyline "button" at bounding box center [13, 182] width 2 height 1
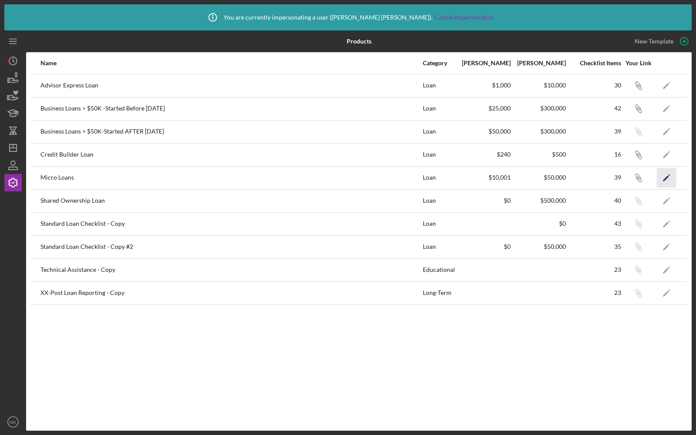
click at [668, 178] on icon "Icon/Edit" at bounding box center [667, 178] width 20 height 20
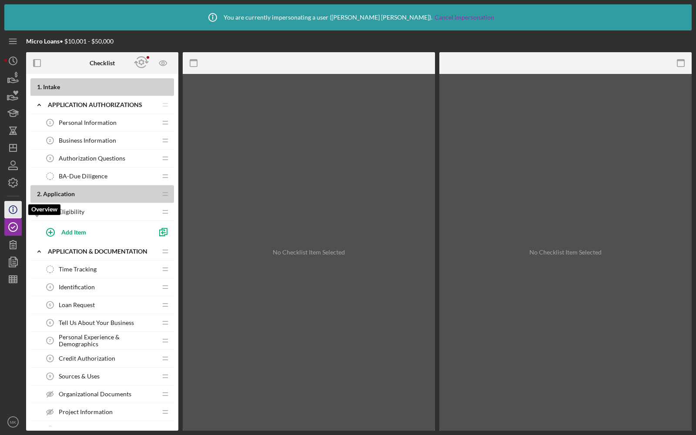
click at [9, 208] on circle "button" at bounding box center [13, 210] width 8 height 8
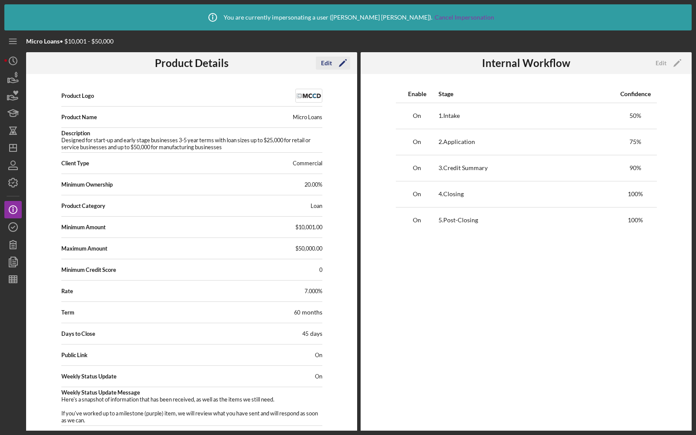
click at [329, 65] on div "Edit" at bounding box center [326, 63] width 11 height 13
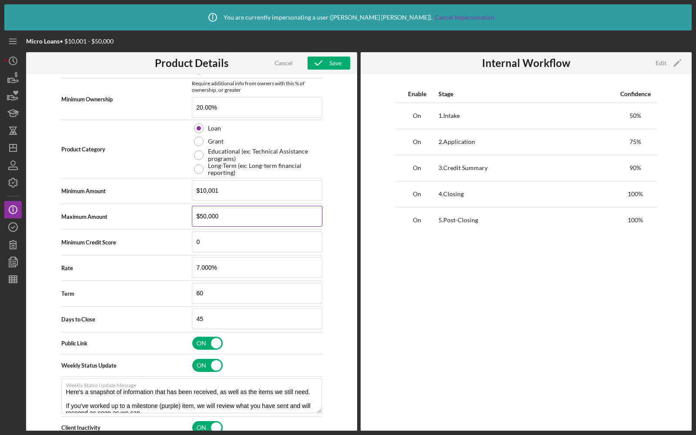
scroll to position [245, 0]
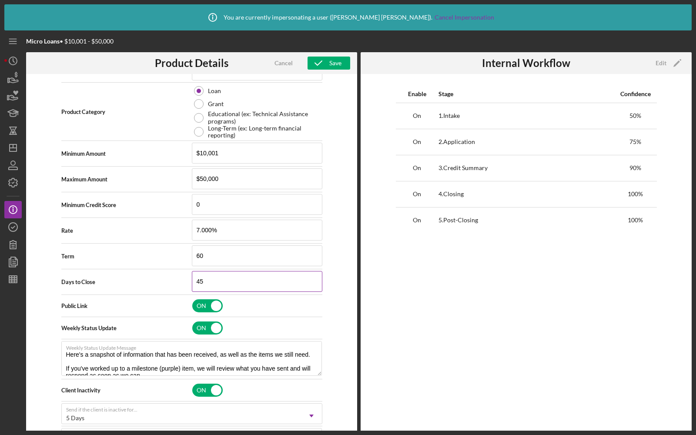
click at [213, 279] on input "45" at bounding box center [257, 281] width 131 height 21
type input "60"
click at [326, 65] on icon "button" at bounding box center [319, 63] width 22 height 22
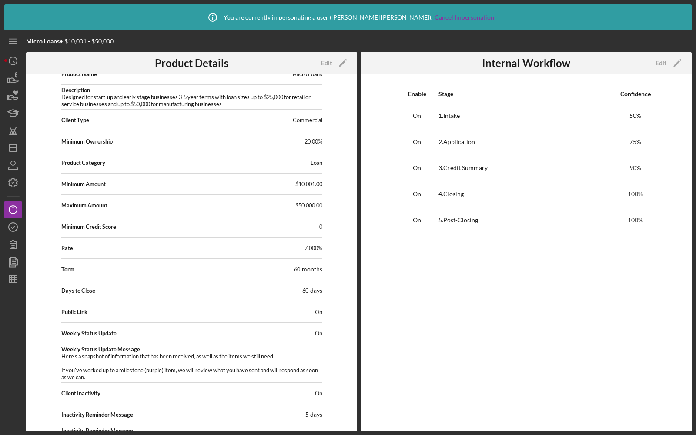
scroll to position [40, 0]
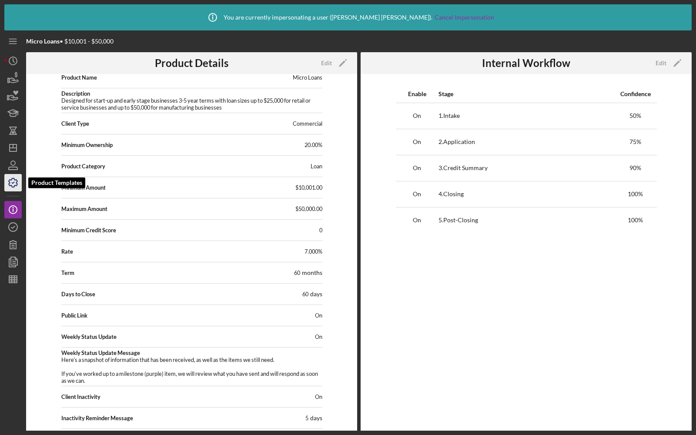
click at [13, 178] on icon "button" at bounding box center [13, 182] width 9 height 9
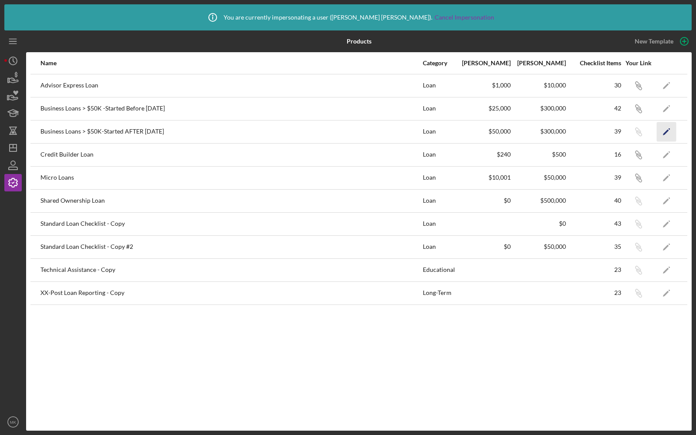
click at [666, 129] on icon "Icon/Edit" at bounding box center [667, 132] width 20 height 20
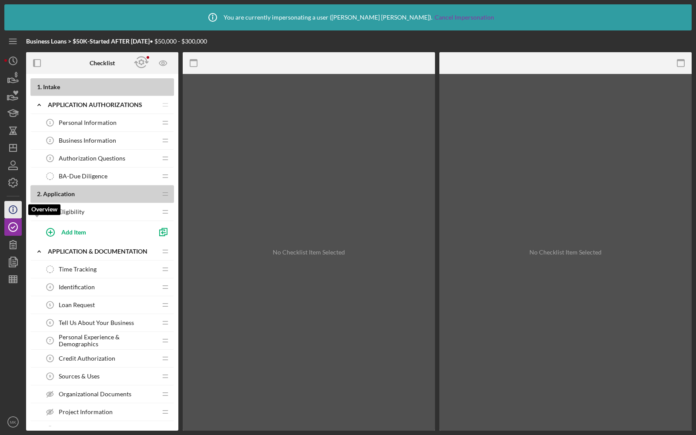
click at [17, 207] on icon "Icon/Info" at bounding box center [13, 210] width 22 height 22
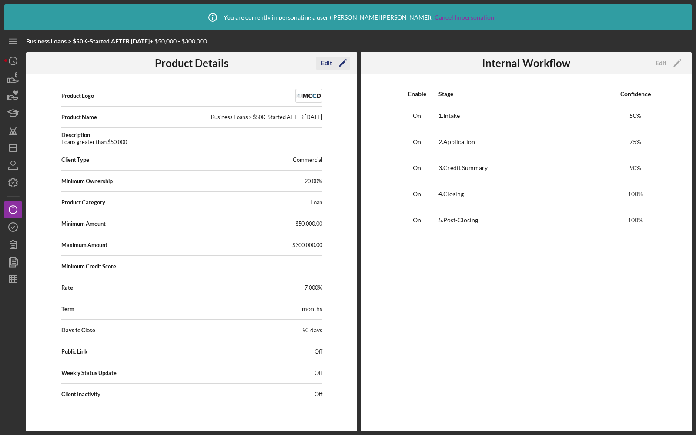
click at [328, 58] on div "Edit" at bounding box center [326, 63] width 11 height 13
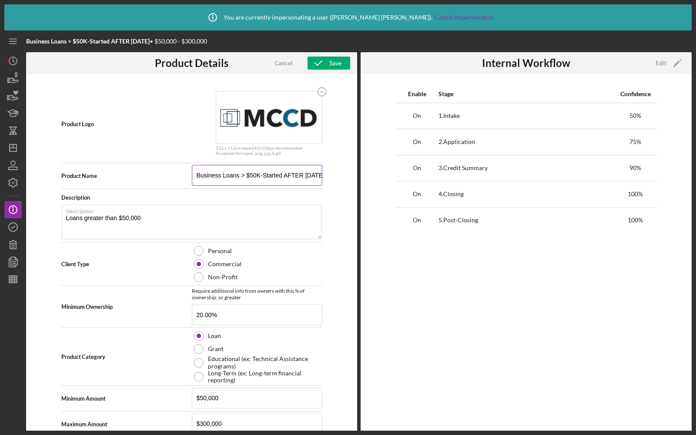
scroll to position [151, 0]
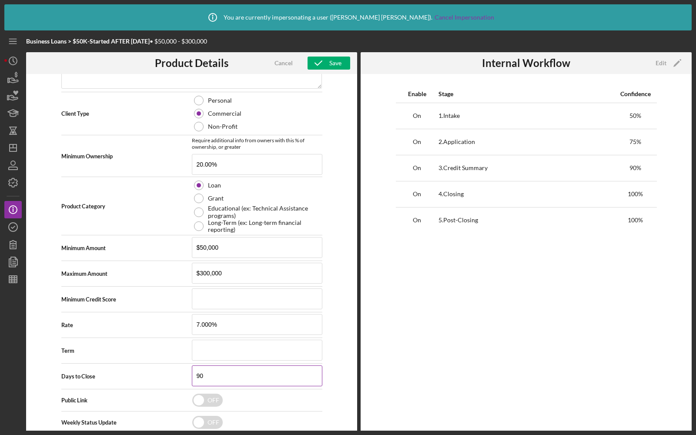
click at [205, 371] on input "90" at bounding box center [257, 375] width 131 height 21
click at [324, 65] on icon "button" at bounding box center [319, 63] width 22 height 22
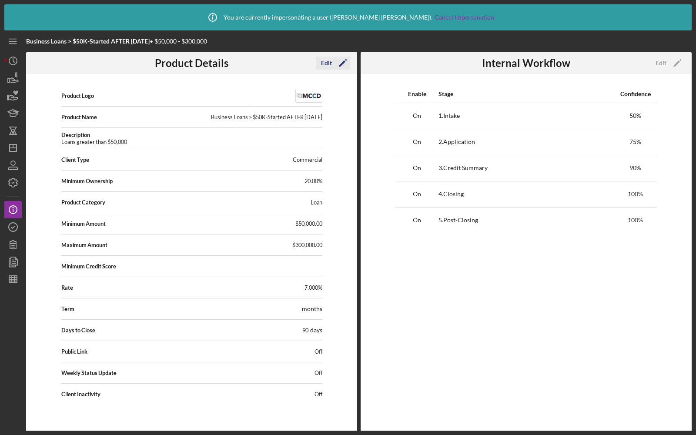
click at [333, 64] on icon "Icon/Edit" at bounding box center [343, 63] width 22 height 22
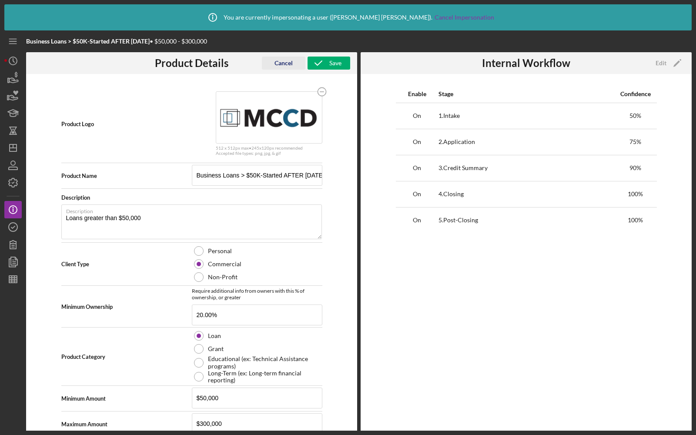
click at [287, 57] on div "Cancel" at bounding box center [284, 63] width 18 height 13
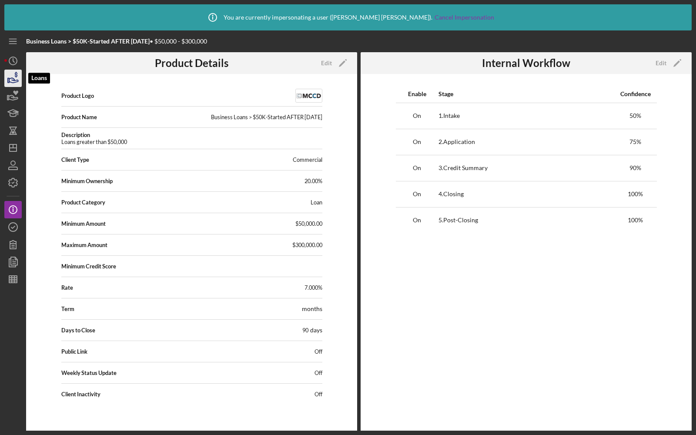
click at [7, 79] on icon "button" at bounding box center [13, 78] width 22 height 22
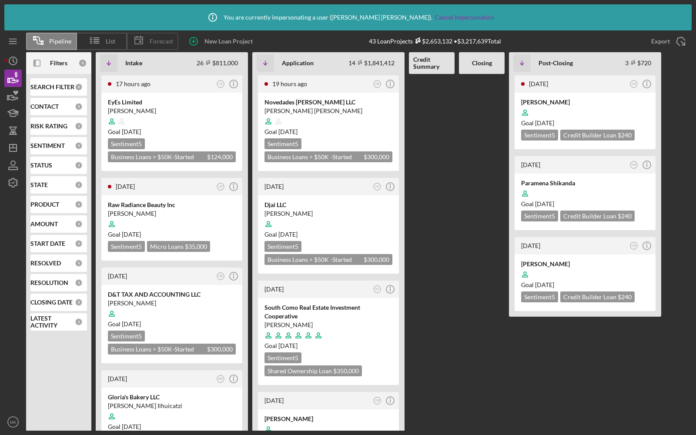
click at [166, 44] on span "Forecast" at bounding box center [161, 41] width 23 height 7
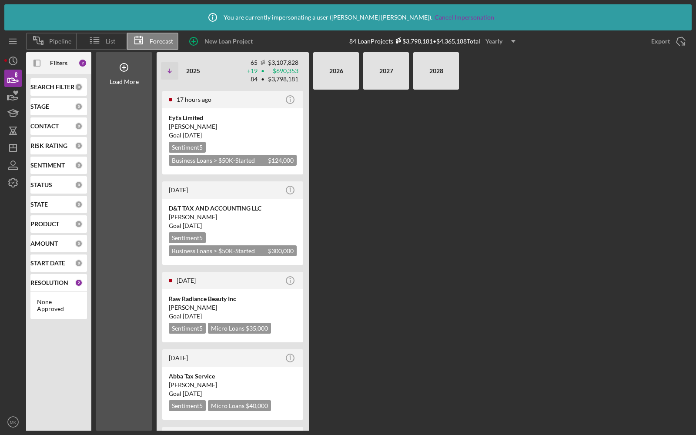
click at [500, 43] on div "Yearly" at bounding box center [494, 41] width 17 height 13
click at [500, 57] on div "Monthly" at bounding box center [502, 62] width 35 height 18
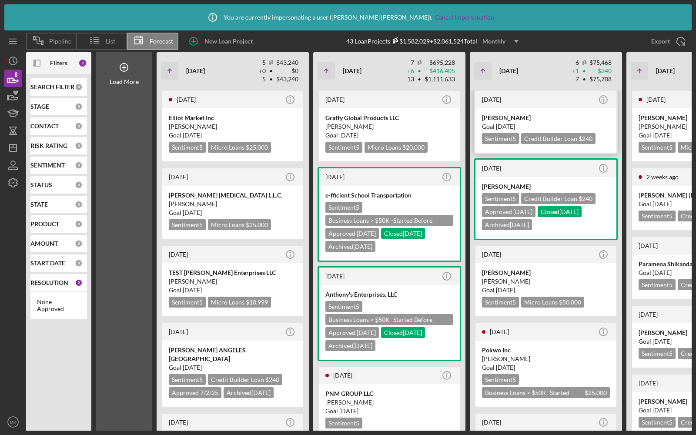
scroll to position [0, 7]
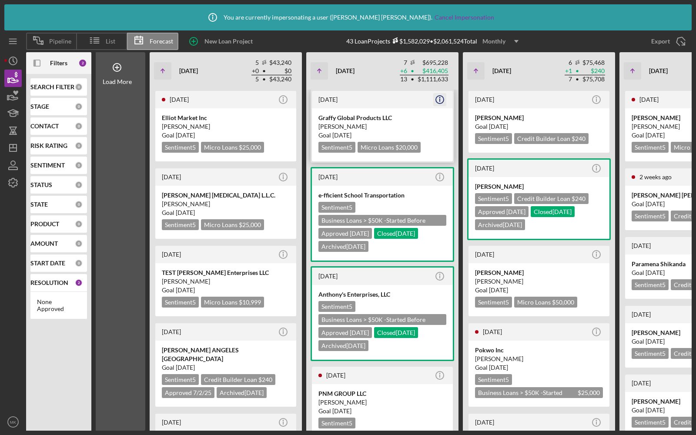
click at [438, 100] on icon "Icon/Info" at bounding box center [440, 100] width 22 height 22
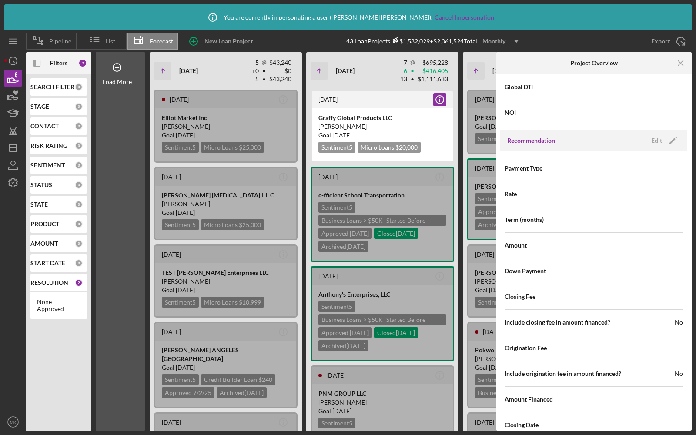
scroll to position [690, 0]
click at [652, 140] on div "Edit" at bounding box center [656, 138] width 11 height 13
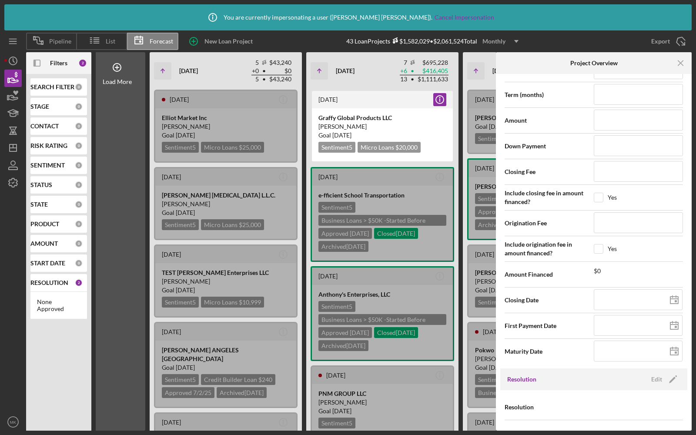
scroll to position [830, 0]
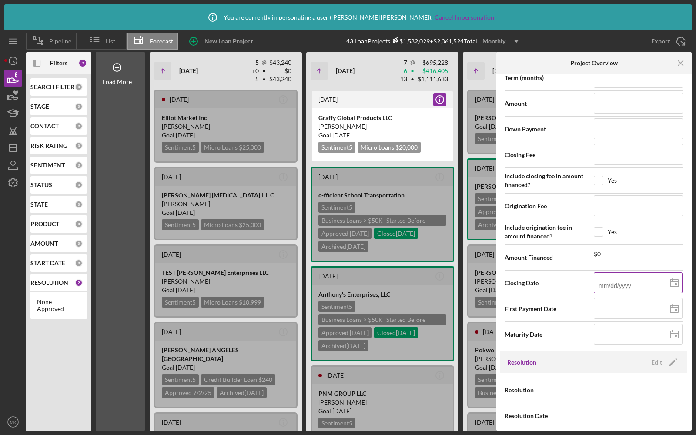
click at [598, 275] on input at bounding box center [638, 282] width 89 height 21
click at [655, 356] on div "Edit" at bounding box center [656, 362] width 11 height 13
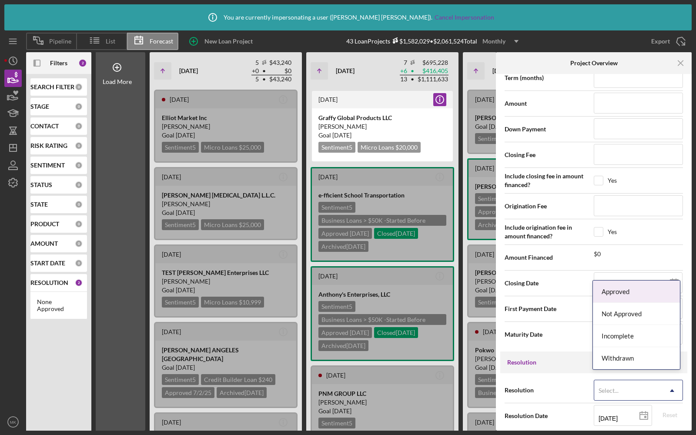
click at [624, 381] on div "Select..." at bounding box center [627, 391] width 67 height 20
click at [620, 297] on div "Approved" at bounding box center [636, 292] width 87 height 22
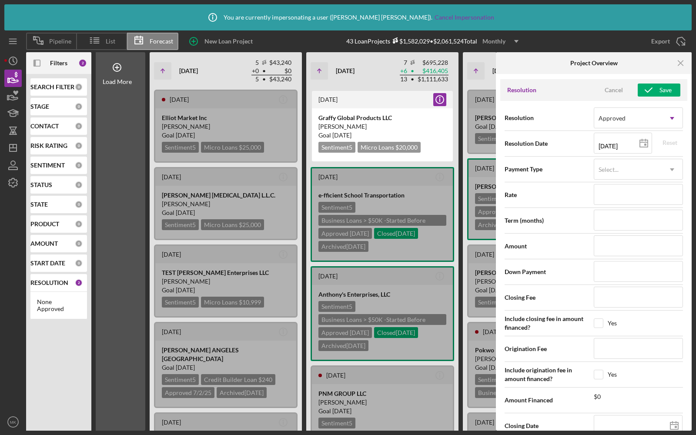
scroll to position [1161, 0]
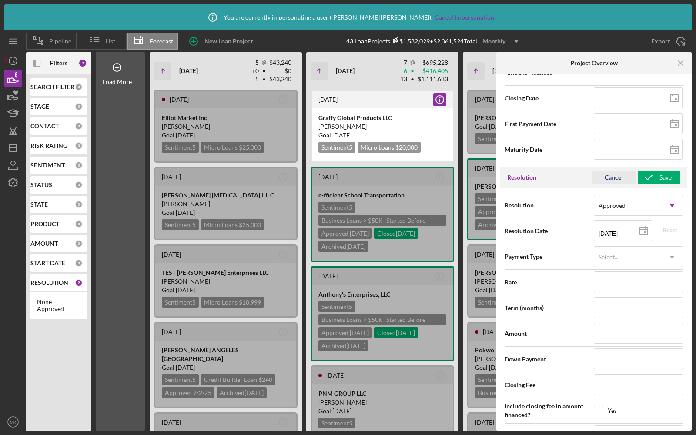
click at [611, 171] on div "Cancel" at bounding box center [614, 177] width 18 height 13
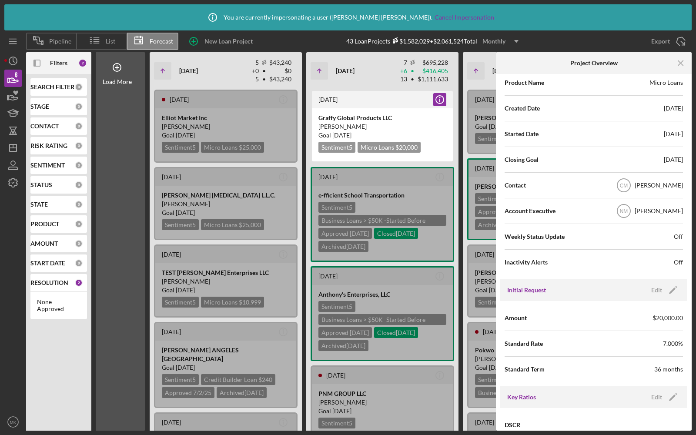
scroll to position [0, 0]
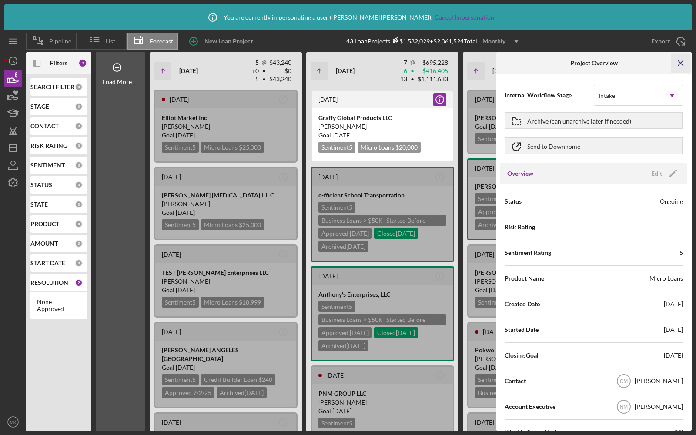
click at [677, 67] on icon "Icon/Menu Close" at bounding box center [681, 64] width 20 height 20
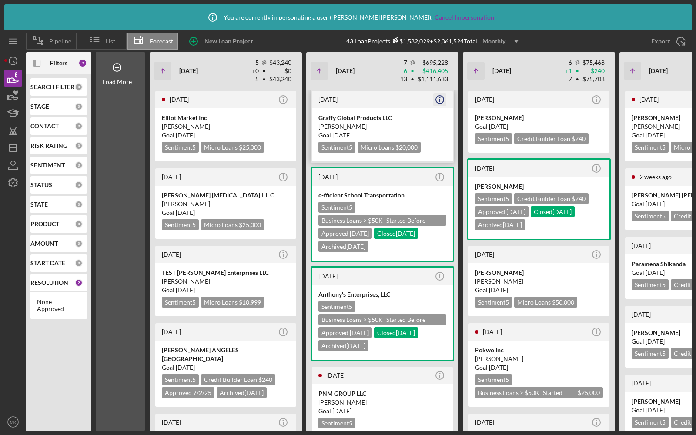
click at [438, 100] on icon "Icon/Info" at bounding box center [440, 100] width 22 height 22
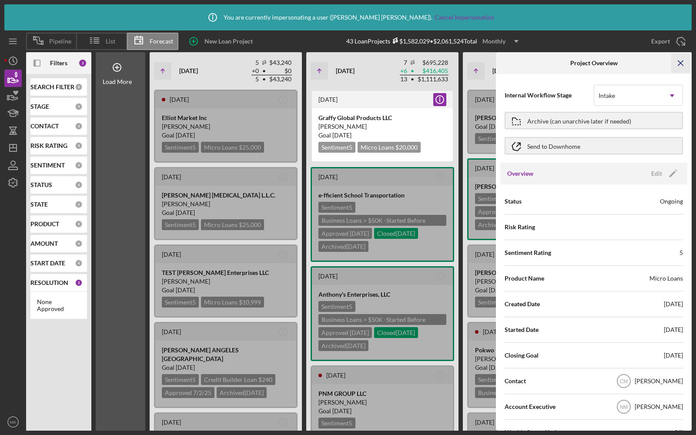
click at [678, 60] on icon "Icon/Menu Close" at bounding box center [681, 64] width 20 height 20
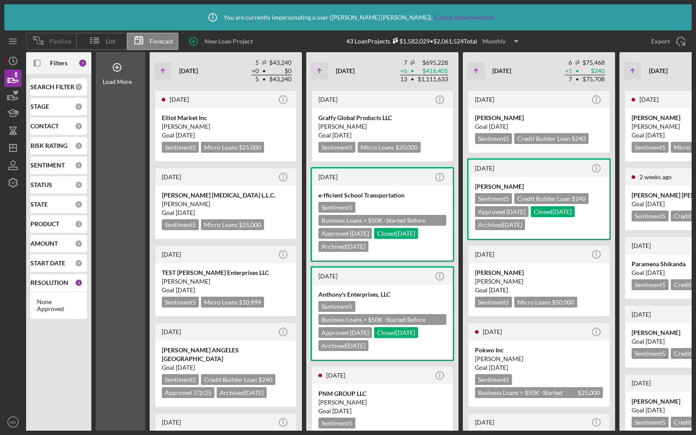
click at [44, 46] on icon at bounding box center [38, 41] width 22 height 22
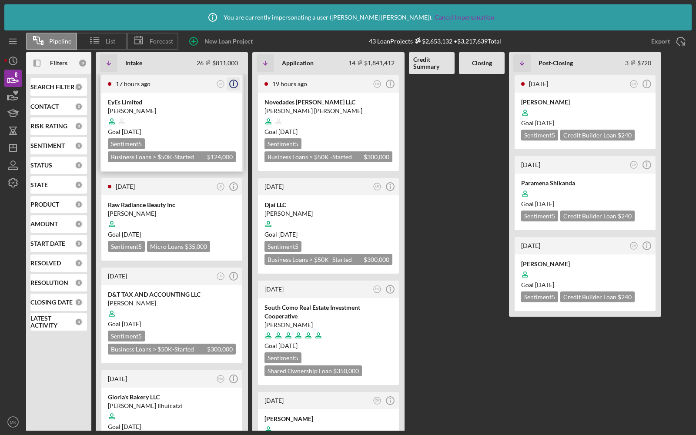
click at [232, 84] on icon "Icon/Info" at bounding box center [234, 84] width 22 height 22
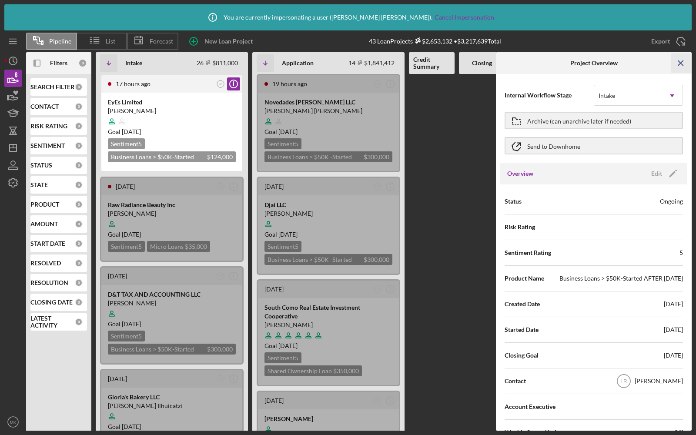
click at [680, 64] on line "button" at bounding box center [680, 62] width 5 height 5
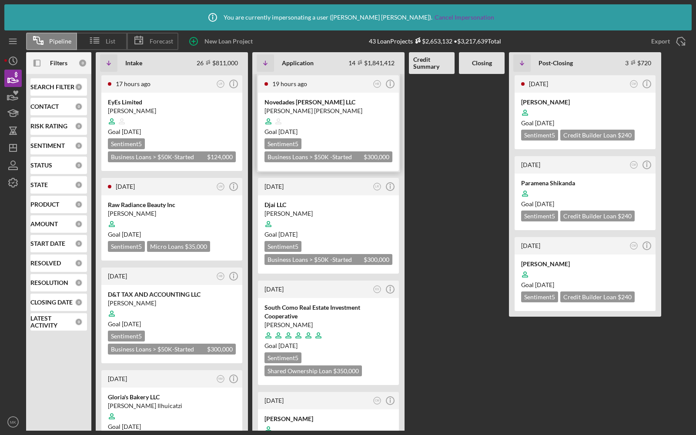
click at [329, 111] on div "[PERSON_NAME] [PERSON_NAME]" at bounding box center [329, 111] width 128 height 9
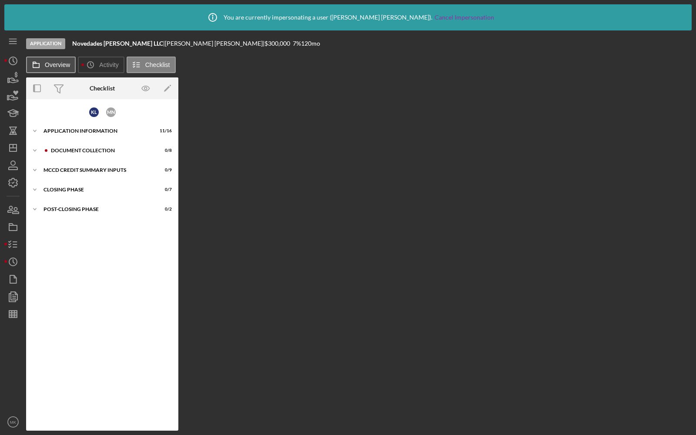
click at [54, 67] on label "Overview" at bounding box center [57, 64] width 25 height 7
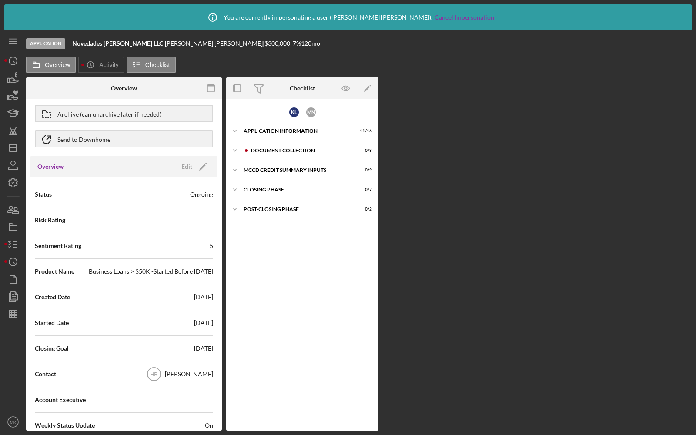
scroll to position [32, 0]
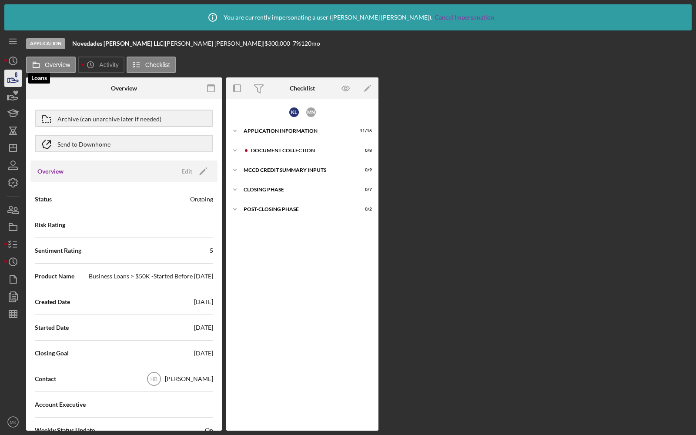
click at [11, 80] on icon "button" at bounding box center [13, 78] width 22 height 22
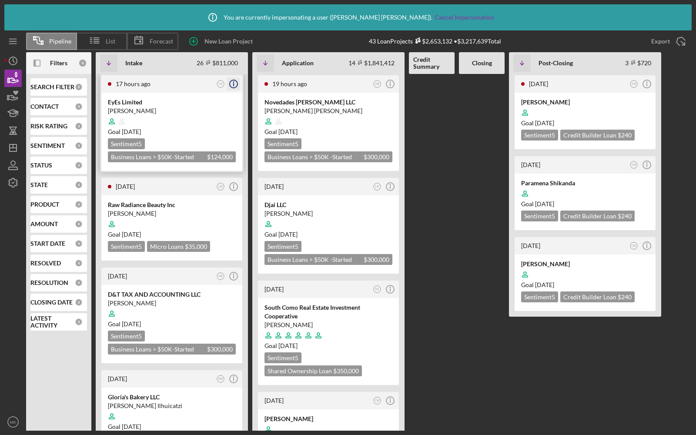
click at [231, 82] on icon "Icon/Info" at bounding box center [234, 84] width 22 height 22
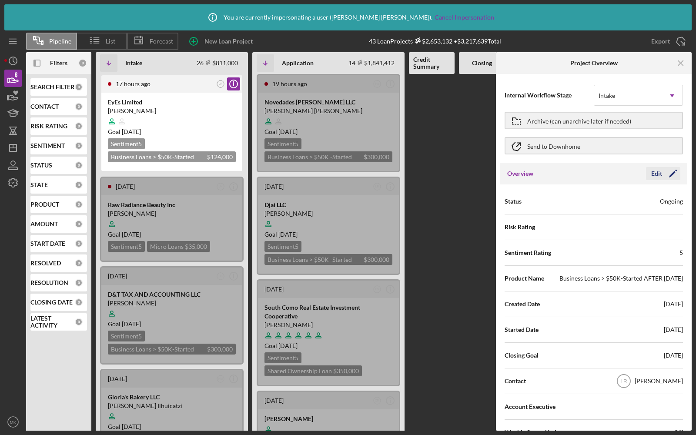
click at [648, 171] on button "Edit Icon/Edit" at bounding box center [663, 173] width 34 height 13
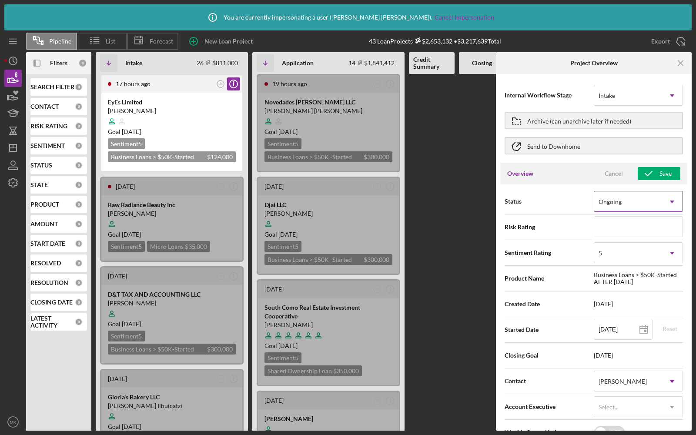
click at [630, 199] on div "Ongoing" at bounding box center [627, 202] width 67 height 20
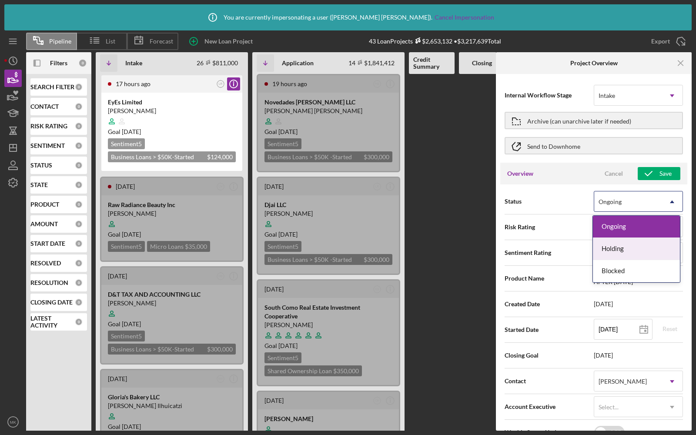
click at [613, 251] on div "Holding" at bounding box center [636, 249] width 87 height 22
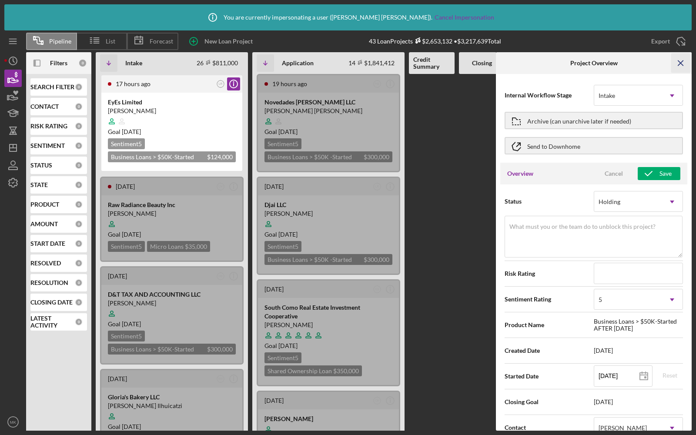
click at [678, 64] on icon "Icon/Menu Close" at bounding box center [681, 64] width 20 height 20
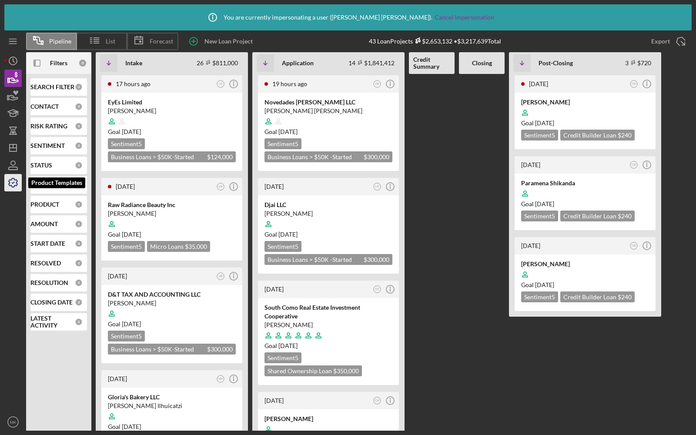
click at [8, 184] on icon "button" at bounding box center [13, 183] width 22 height 22
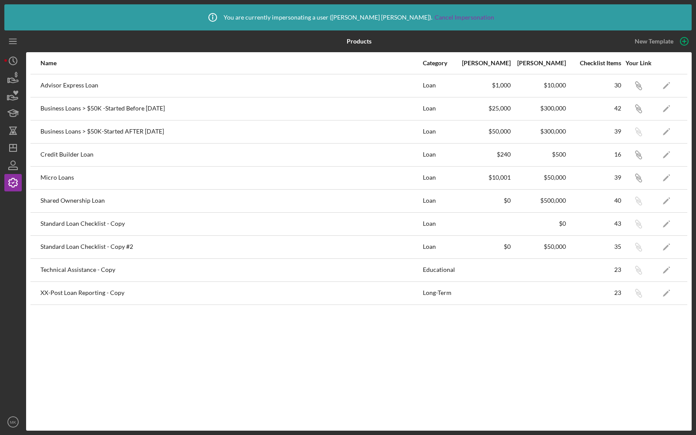
click at [406, 424] on div "Name Category Min Amount Max Amount Checklist Items Your Link Advisor Express L…" at bounding box center [359, 241] width 666 height 379
click at [13, 82] on icon "button" at bounding box center [13, 78] width 22 height 22
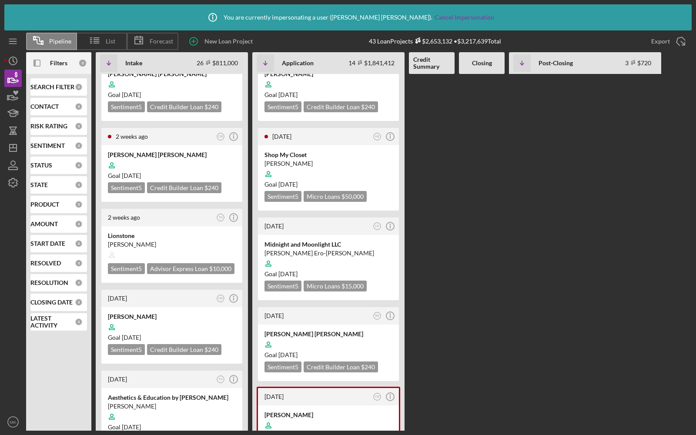
scroll to position [1029, 0]
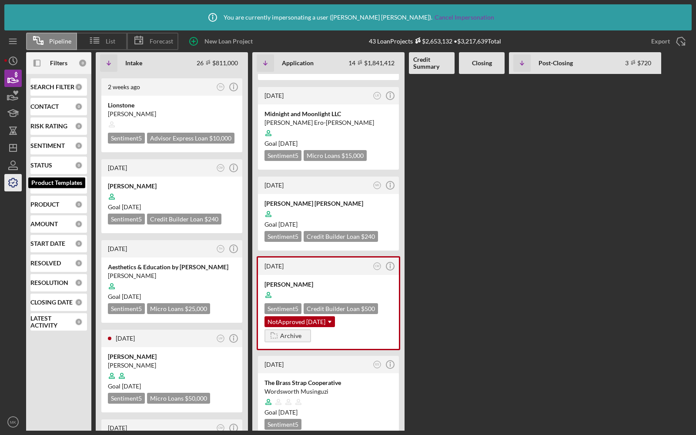
click at [14, 188] on icon "button" at bounding box center [13, 183] width 22 height 22
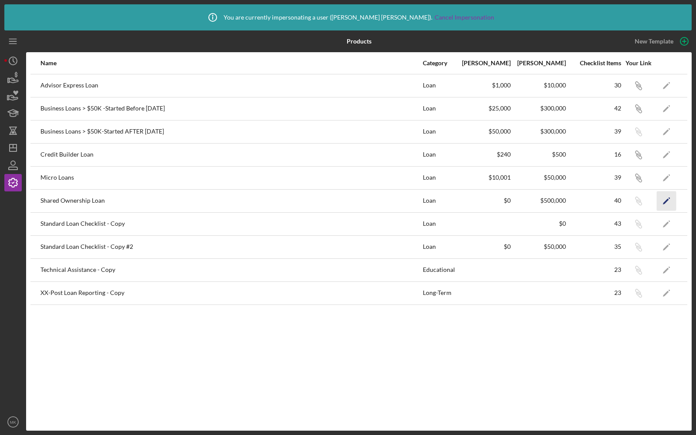
click at [663, 201] on icon "Icon/Edit" at bounding box center [667, 201] width 20 height 20
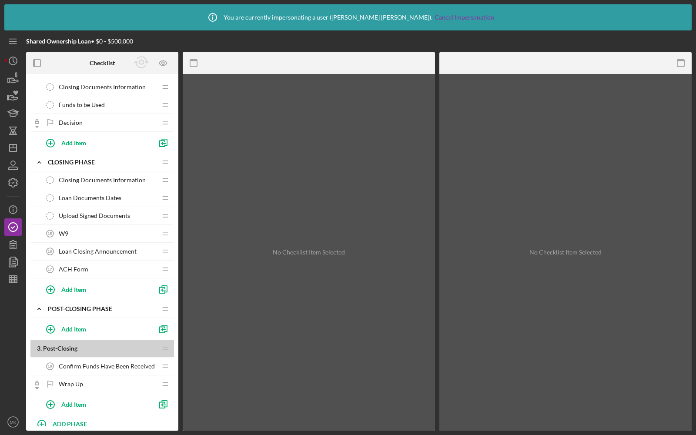
scroll to position [651, 0]
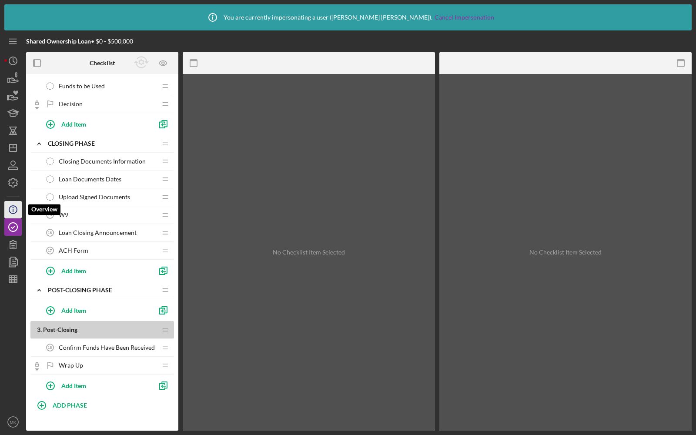
click at [17, 214] on icon "Icon/Info" at bounding box center [13, 210] width 22 height 22
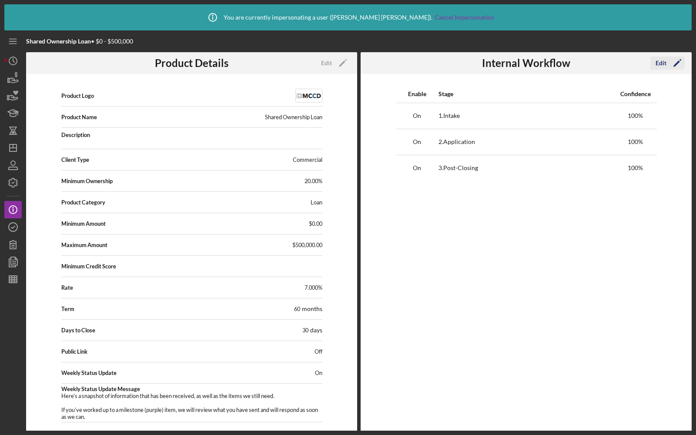
click at [665, 64] on div "Edit" at bounding box center [661, 63] width 11 height 13
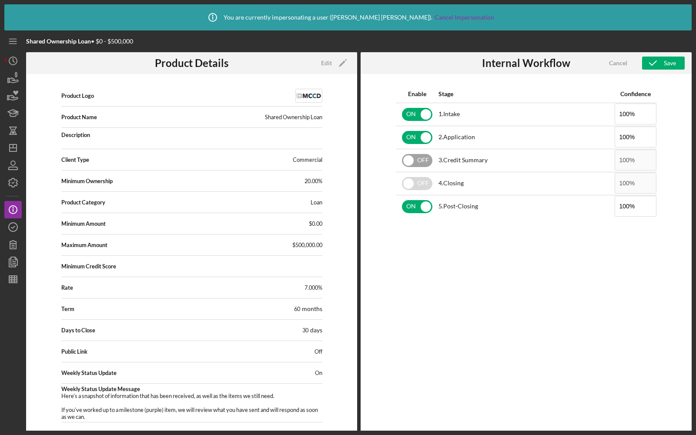
click at [419, 163] on input "checkbox" at bounding box center [417, 160] width 30 height 13
checkbox input "true"
click at [419, 179] on input "checkbox" at bounding box center [417, 183] width 30 height 13
checkbox input "true"
click at [658, 70] on div "Cancel Save" at bounding box center [641, 63] width 88 height 22
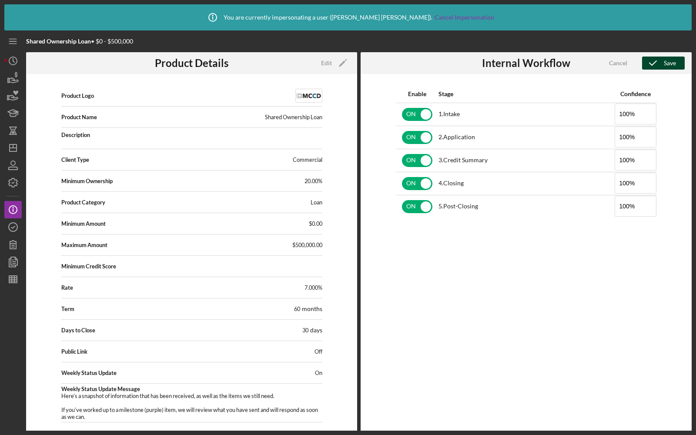
click at [658, 66] on icon "button" at bounding box center [653, 63] width 22 height 22
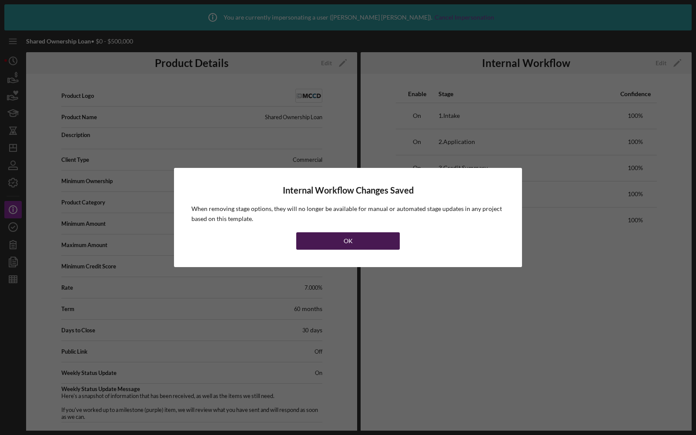
click at [358, 243] on button "OK" at bounding box center [348, 240] width 104 height 17
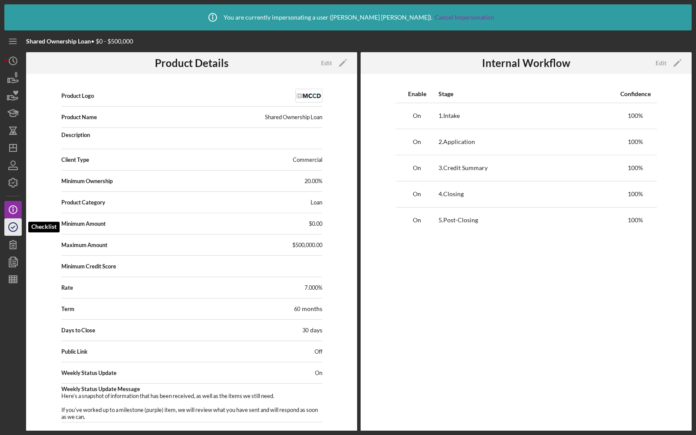
click at [15, 230] on icon "button" at bounding box center [13, 227] width 22 height 22
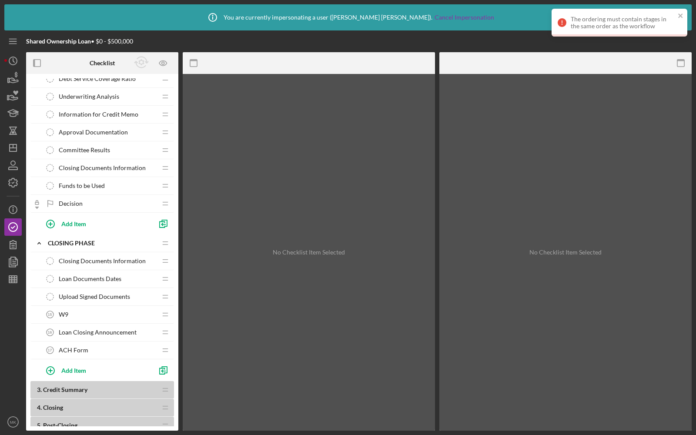
scroll to position [546, 0]
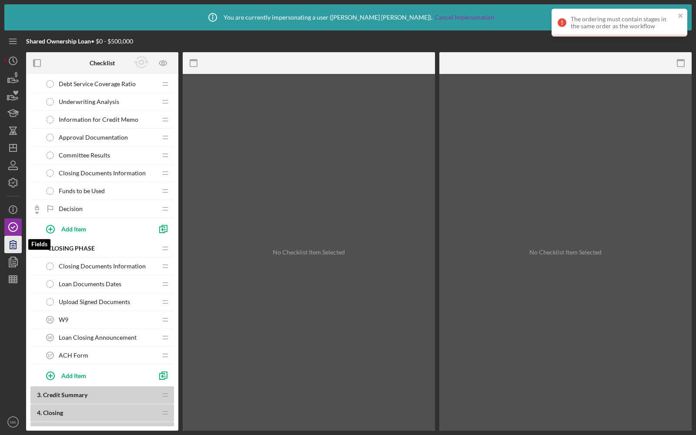
click at [13, 247] on icon "button" at bounding box center [13, 245] width 6 height 8
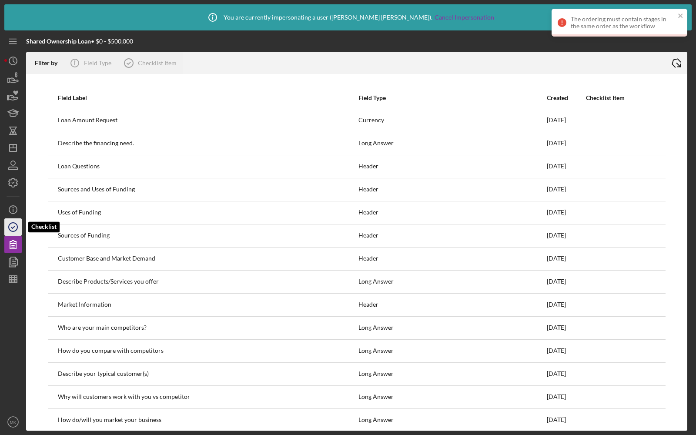
click at [13, 228] on icon "button" at bounding box center [13, 227] width 22 height 22
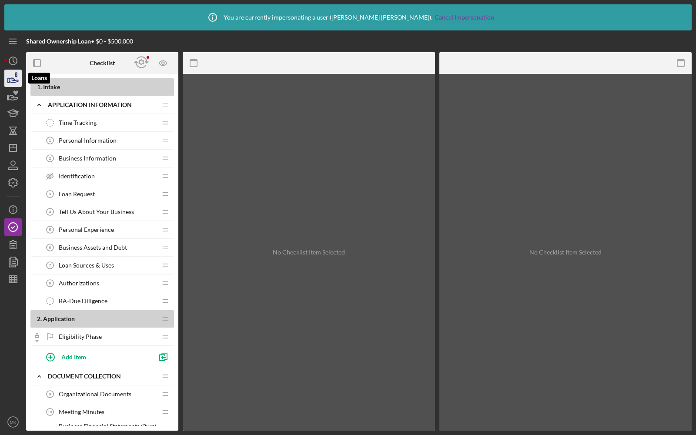
click at [15, 80] on icon "button" at bounding box center [13, 78] width 22 height 22
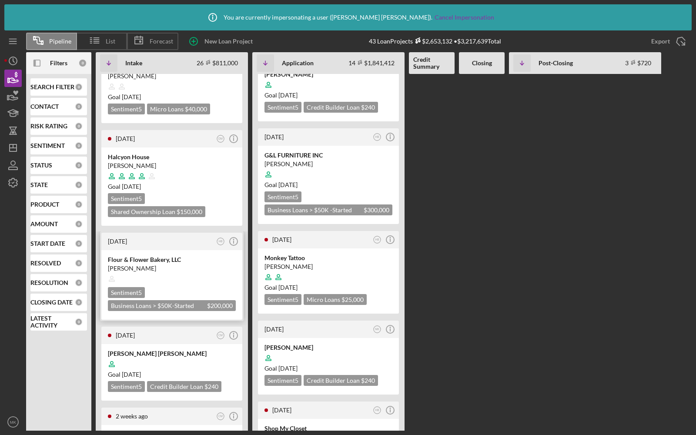
scroll to position [612, 0]
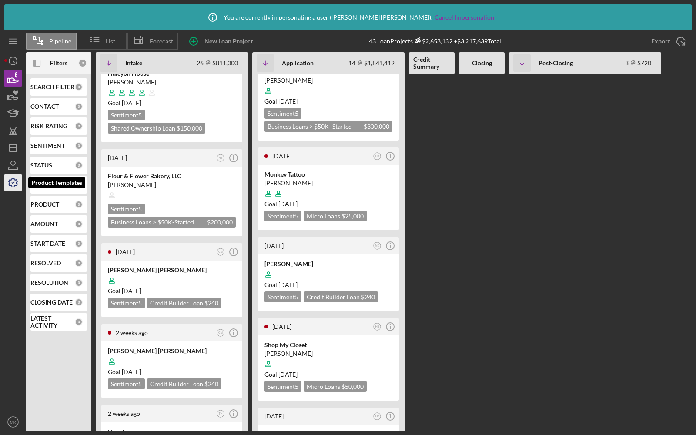
click at [8, 183] on icon "button" at bounding box center [13, 183] width 22 height 22
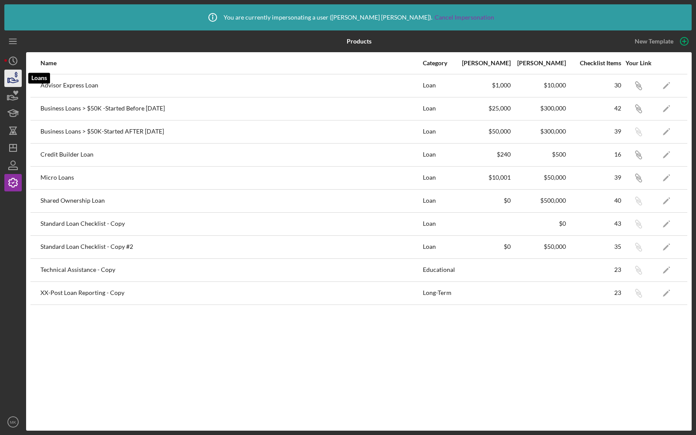
click at [17, 78] on icon "button" at bounding box center [13, 78] width 22 height 22
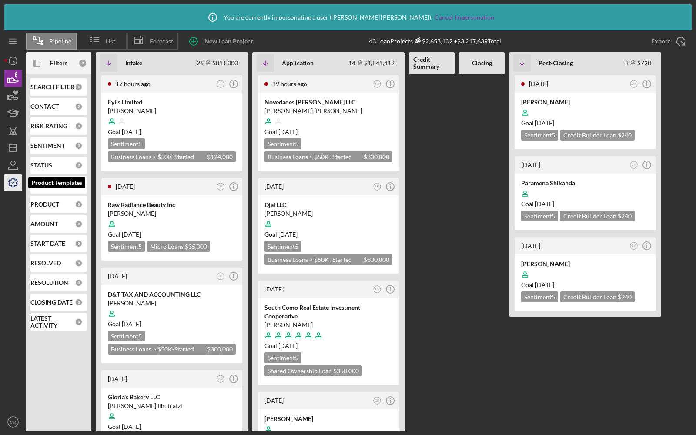
click at [10, 187] on icon "button" at bounding box center [13, 183] width 22 height 22
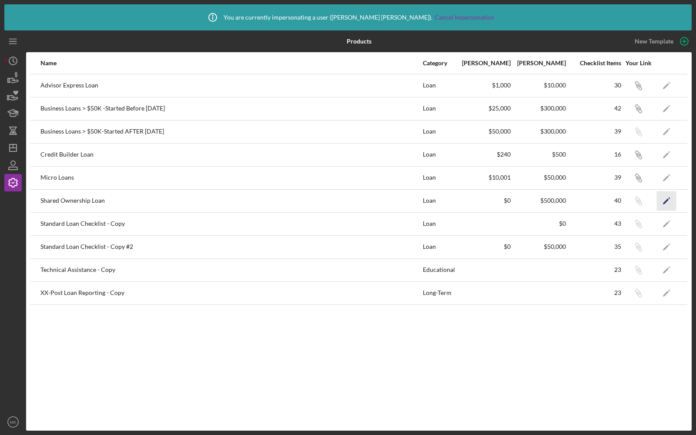
click at [667, 195] on icon "Icon/Edit" at bounding box center [667, 201] width 20 height 20
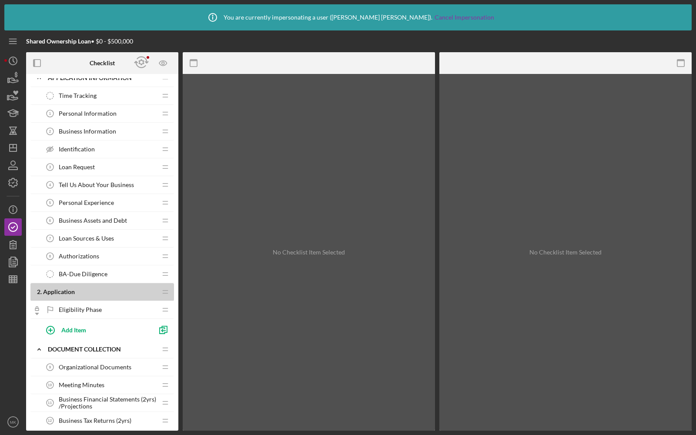
scroll to position [31, 0]
